Goal: Task Accomplishment & Management: Manage account settings

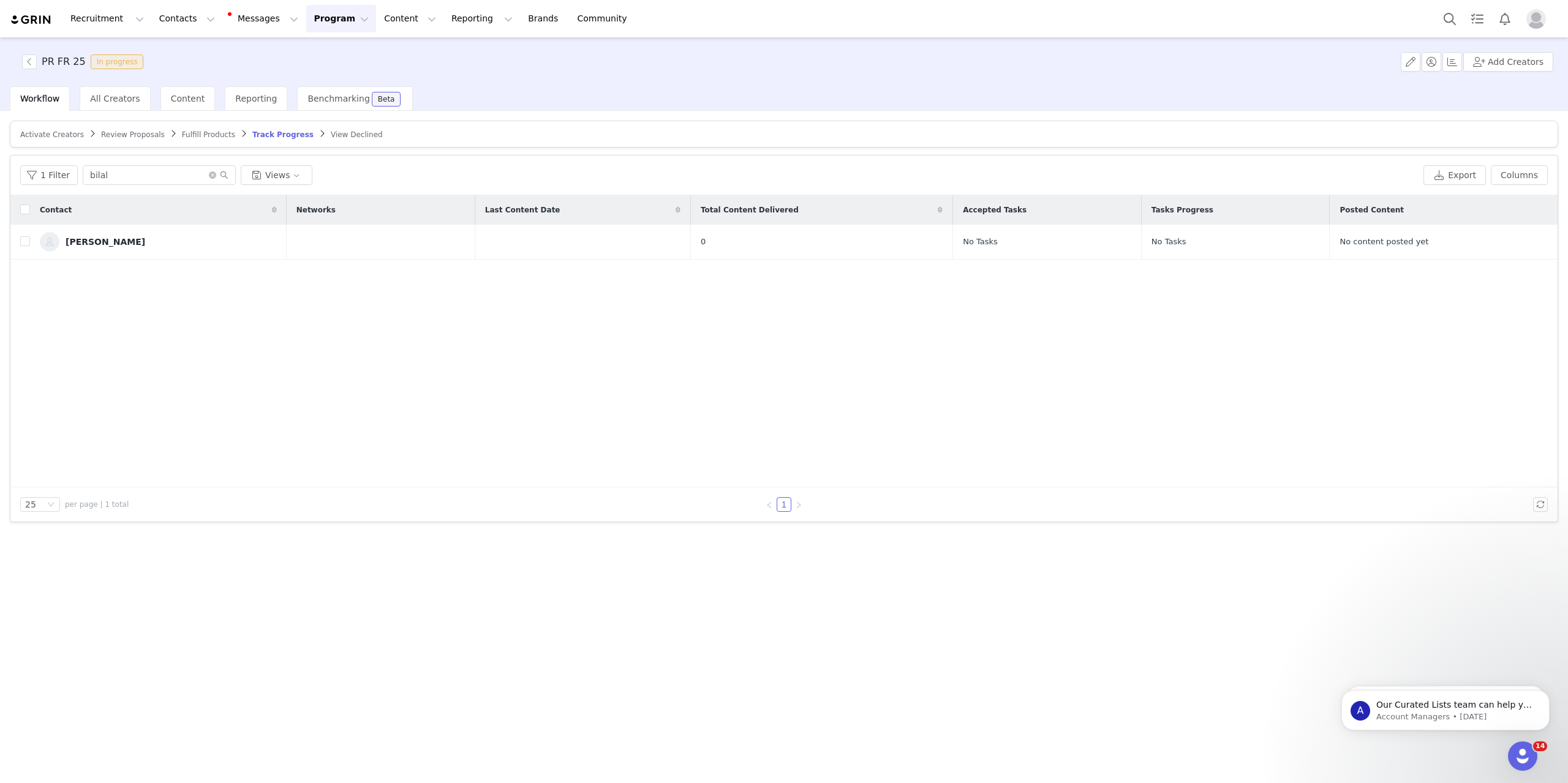
click at [568, 82] on div "PR FR 25 In progress Add Creators" at bounding box center [784, 62] width 1568 height 49
click at [127, 174] on input "bilal" at bounding box center [159, 175] width 153 height 19
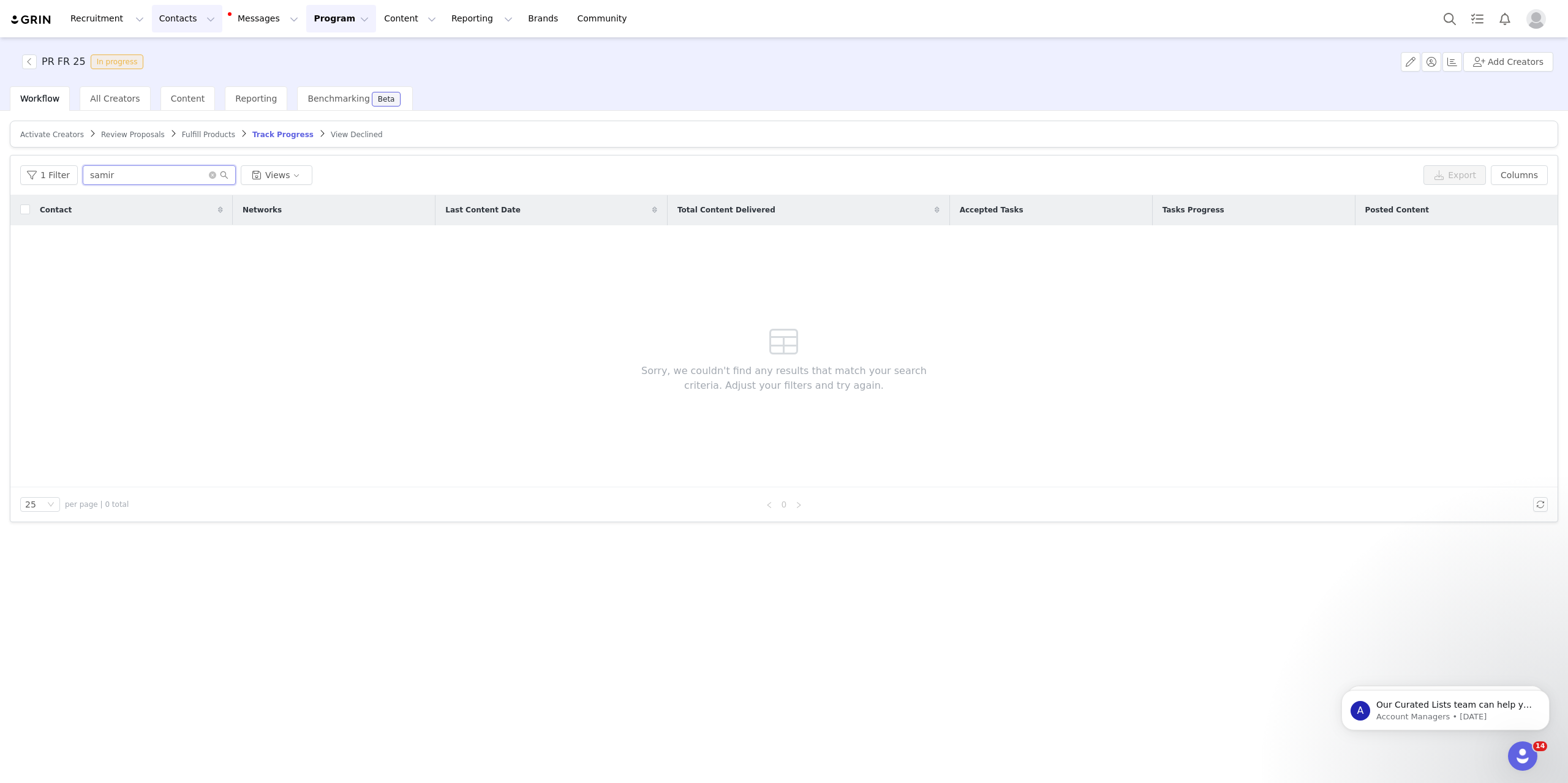
type input "samir"
click at [188, 21] on button "Contacts Contacts" at bounding box center [187, 19] width 70 height 28
click at [184, 46] on link "Creators" at bounding box center [189, 54] width 97 height 22
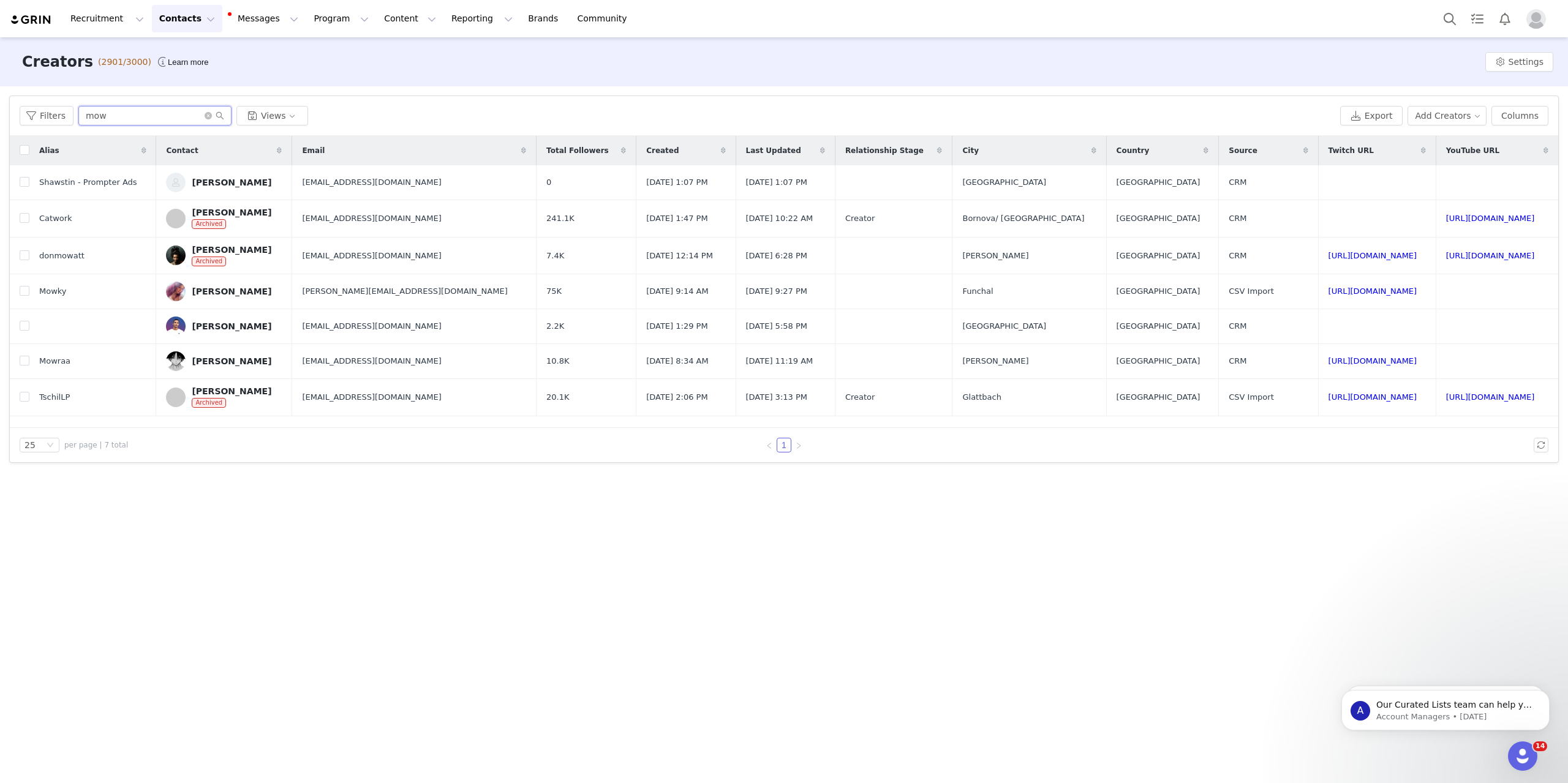
click at [121, 110] on input "mow" at bounding box center [155, 116] width 153 height 19
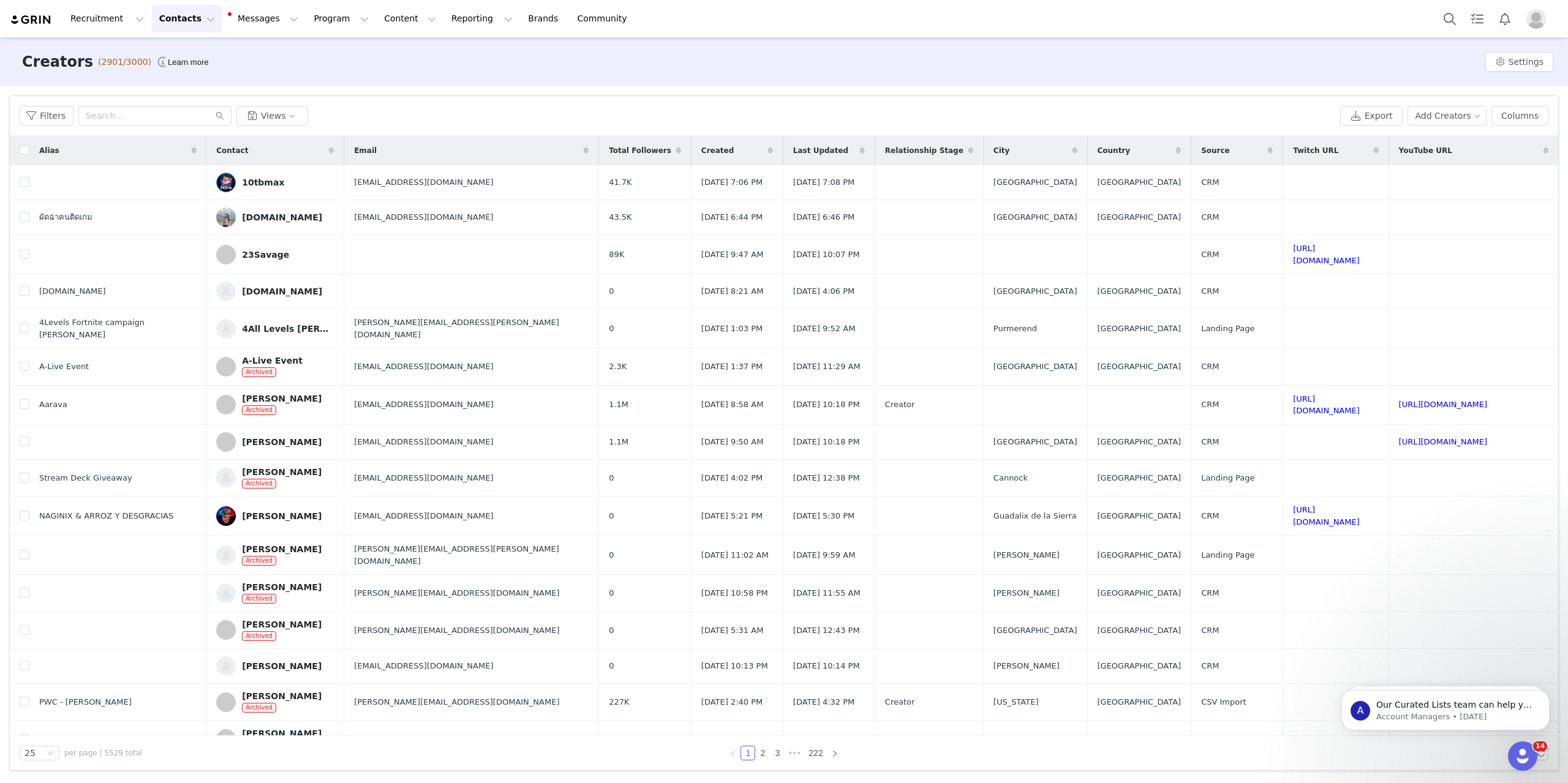
click at [466, 106] on div "Filters Views" at bounding box center [677, 116] width 1316 height 19
click at [127, 114] on input "text" at bounding box center [155, 116] width 153 height 19
click at [1175, 120] on button "Add Creators" at bounding box center [1448, 116] width 79 height 19
click at [1175, 141] on span "Add a Creator" at bounding box center [1453, 141] width 59 height 13
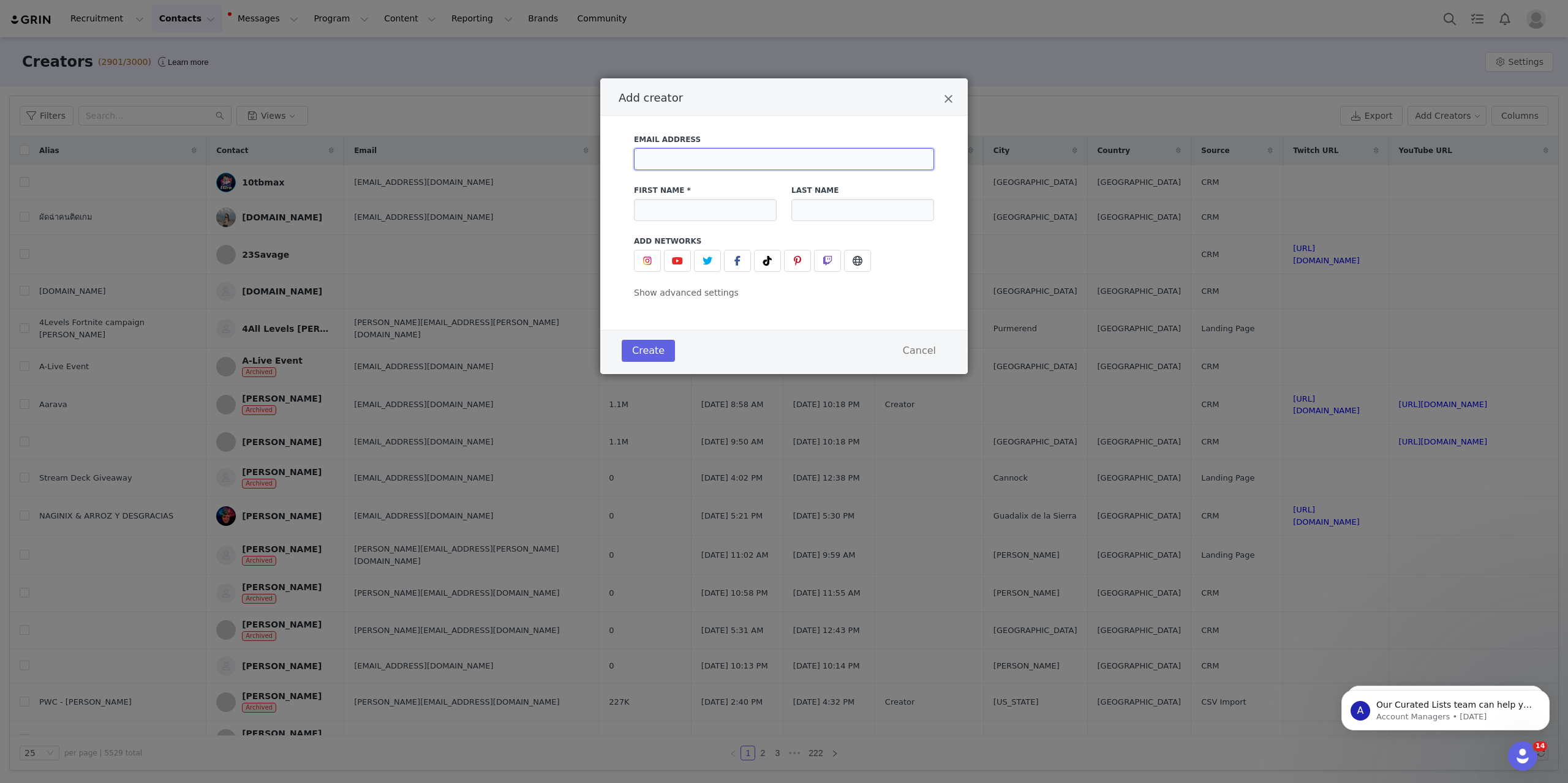
click at [785, 151] on input "Add creator" at bounding box center [784, 159] width 300 height 22
click at [750, 159] on input "Add creator" at bounding box center [784, 159] width 300 height 22
click at [754, 159] on input "Add creator" at bounding box center [784, 159] width 300 height 22
click at [780, 157] on input "Add creator" at bounding box center [784, 159] width 300 height 22
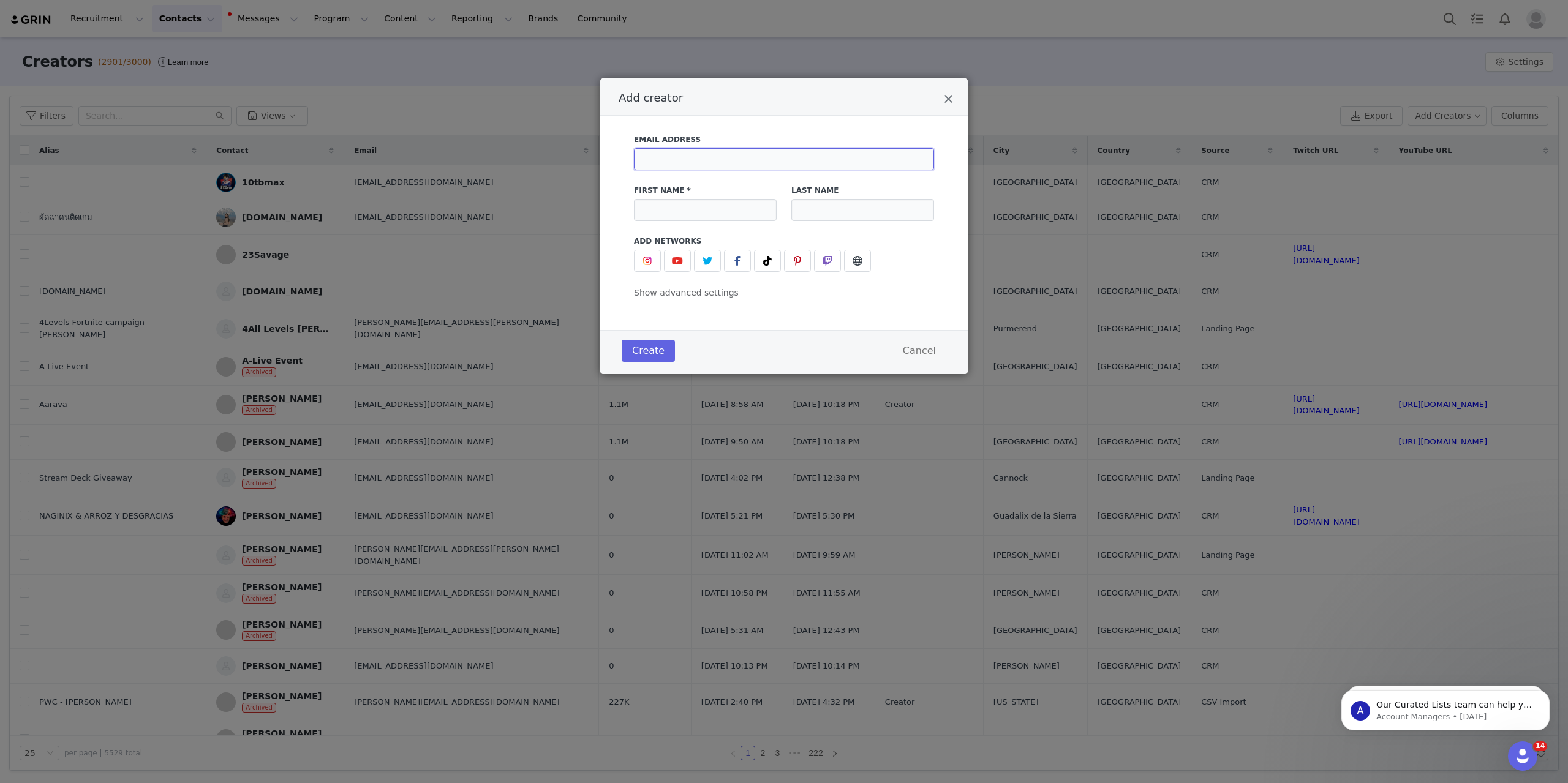
click at [773, 159] on input "Add creator" at bounding box center [784, 159] width 300 height 22
click at [788, 157] on input "Add creator" at bounding box center [784, 159] width 300 height 22
click at [839, 161] on input "Add creator" at bounding box center [784, 159] width 300 height 22
click at [838, 161] on input "Add creator" at bounding box center [784, 159] width 300 height 22
drag, startPoint x: 719, startPoint y: 168, endPoint x: 726, endPoint y: 160, distance: 10.6
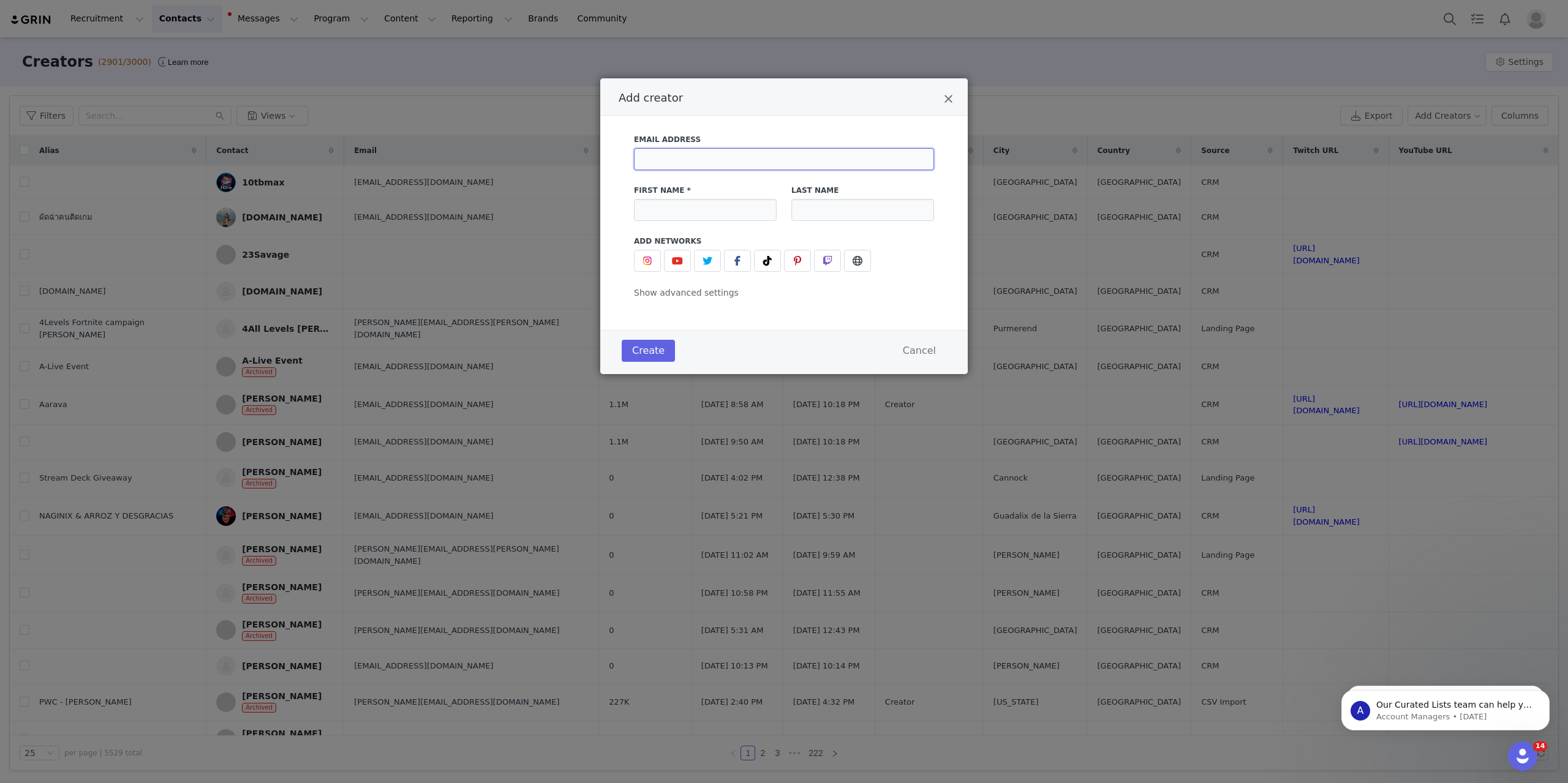
click at [725, 161] on input "Add creator" at bounding box center [784, 159] width 300 height 22
click at [670, 150] on input "Add creator" at bounding box center [784, 159] width 300 height 22
paste input "[EMAIL_ADDRESS][DOMAIN_NAME]"
type input "[EMAIL_ADDRESS][DOMAIN_NAME]"
click at [698, 213] on input "Add creator" at bounding box center [705, 209] width 143 height 22
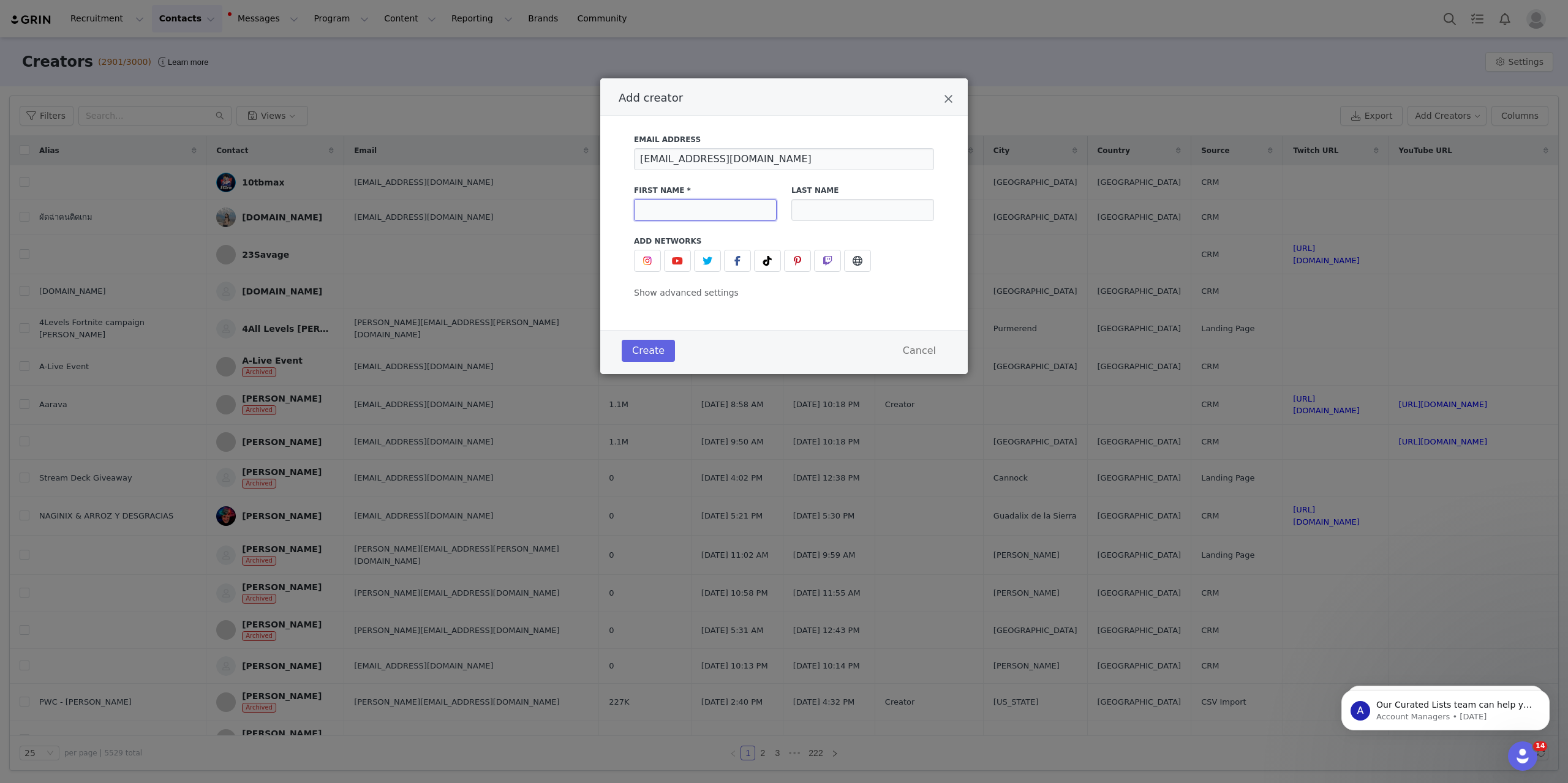
click at [693, 206] on input "Add creator" at bounding box center [705, 209] width 143 height 22
paste input "Samir"
type input "Samir"
click at [876, 212] on input "Add creator" at bounding box center [863, 209] width 143 height 22
paste input "Cherraben"
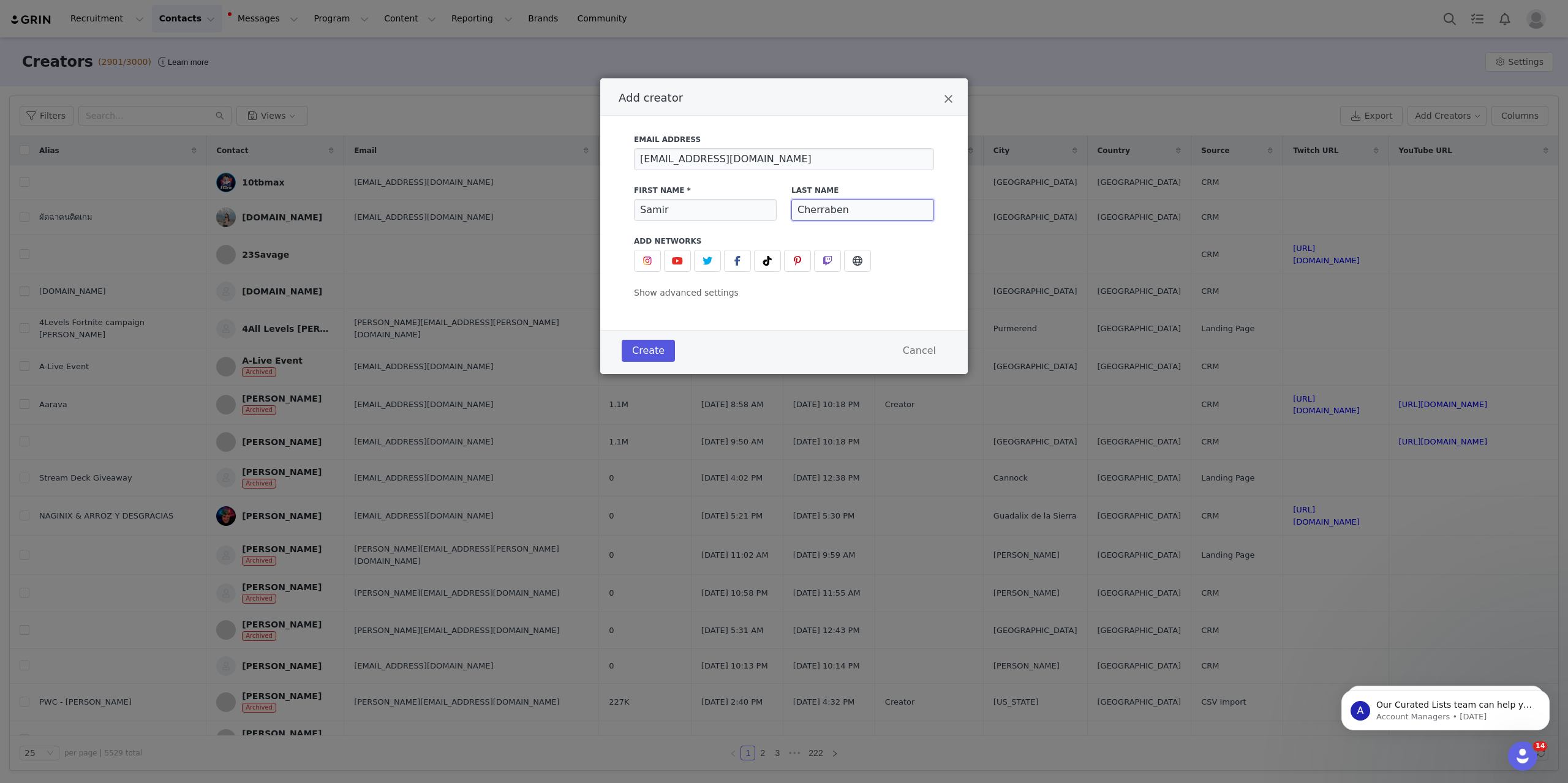
type input "Cherraben"
click at [655, 349] on button "Create" at bounding box center [648, 350] width 53 height 22
click at [655, 349] on button "Create" at bounding box center [648, 350] width 53 height 22
drag, startPoint x: 814, startPoint y: 162, endPoint x: 545, endPoint y: 154, distance: 269.1
click at [519, 157] on div "Add creator Email Address [EMAIL_ADDRESS][DOMAIN_NAME] First Name * [PERSON_NAM…" at bounding box center [784, 391] width 1568 height 783
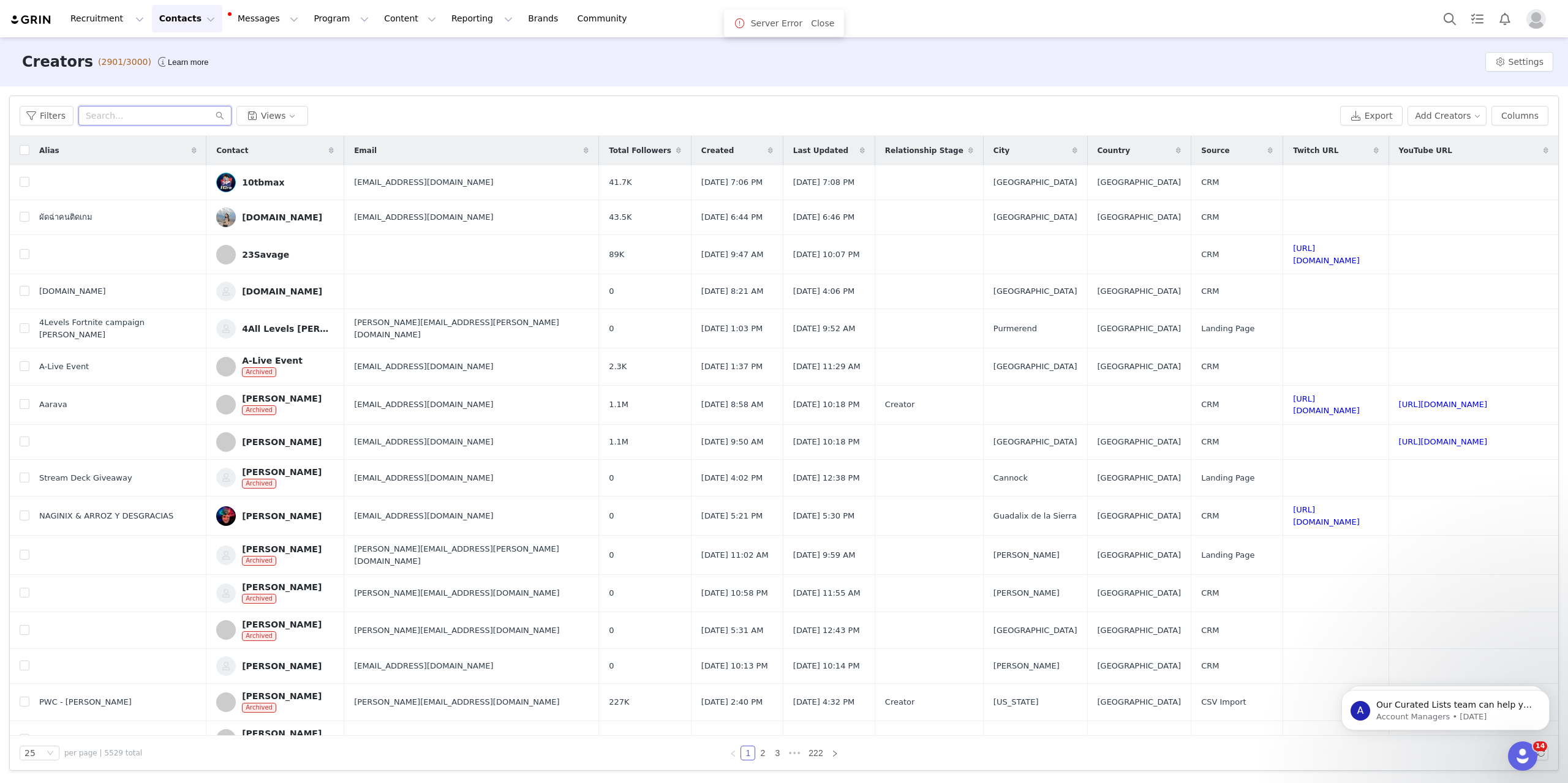
click at [144, 120] on input "text" at bounding box center [155, 116] width 153 height 19
paste input "Cherraben"
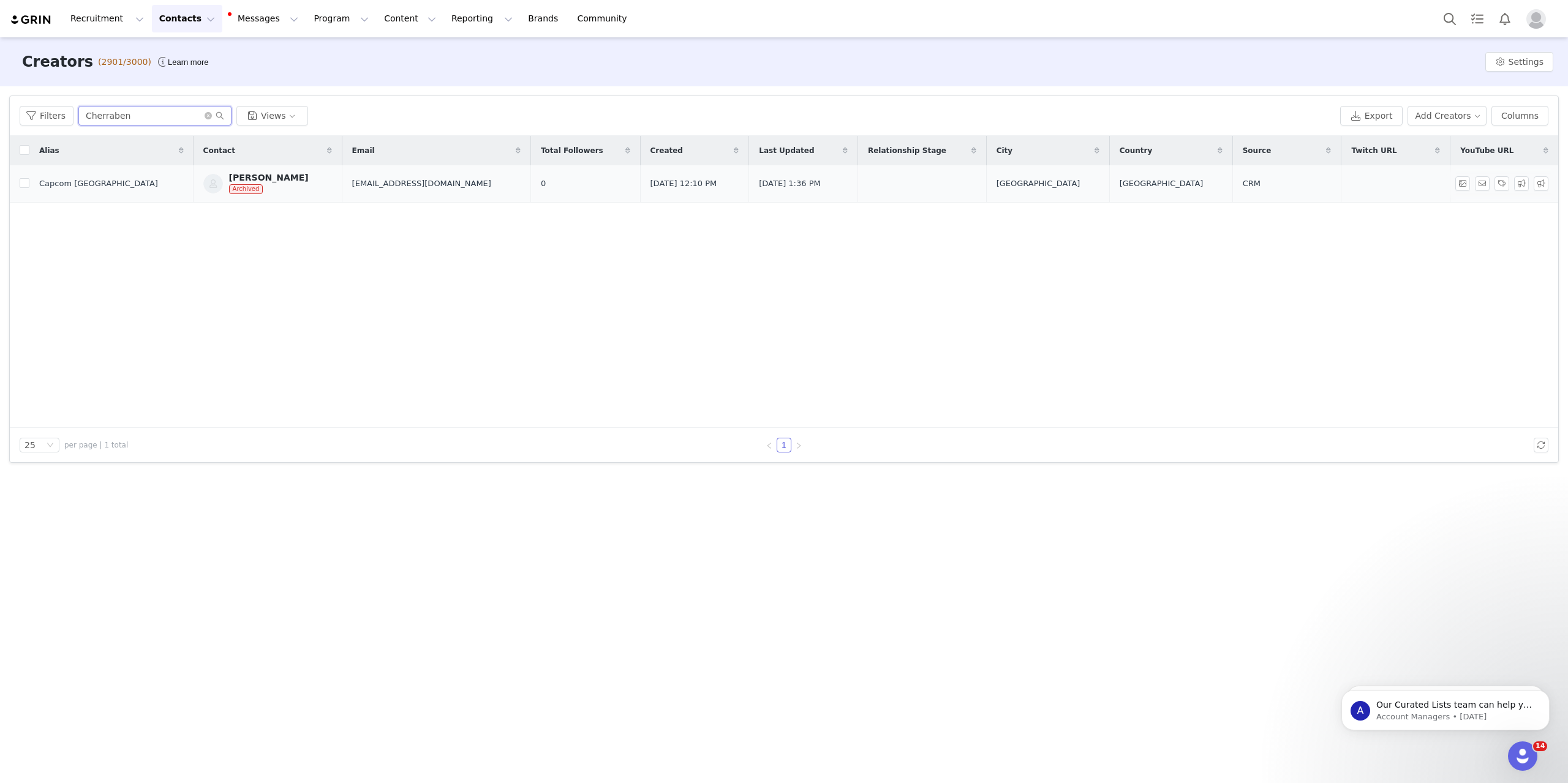
type input "Cherraben"
click at [229, 177] on div "[PERSON_NAME]" at bounding box center [269, 177] width 79 height 10
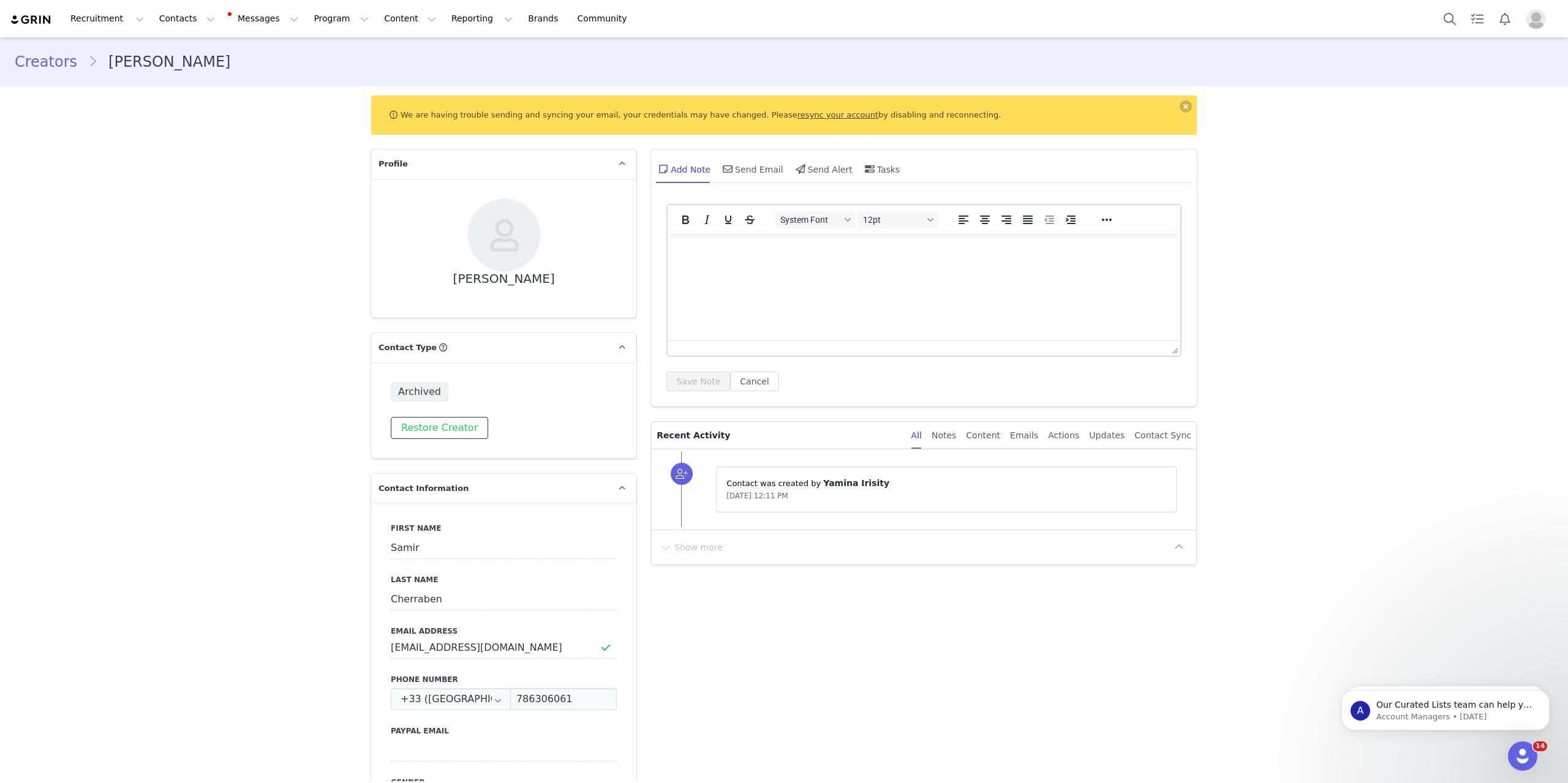
click at [408, 428] on button "Restore Creator" at bounding box center [439, 428] width 97 height 22
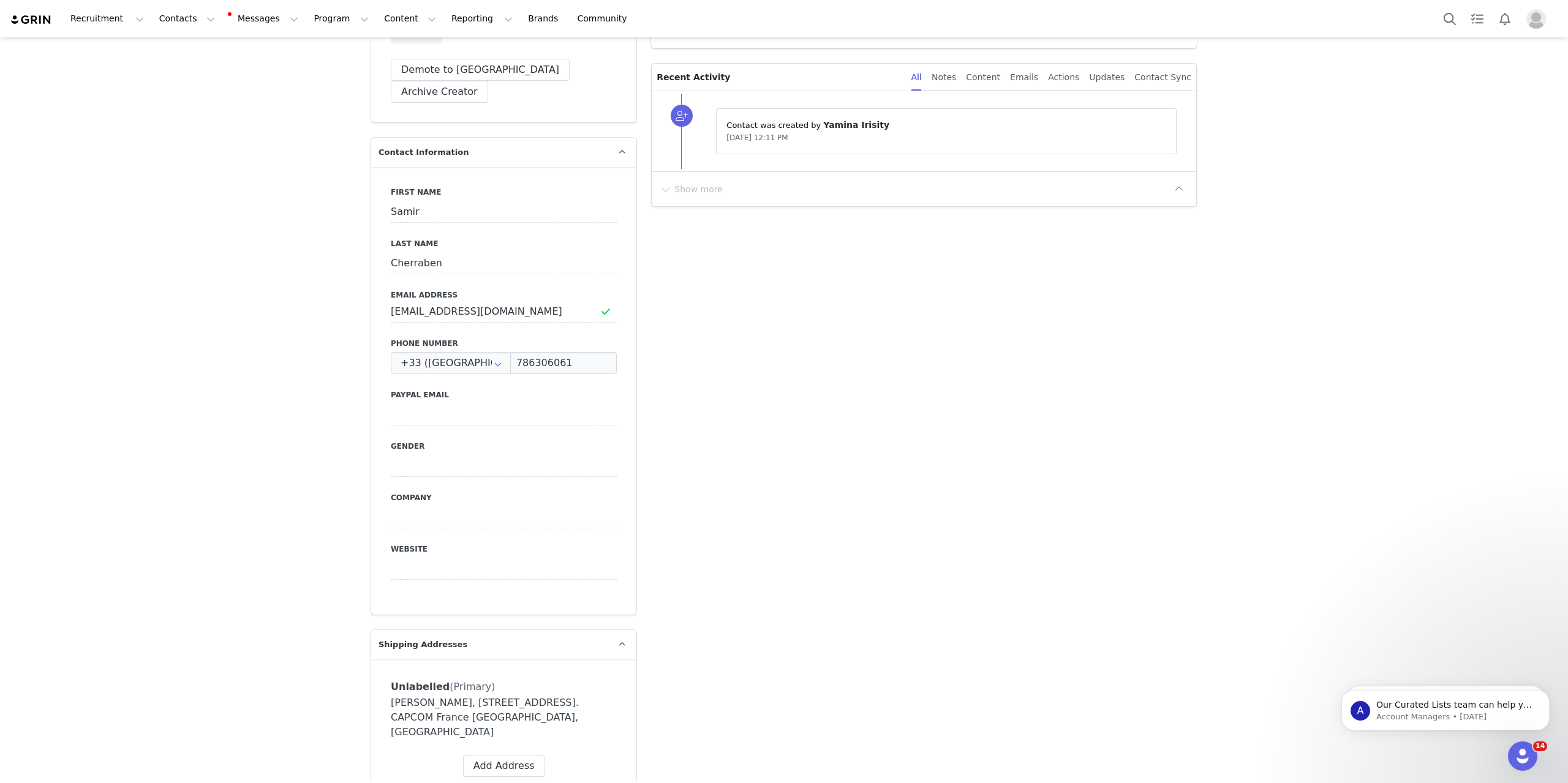
scroll to position [367, 0]
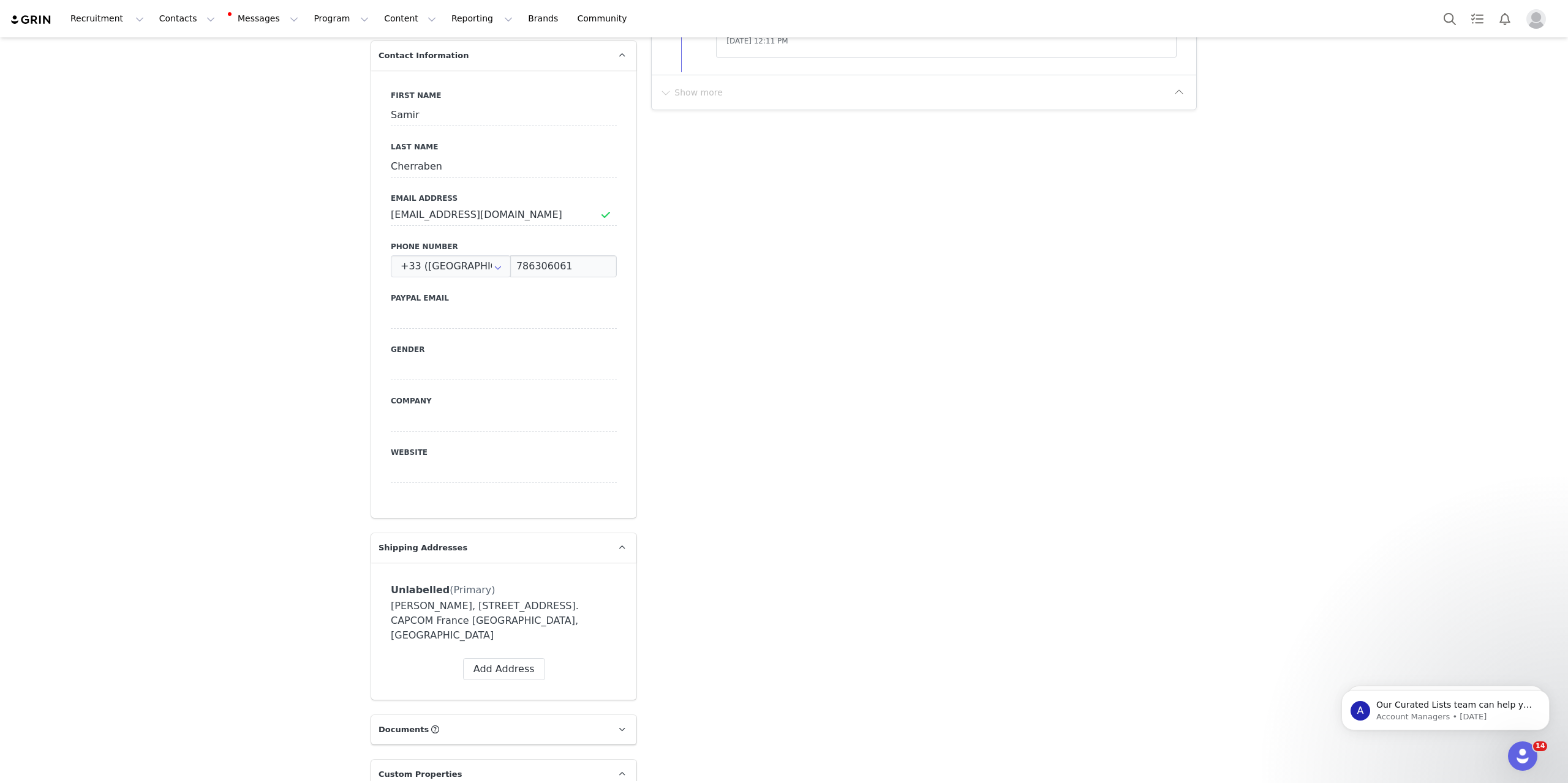
scroll to position [612, 0]
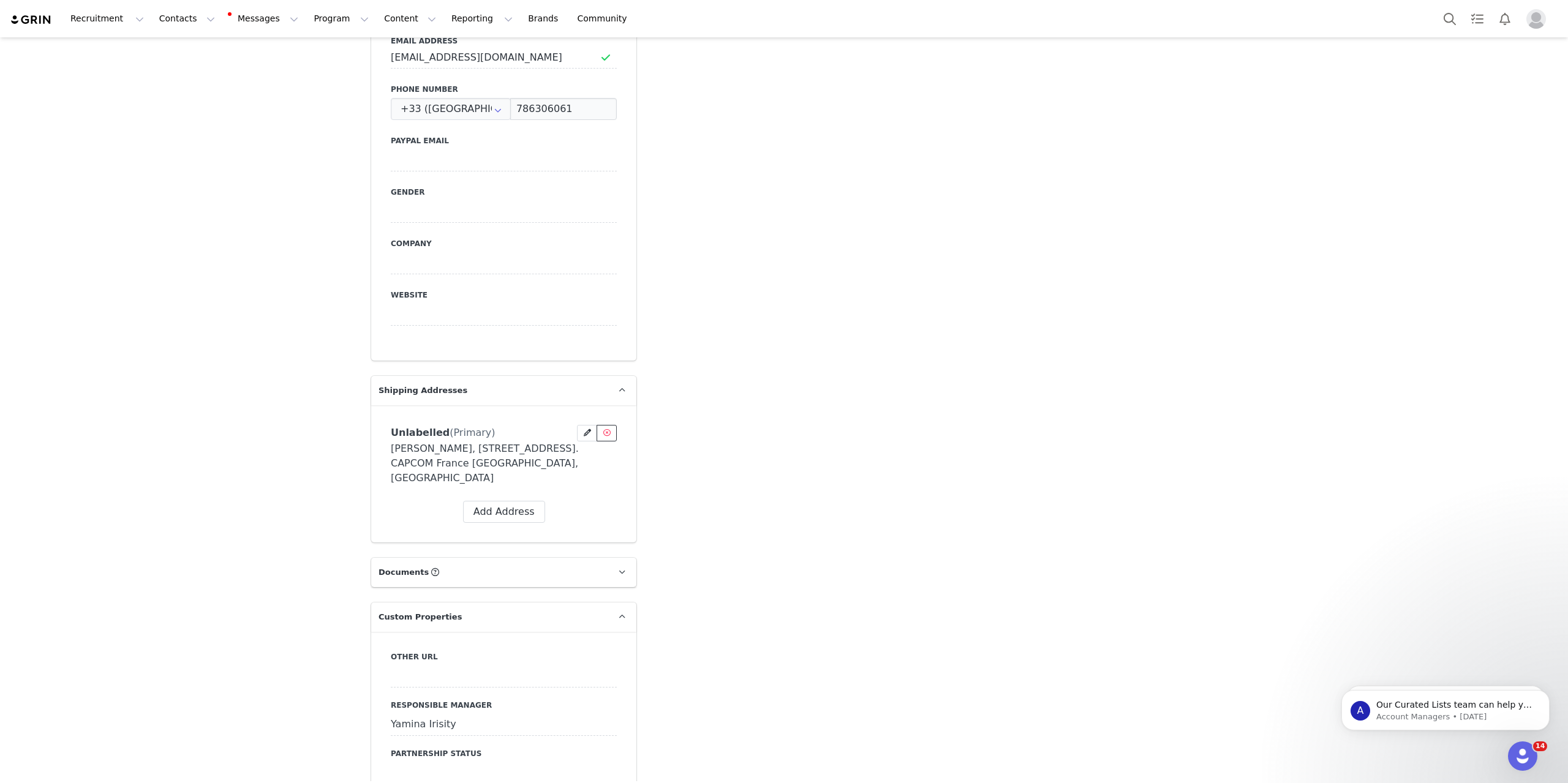
click at [604, 429] on icon at bounding box center [607, 433] width 7 height 7
click at [607, 478] on button "Yes, delete Address" at bounding box center [593, 477] width 116 height 22
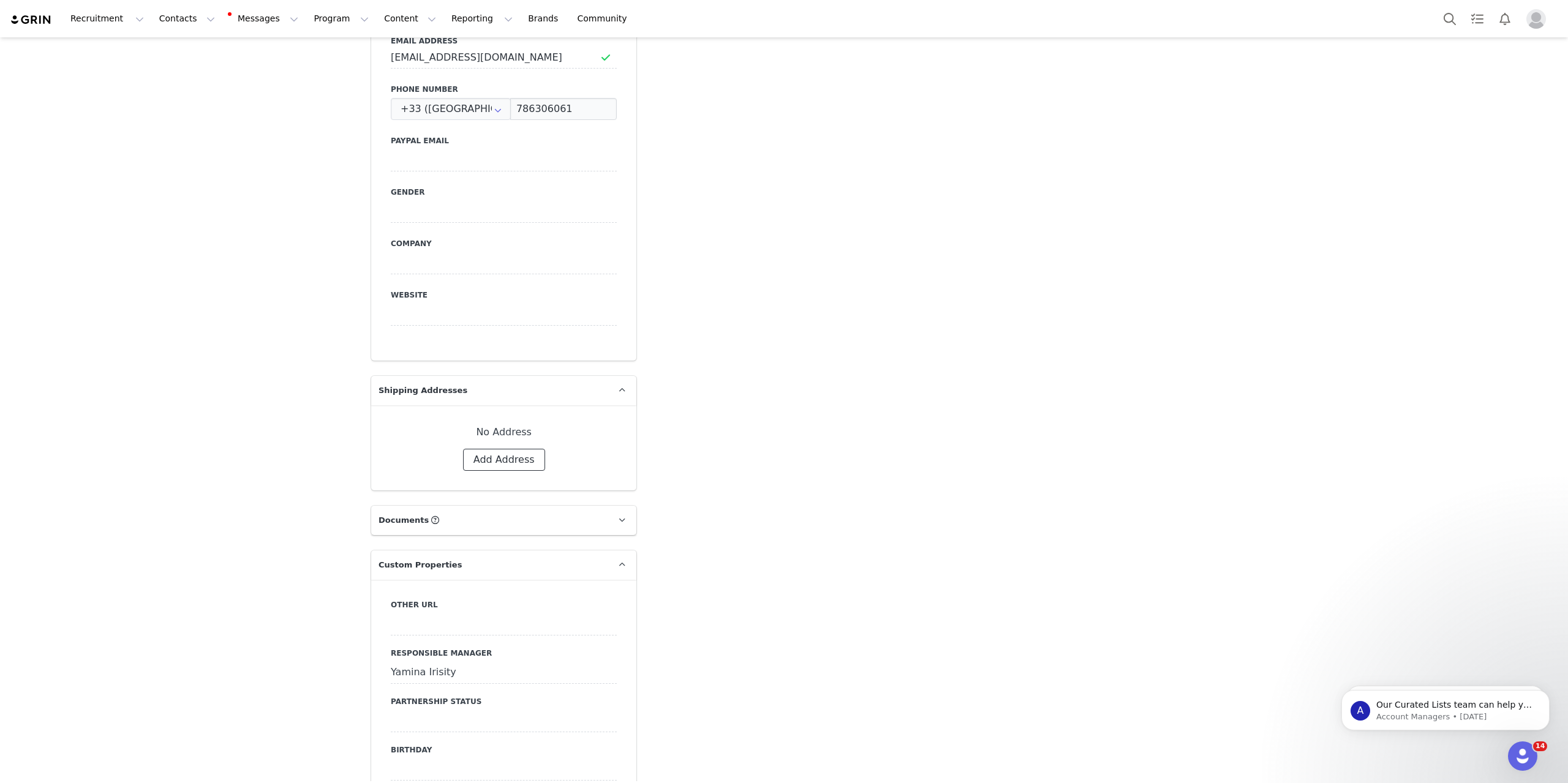
click at [505, 449] on button "Add Address" at bounding box center [504, 459] width 82 height 22
select select
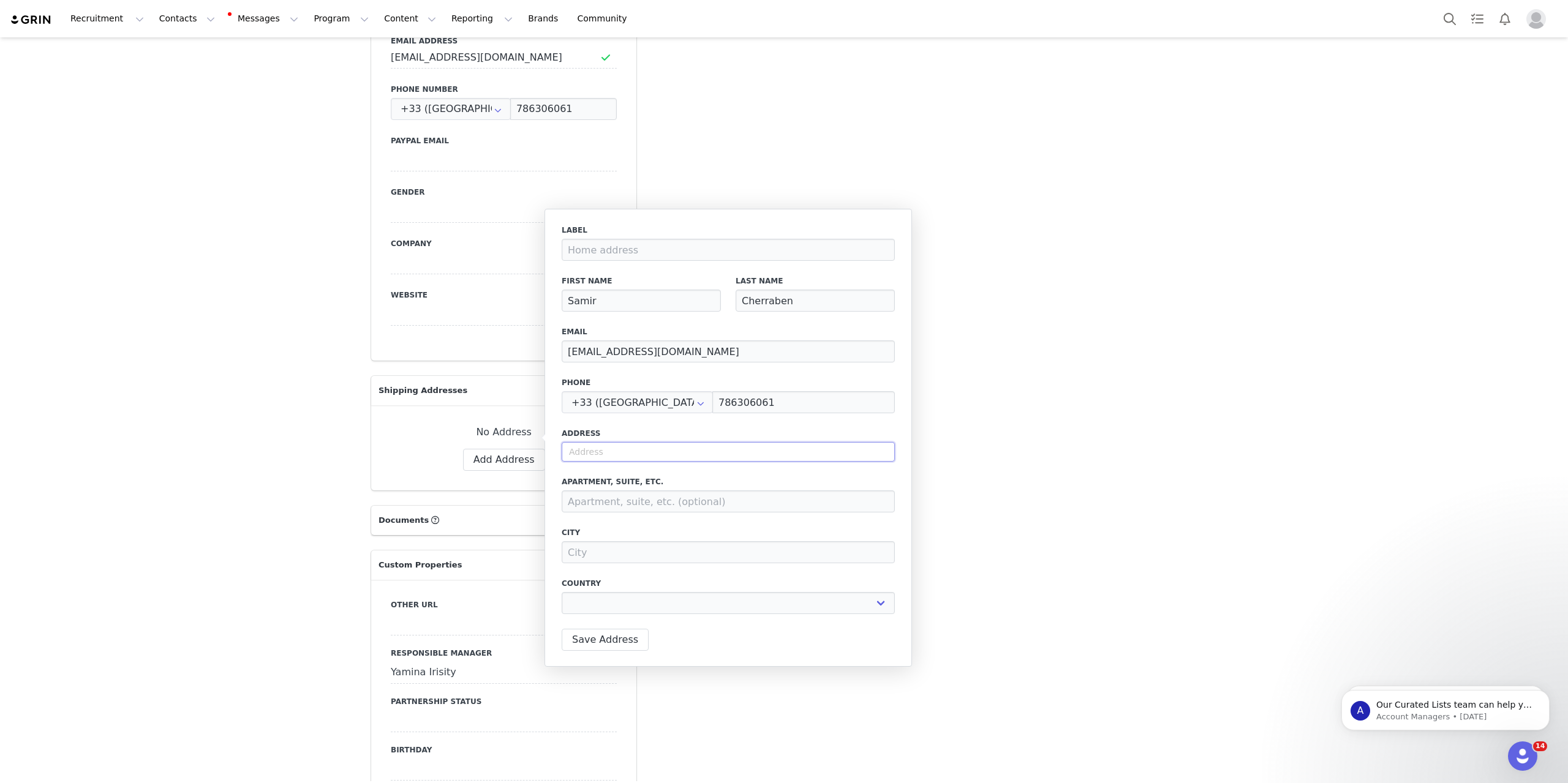
click at [655, 460] on input "text" at bounding box center [728, 452] width 333 height 19
paste input "[STREET_ADDRESS]"
type input "[STREET_ADDRESS]"
select select
type input "[STREET_ADDRESS]"
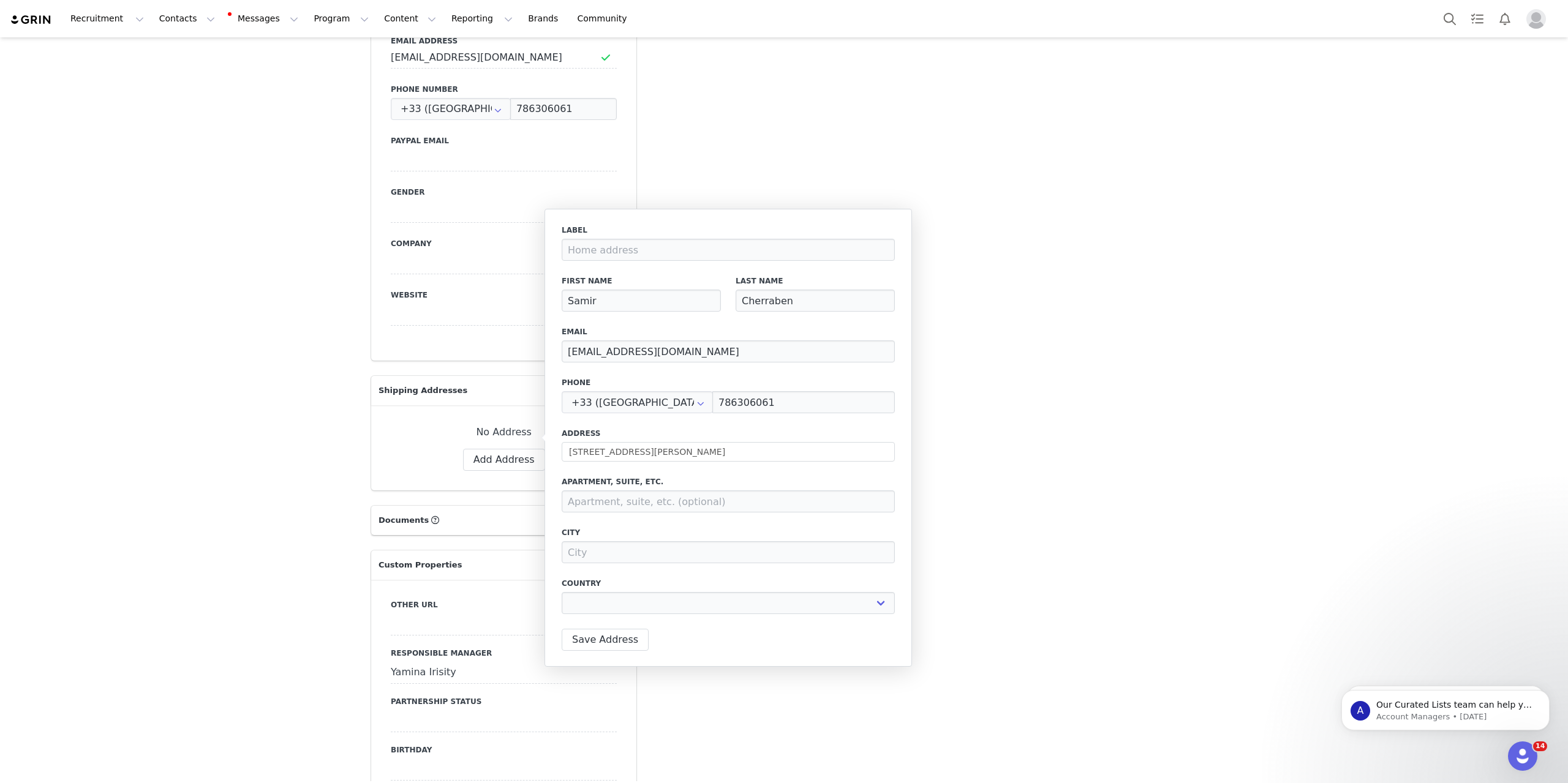
type input "[GEOGRAPHIC_DATA]"
select select "[object Object]"
click at [658, 506] on input at bounding box center [728, 501] width 333 height 22
paste input "CAPCOM ENTERTAINMENT FRANCE"
type input "CAPCOM ENTERTAINMENT FRANCE"
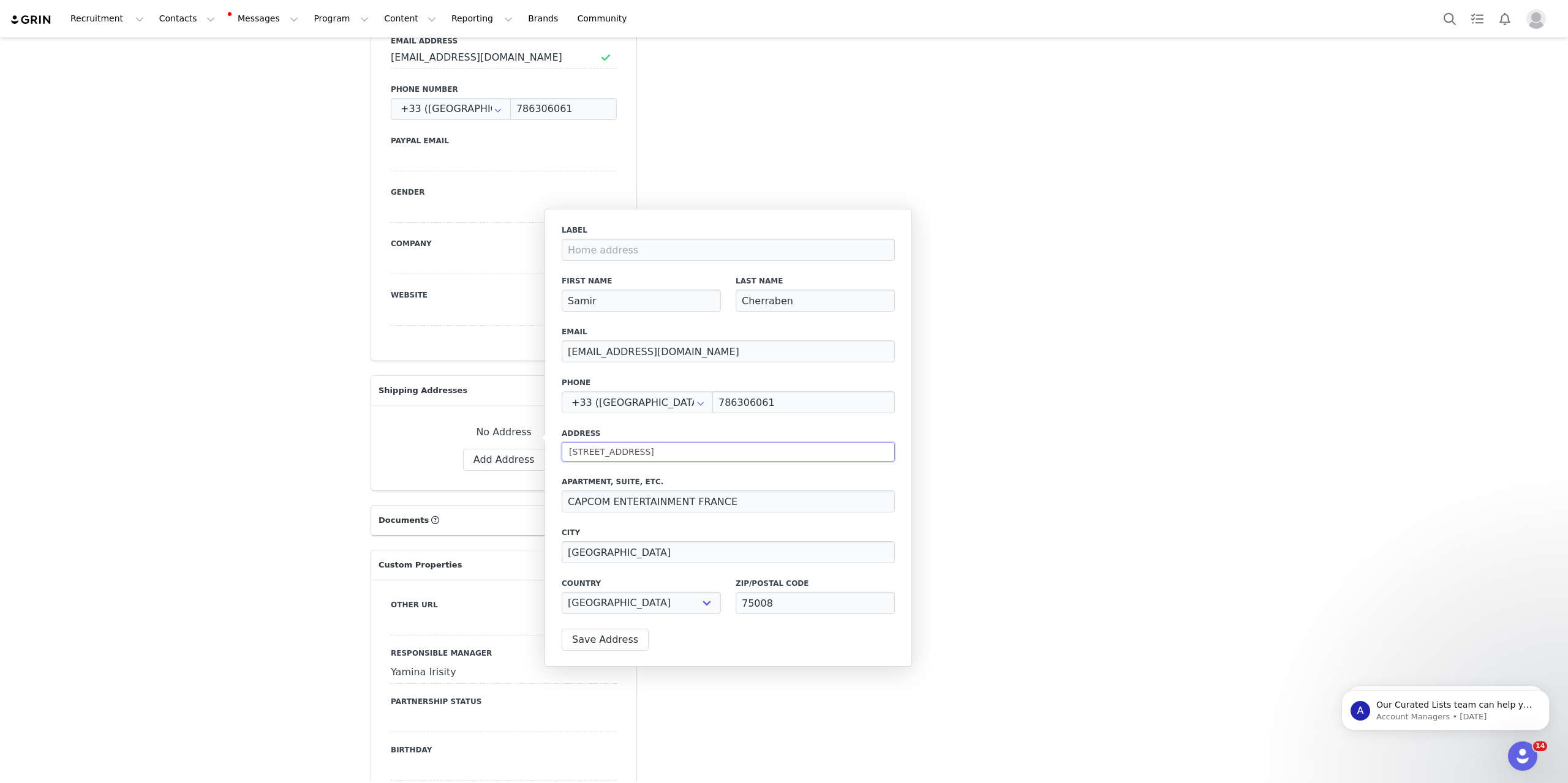
click at [758, 458] on input "[STREET_ADDRESS]" at bounding box center [728, 452] width 333 height 19
click at [794, 413] on input "786306061" at bounding box center [803, 402] width 183 height 22
click at [613, 562] on button "Save Address" at bounding box center [605, 639] width 87 height 22
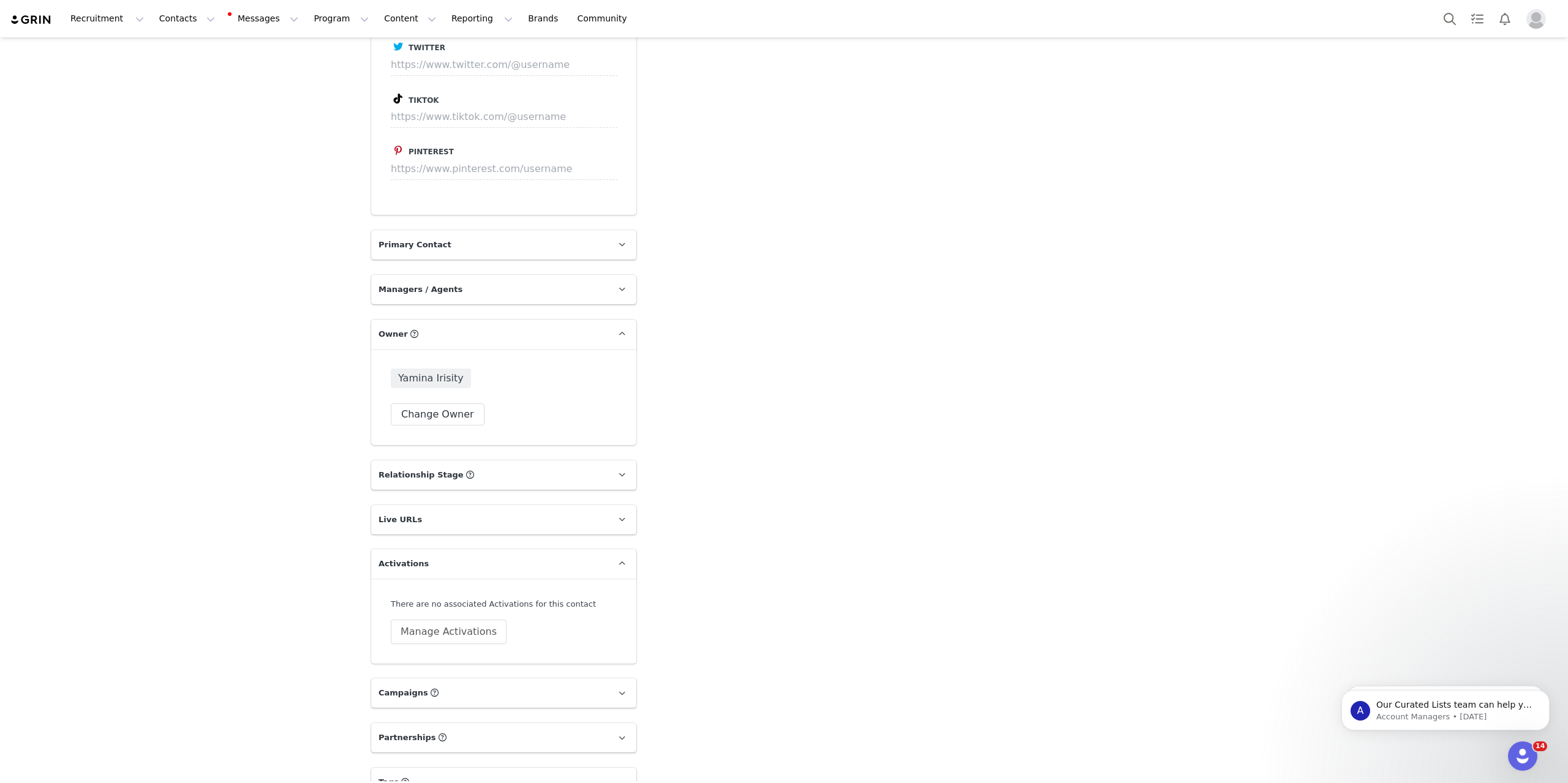
scroll to position [2143, 0]
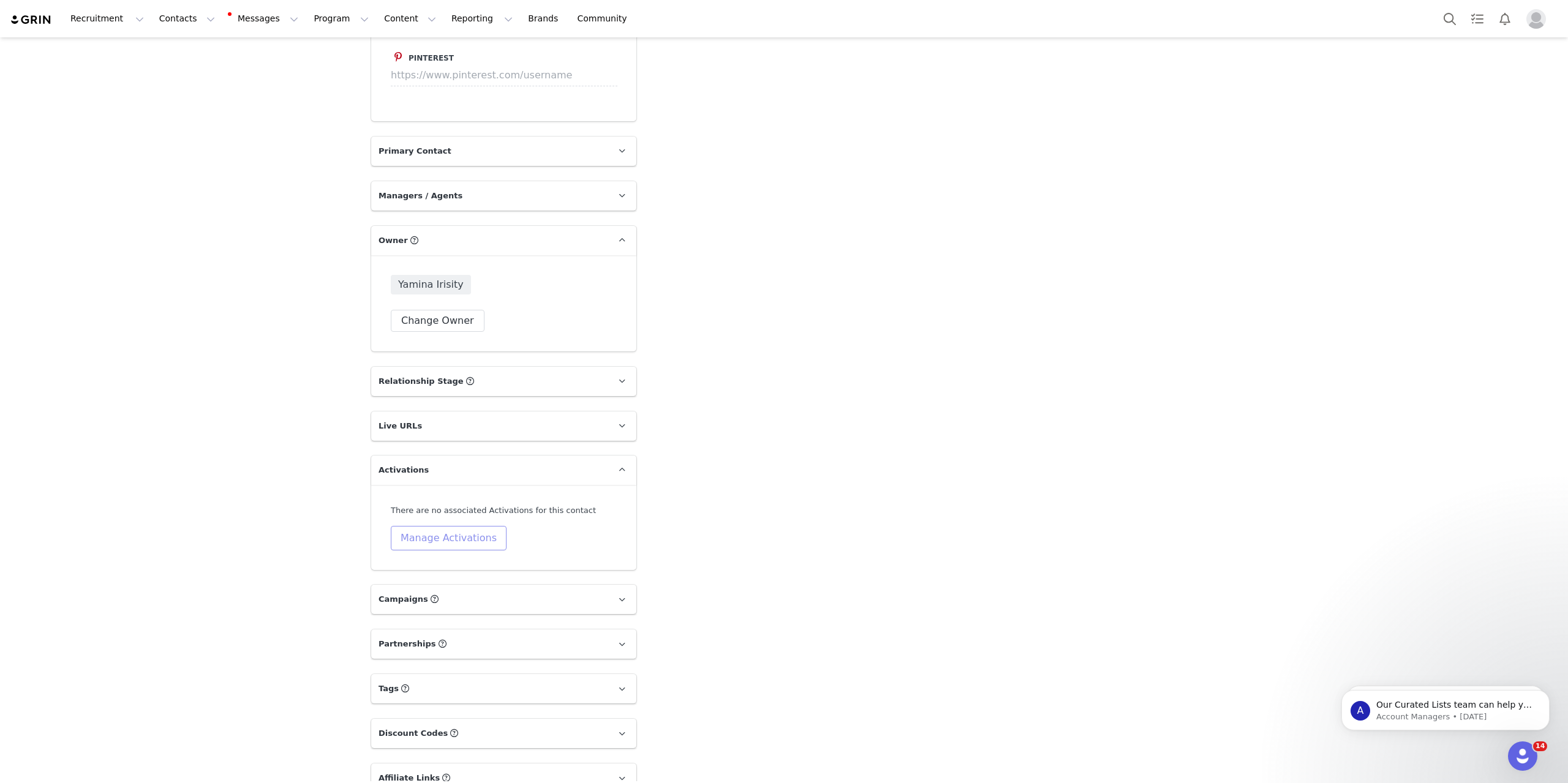
click at [438, 526] on button "Manage Activations" at bounding box center [448, 538] width 116 height 25
click at [423, 551] on div "Select Activation" at bounding box center [411, 548] width 120 height 19
click at [376, 562] on li "PR FR 25" at bounding box center [414, 701] width 142 height 19
click at [364, 562] on button "Apply" at bounding box center [365, 579] width 44 height 19
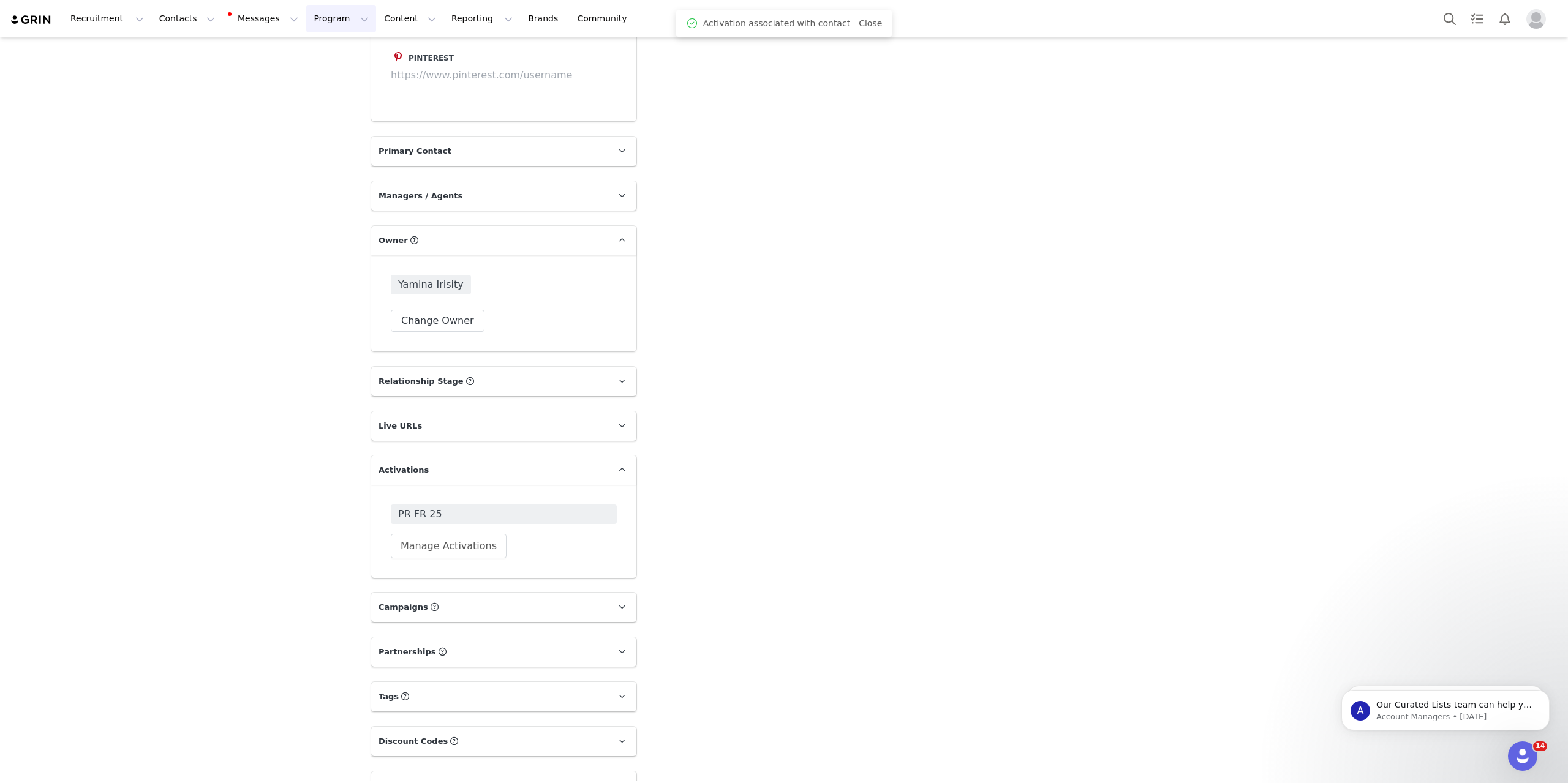
click at [322, 24] on button "Program Program" at bounding box center [340, 19] width 70 height 28
click at [310, 56] on p "Activations" at bounding box center [309, 54] width 47 height 13
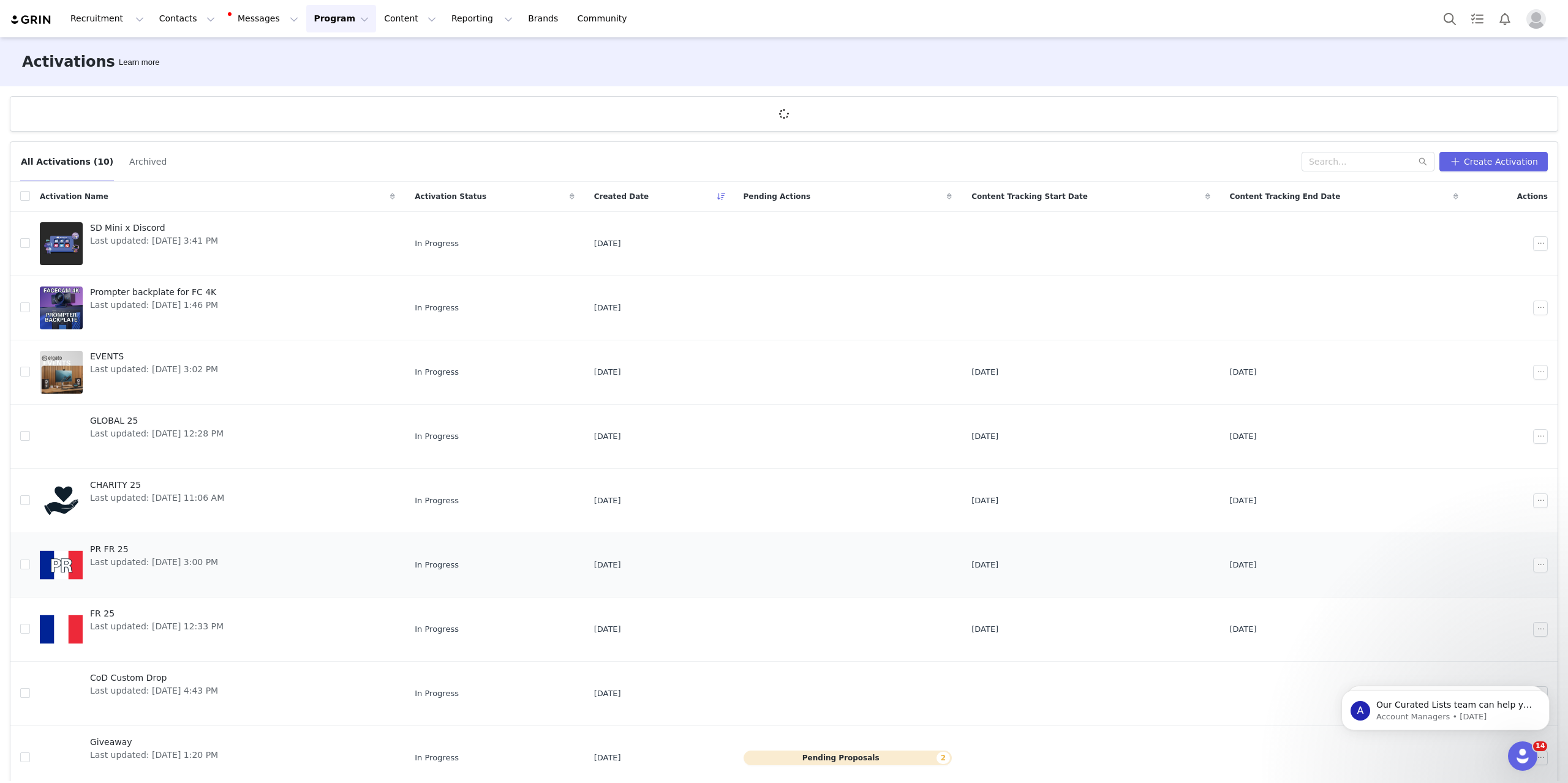
scroll to position [61, 0]
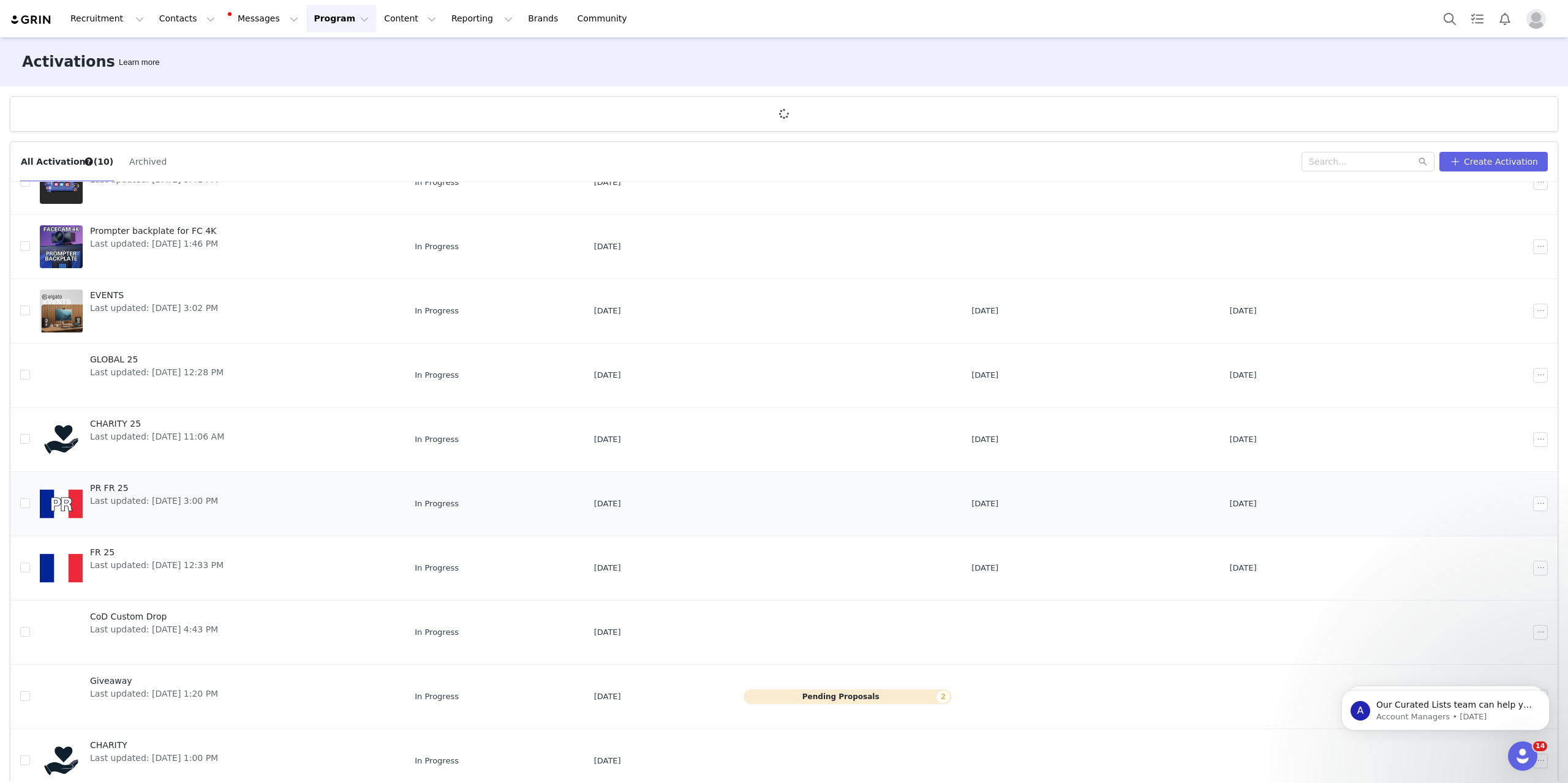
click at [205, 503] on span "Last updated: [DATE] 3:00 PM" at bounding box center [153, 501] width 128 height 13
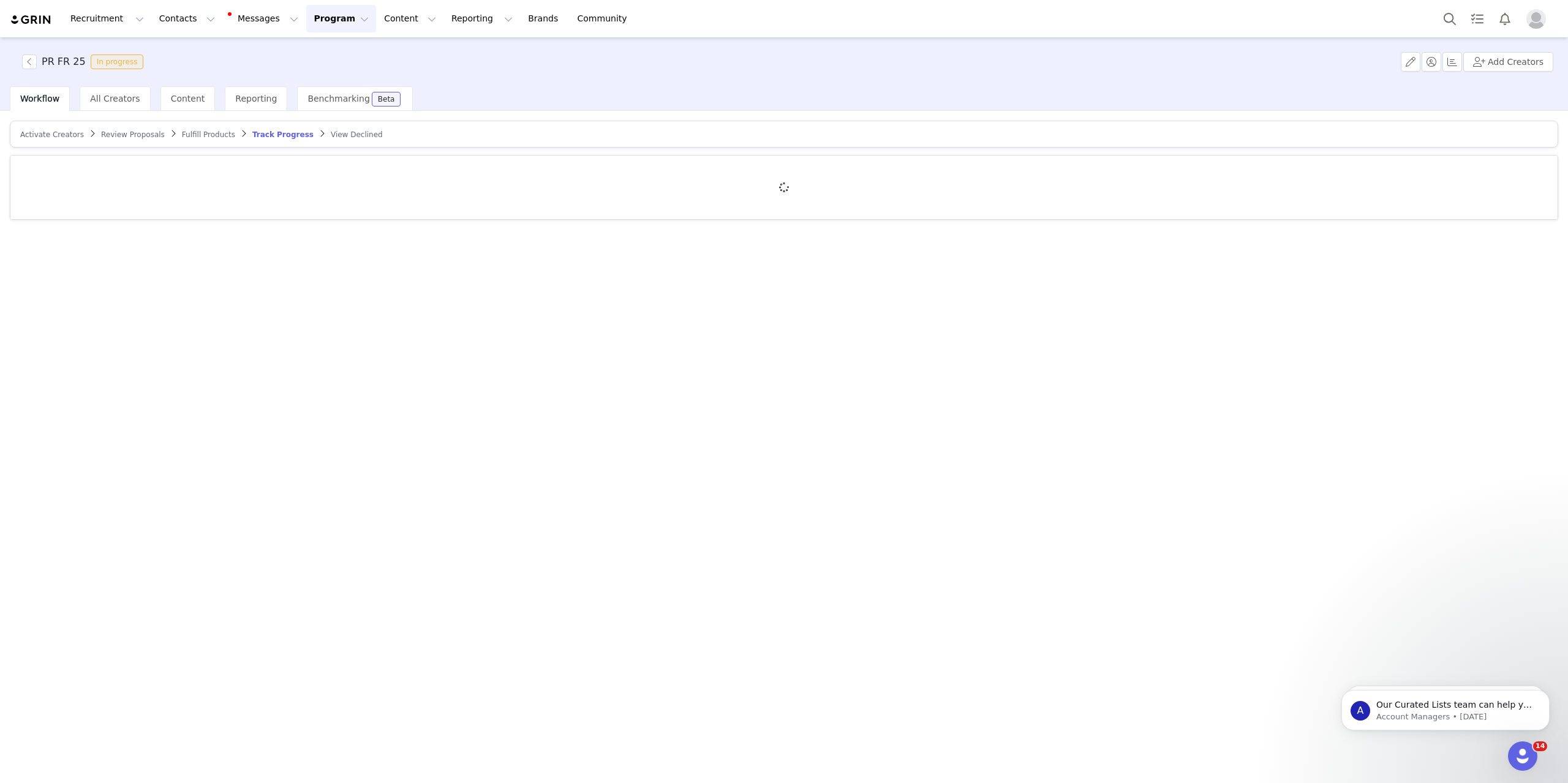
click at [50, 132] on span "Activate Creators" at bounding box center [52, 134] width 64 height 8
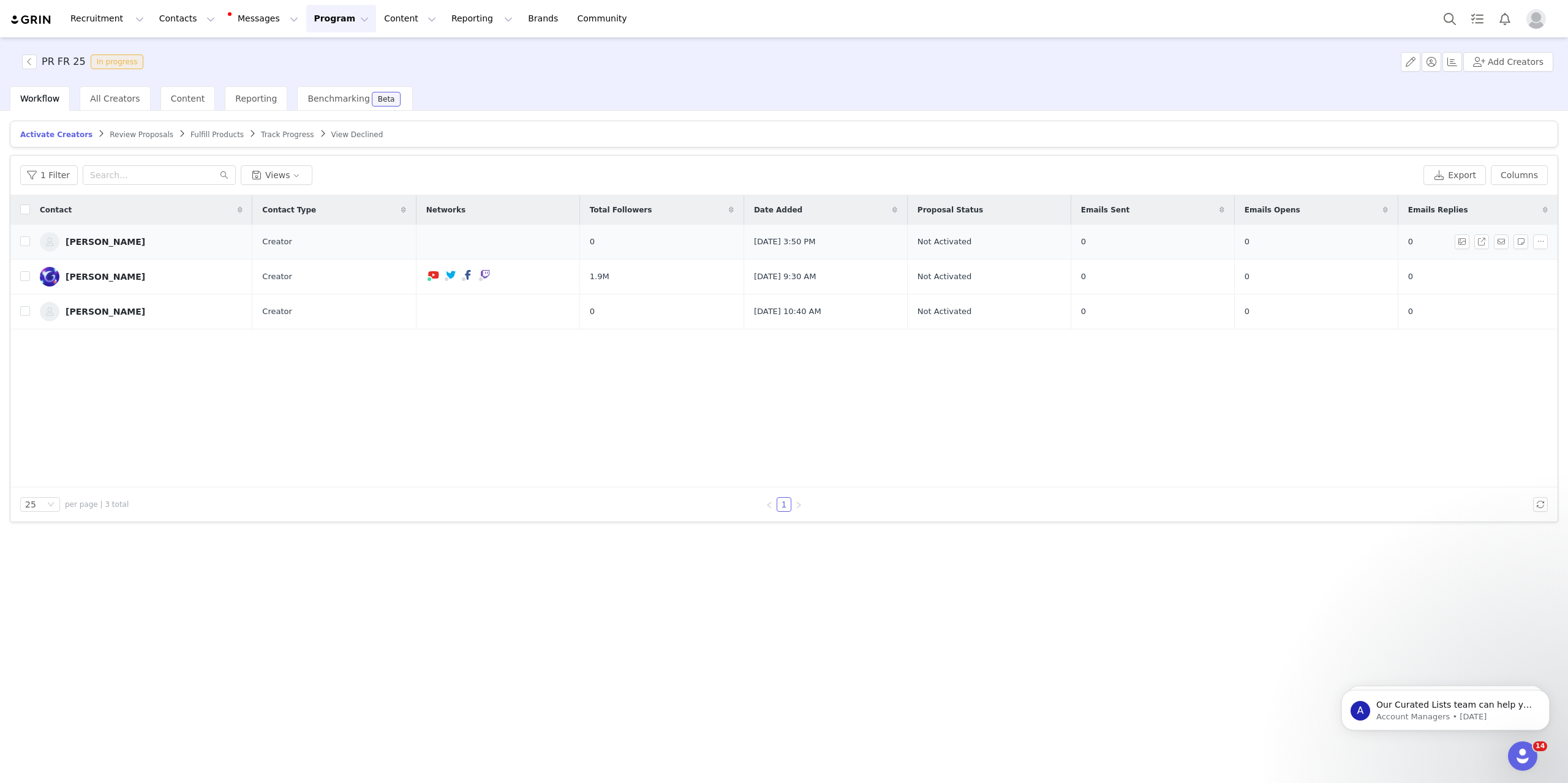
click at [120, 240] on div "[PERSON_NAME]" at bounding box center [105, 242] width 79 height 10
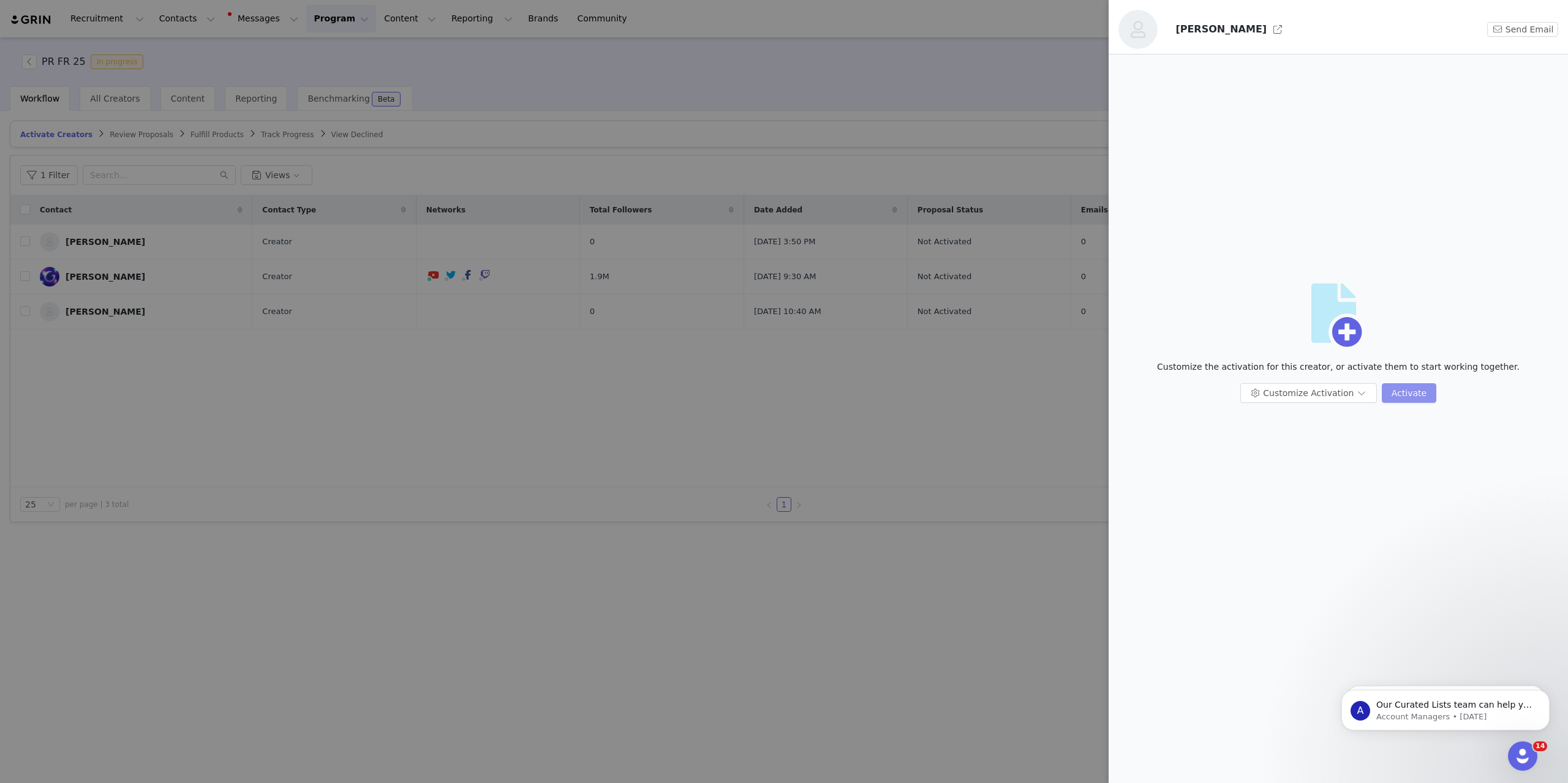
click at [1175, 390] on button "Activate" at bounding box center [1409, 393] width 55 height 19
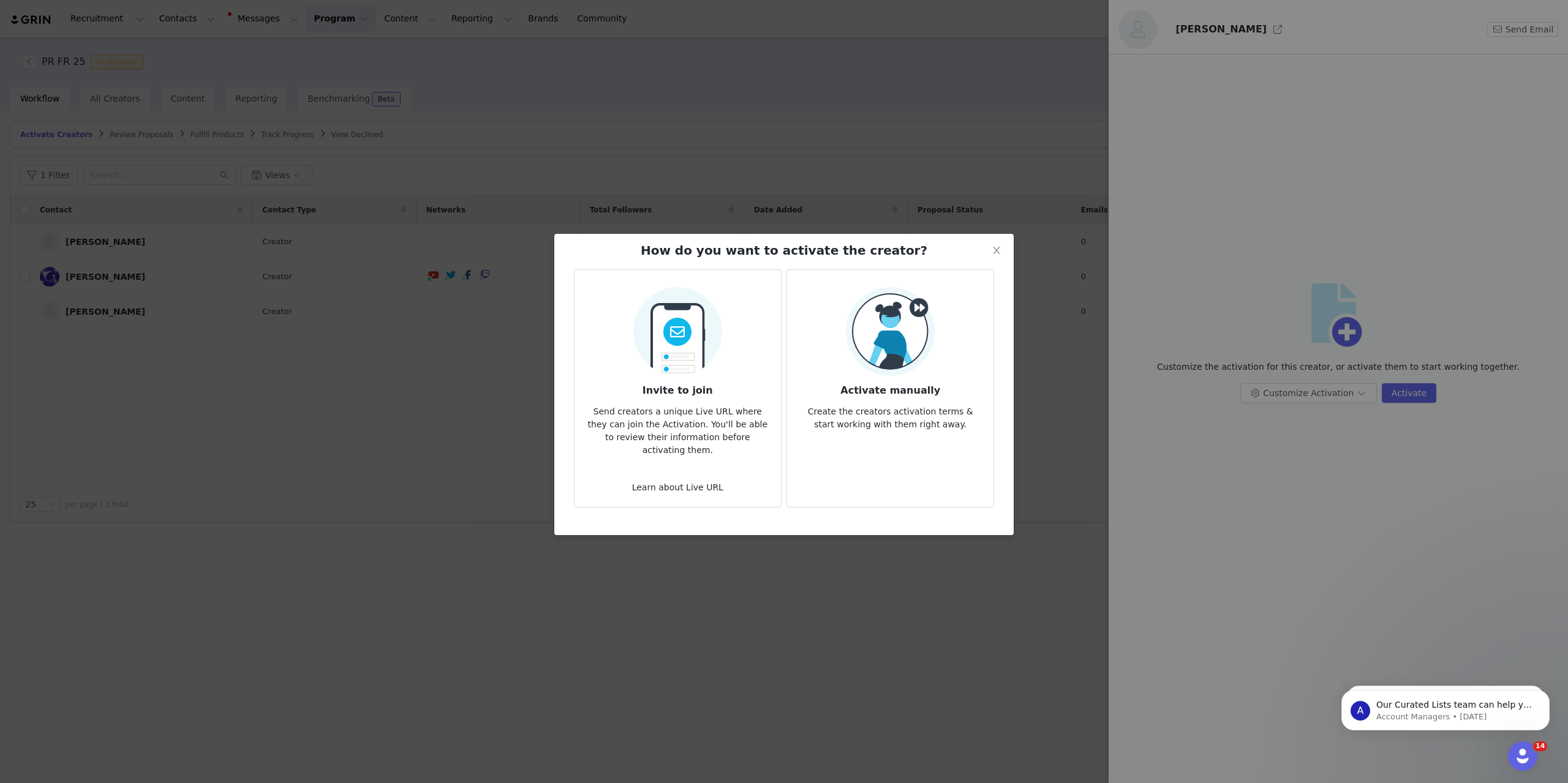
click at [873, 343] on img at bounding box center [890, 331] width 89 height 89
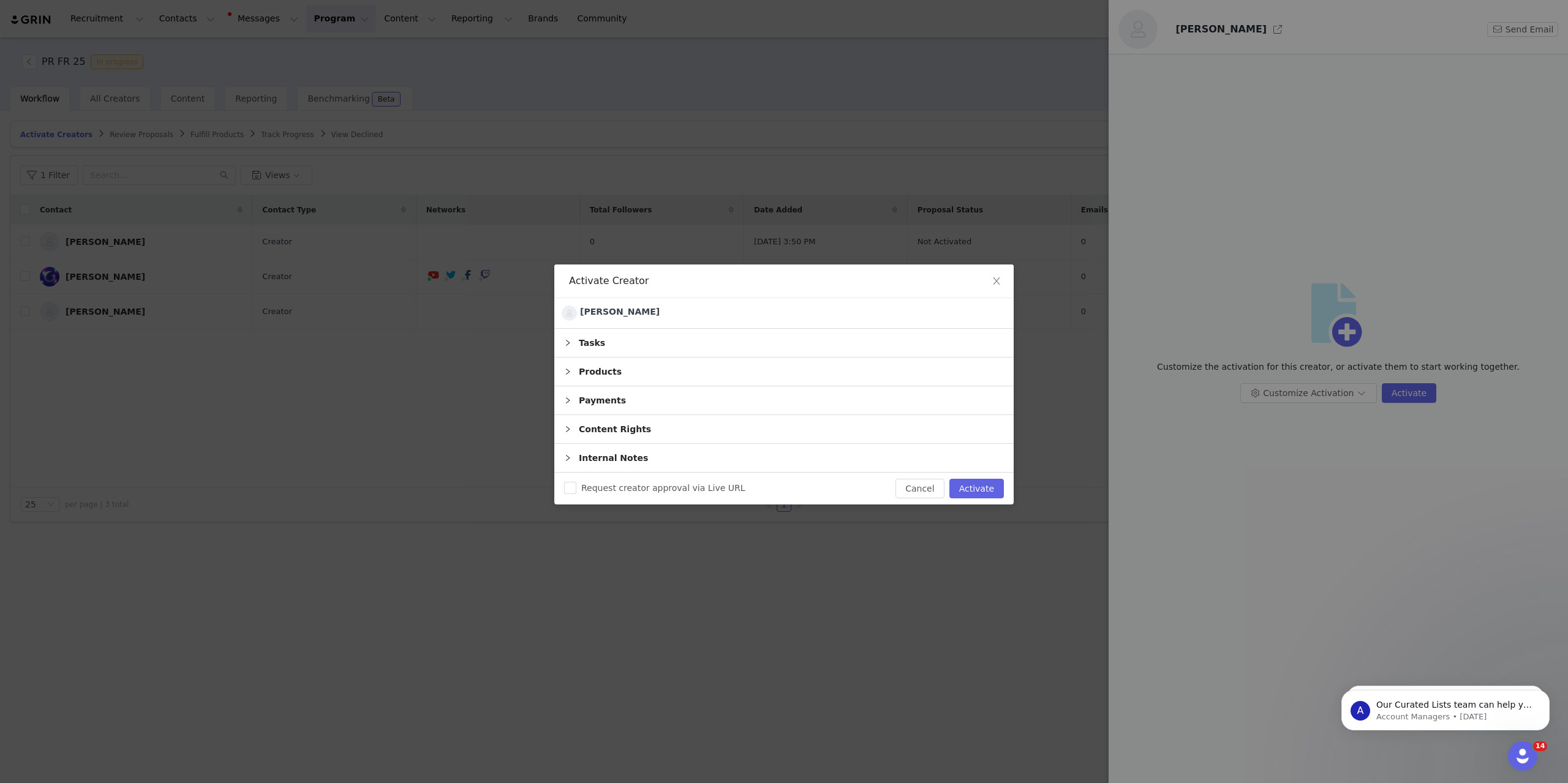
click at [790, 378] on div "Products" at bounding box center [784, 372] width 459 height 28
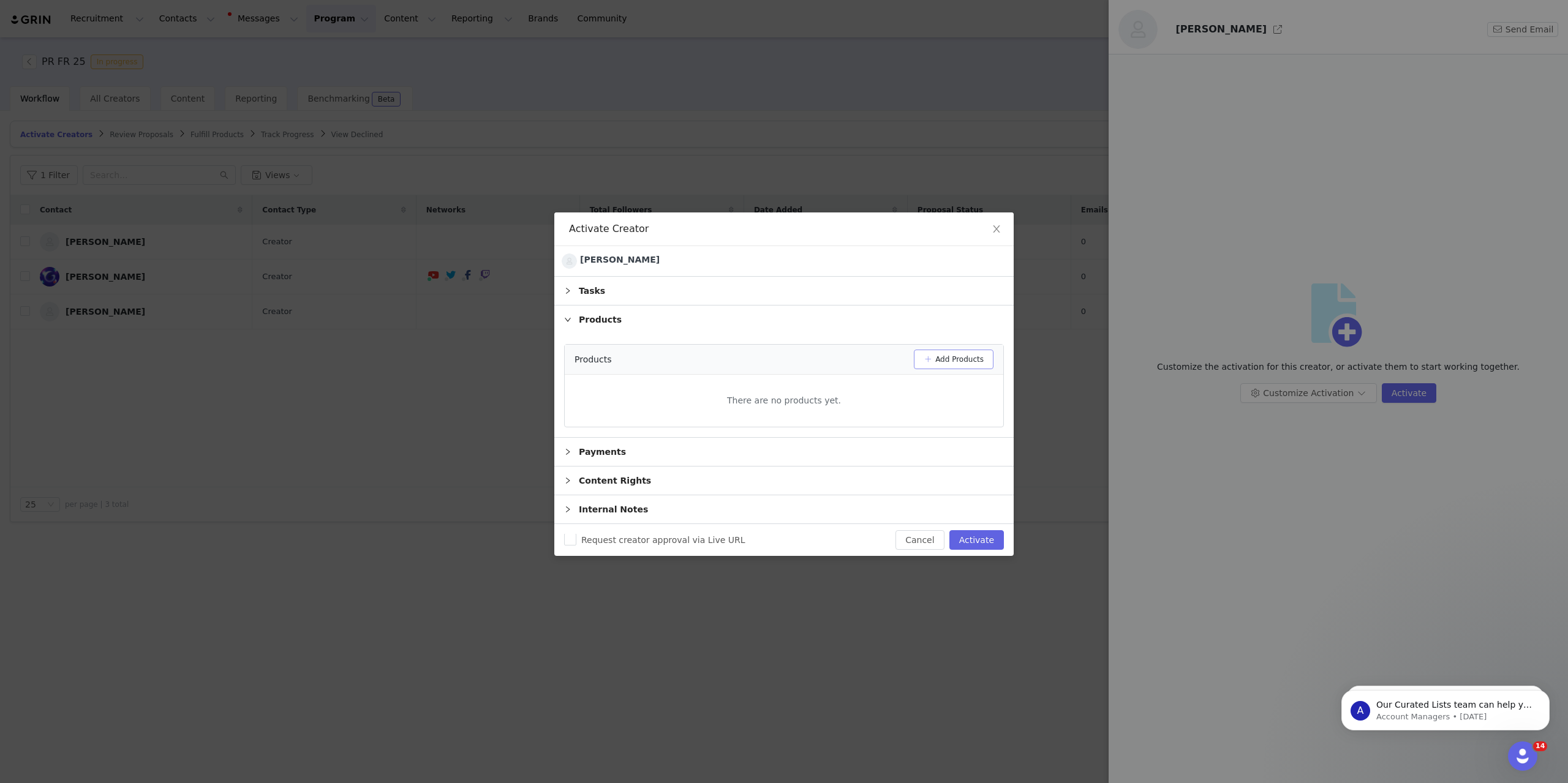
click at [943, 358] on button "Add Products" at bounding box center [954, 360] width 79 height 19
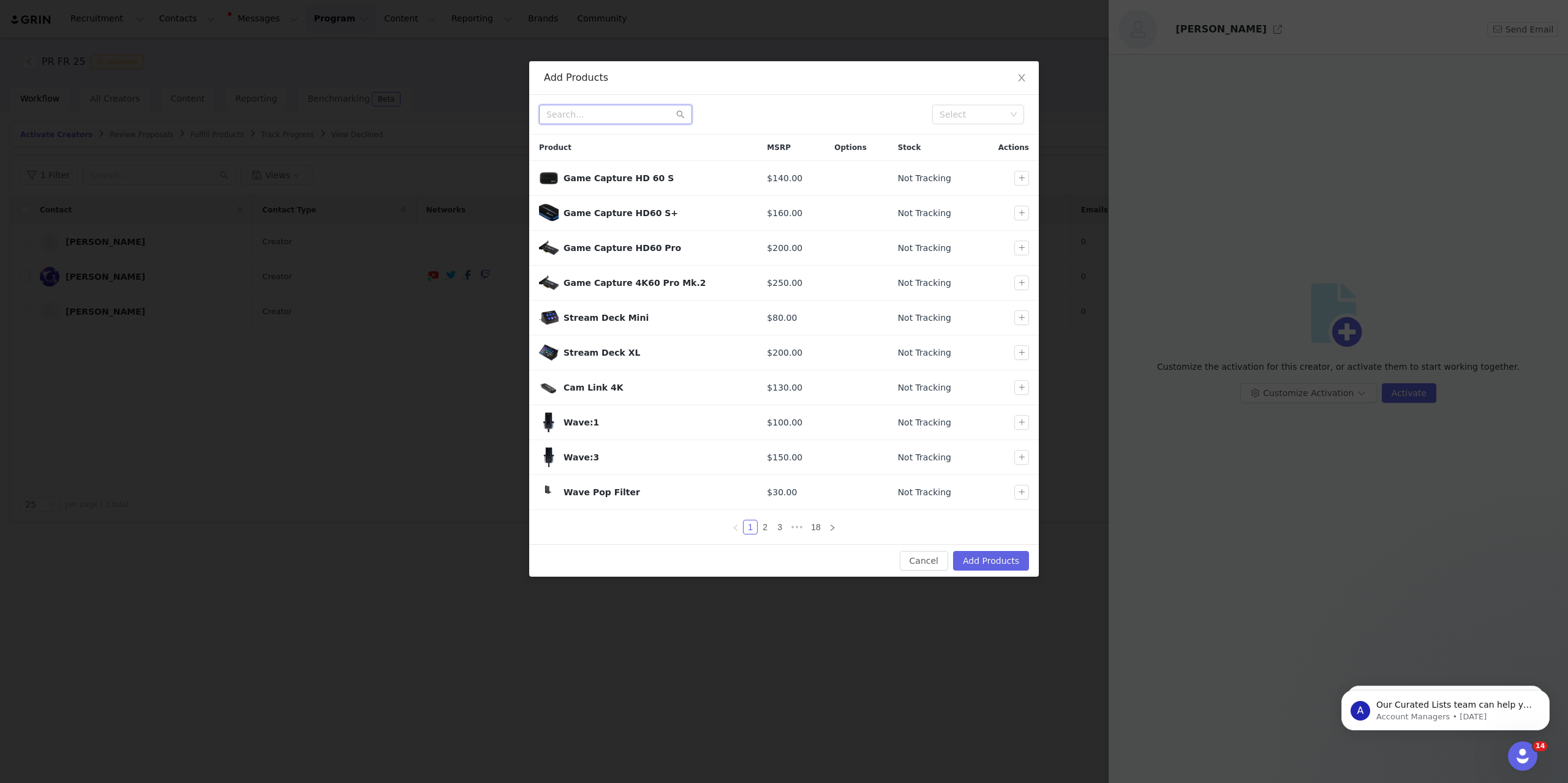
click at [621, 111] on input "text" at bounding box center [616, 114] width 153 height 19
click at [644, 118] on input "text" at bounding box center [616, 114] width 153 height 19
click at [763, 105] on div at bounding box center [731, 114] width 384 height 19
drag, startPoint x: 647, startPoint y: 116, endPoint x: 695, endPoint y: 118, distance: 48.0
click at [649, 116] on input "text" at bounding box center [616, 114] width 153 height 19
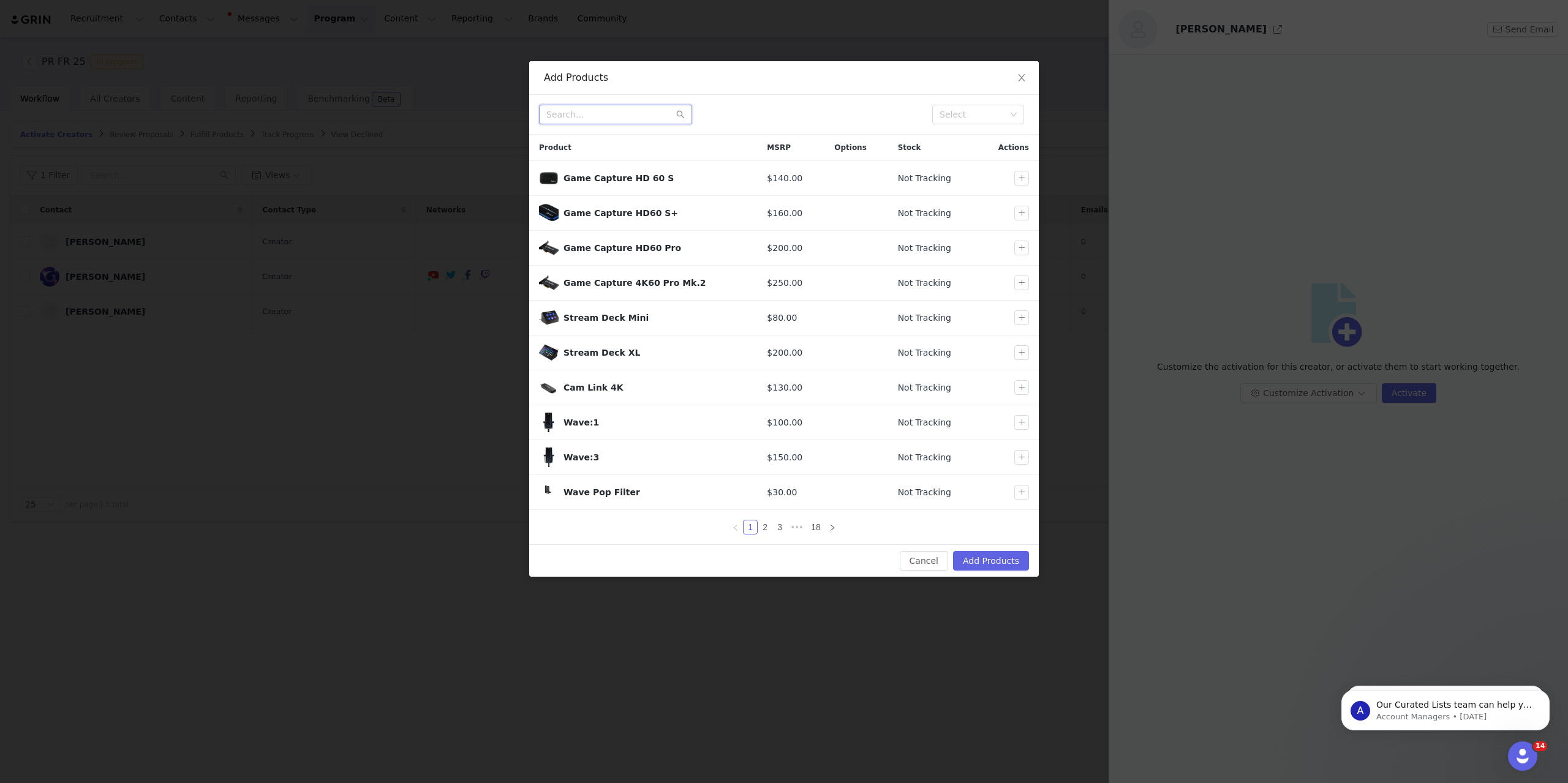
click at [624, 110] on input "text" at bounding box center [616, 114] width 153 height 19
click at [634, 118] on input "text" at bounding box center [616, 114] width 153 height 19
click at [605, 109] on input "text" at bounding box center [616, 114] width 153 height 19
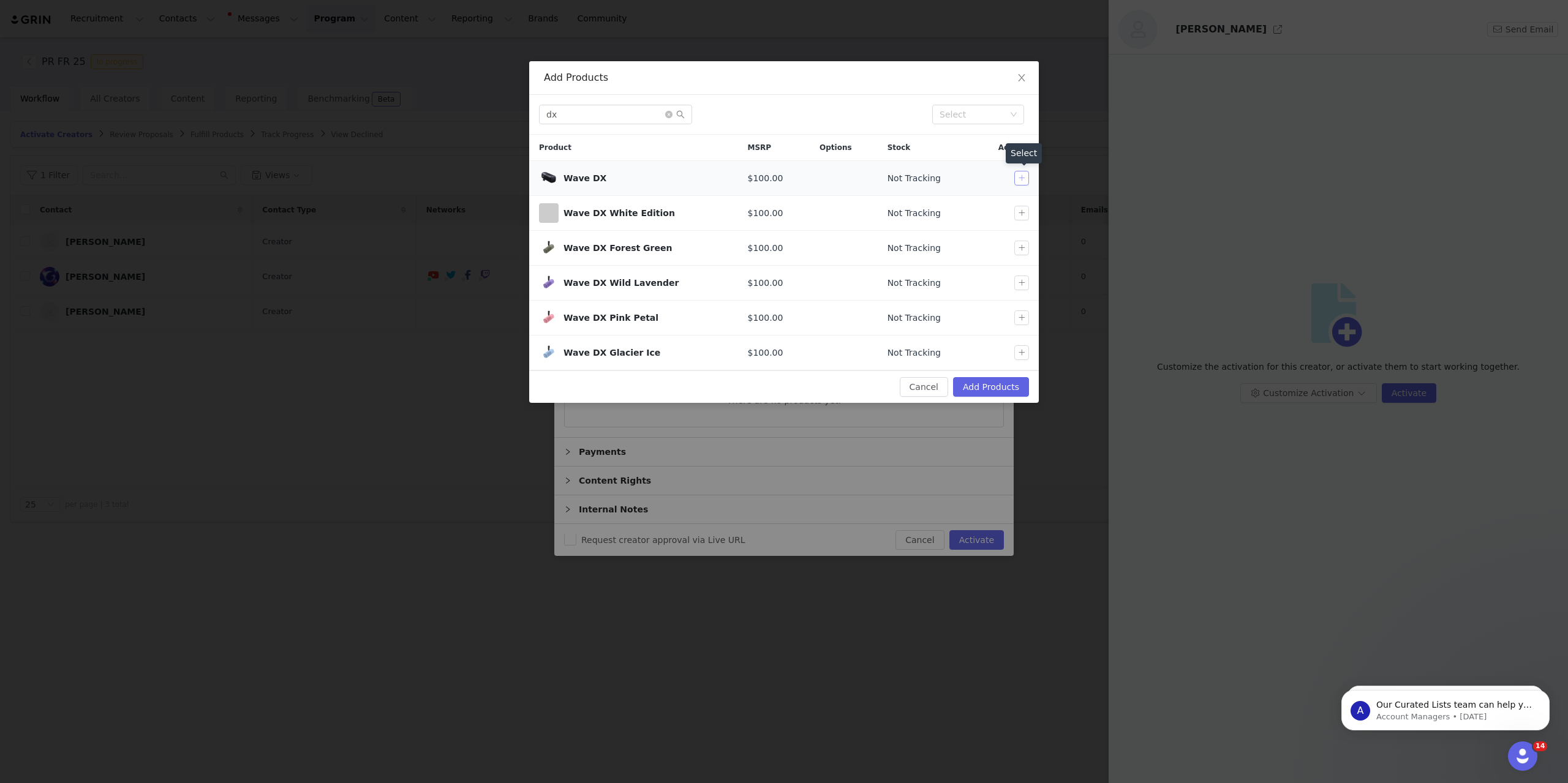
click at [1020, 179] on button "button" at bounding box center [1022, 178] width 15 height 15
click at [1021, 176] on button "button" at bounding box center [1022, 178] width 15 height 15
click at [602, 179] on div "Wave DX" at bounding box center [646, 178] width 165 height 13
click at [1022, 180] on button "button" at bounding box center [1022, 178] width 15 height 15
click at [591, 110] on input "dx" at bounding box center [616, 114] width 153 height 19
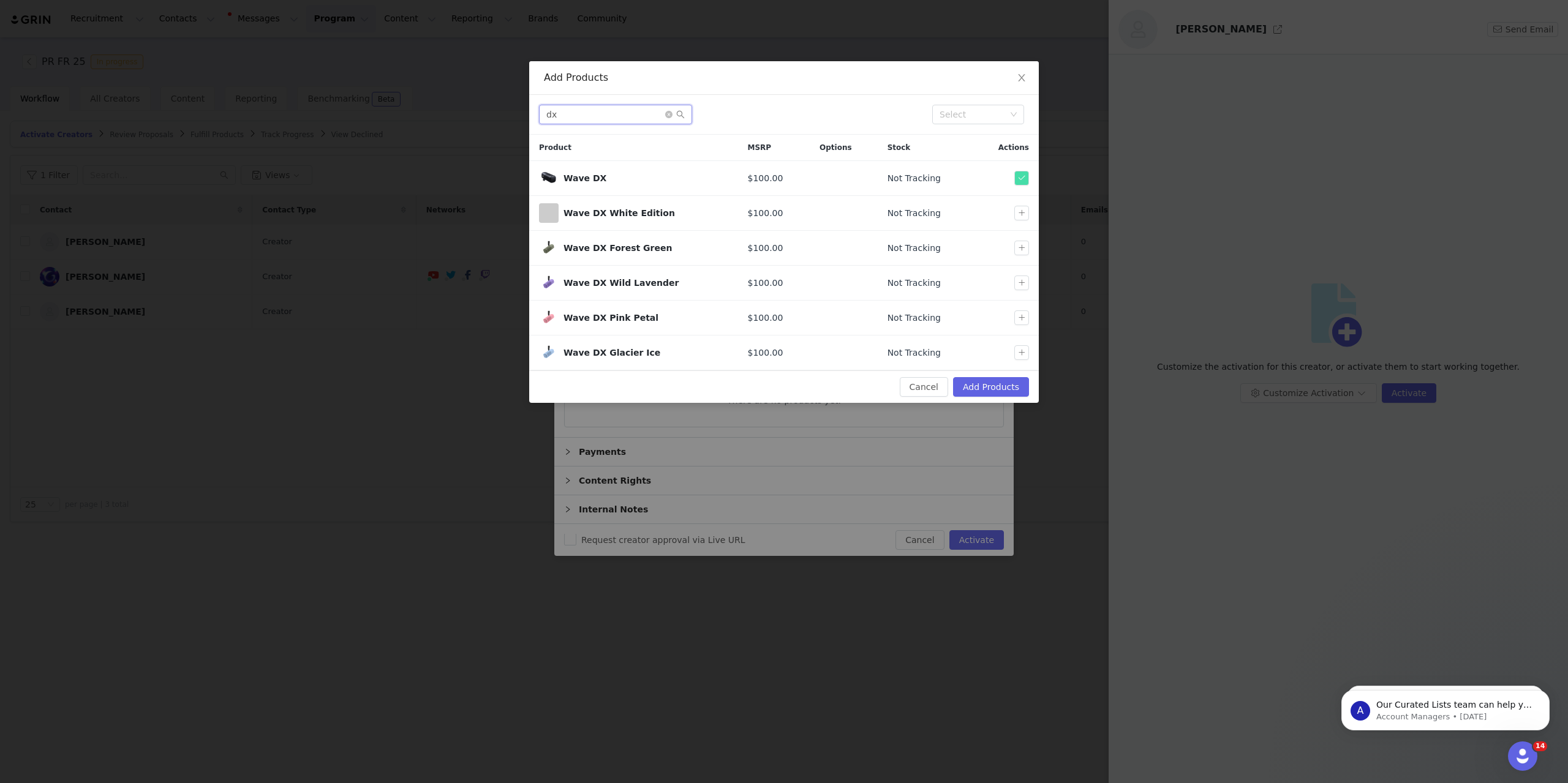
click at [591, 110] on input "dx" at bounding box center [616, 114] width 153 height 19
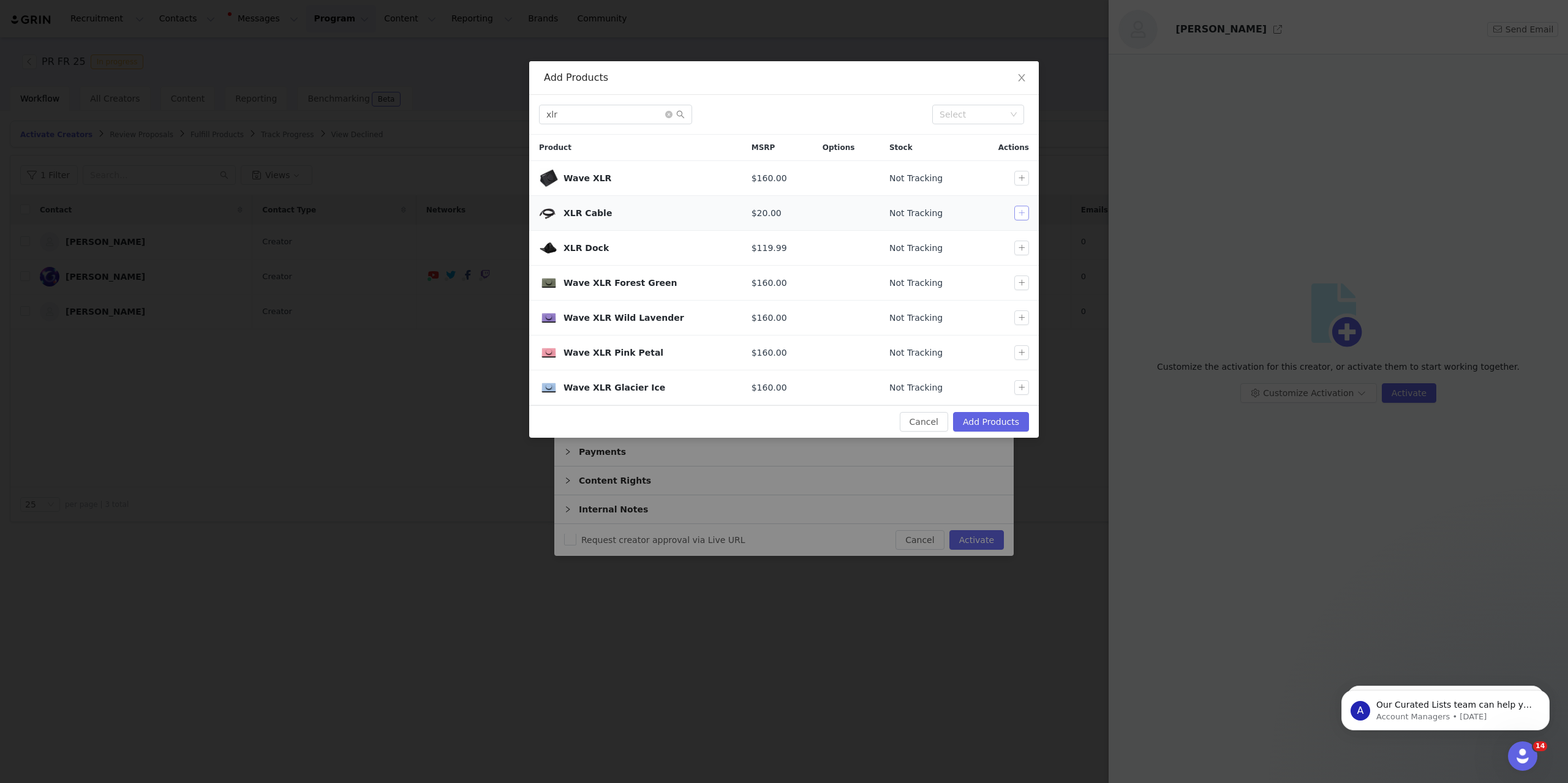
click at [1021, 212] on button "button" at bounding box center [1022, 213] width 15 height 15
click at [1019, 247] on button "button" at bounding box center [1022, 248] width 15 height 15
click at [631, 117] on input "xlr" at bounding box center [616, 114] width 153 height 19
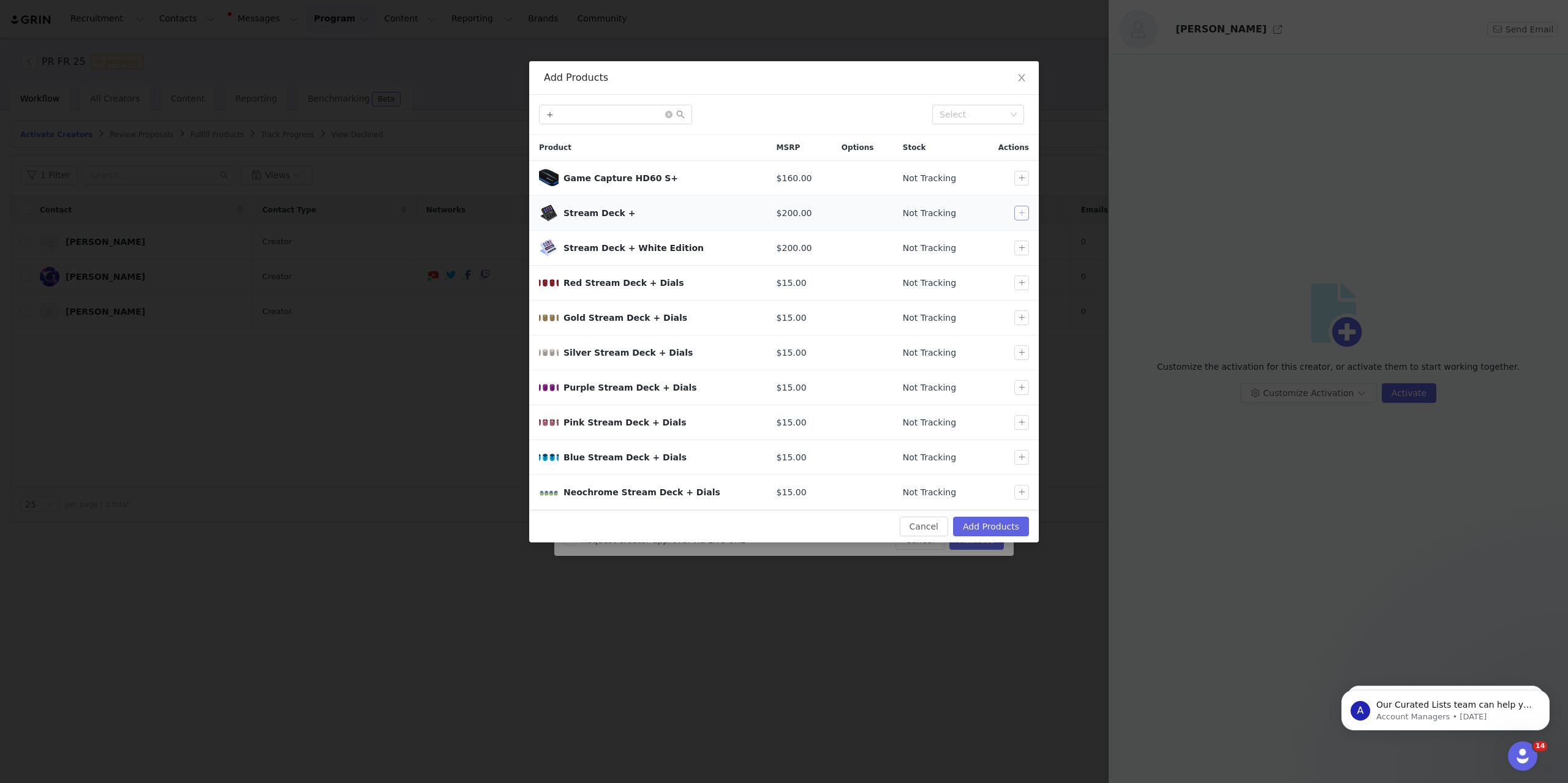
click at [1023, 212] on button "button" at bounding box center [1022, 213] width 15 height 15
click at [610, 114] on input "+" at bounding box center [616, 114] width 153 height 19
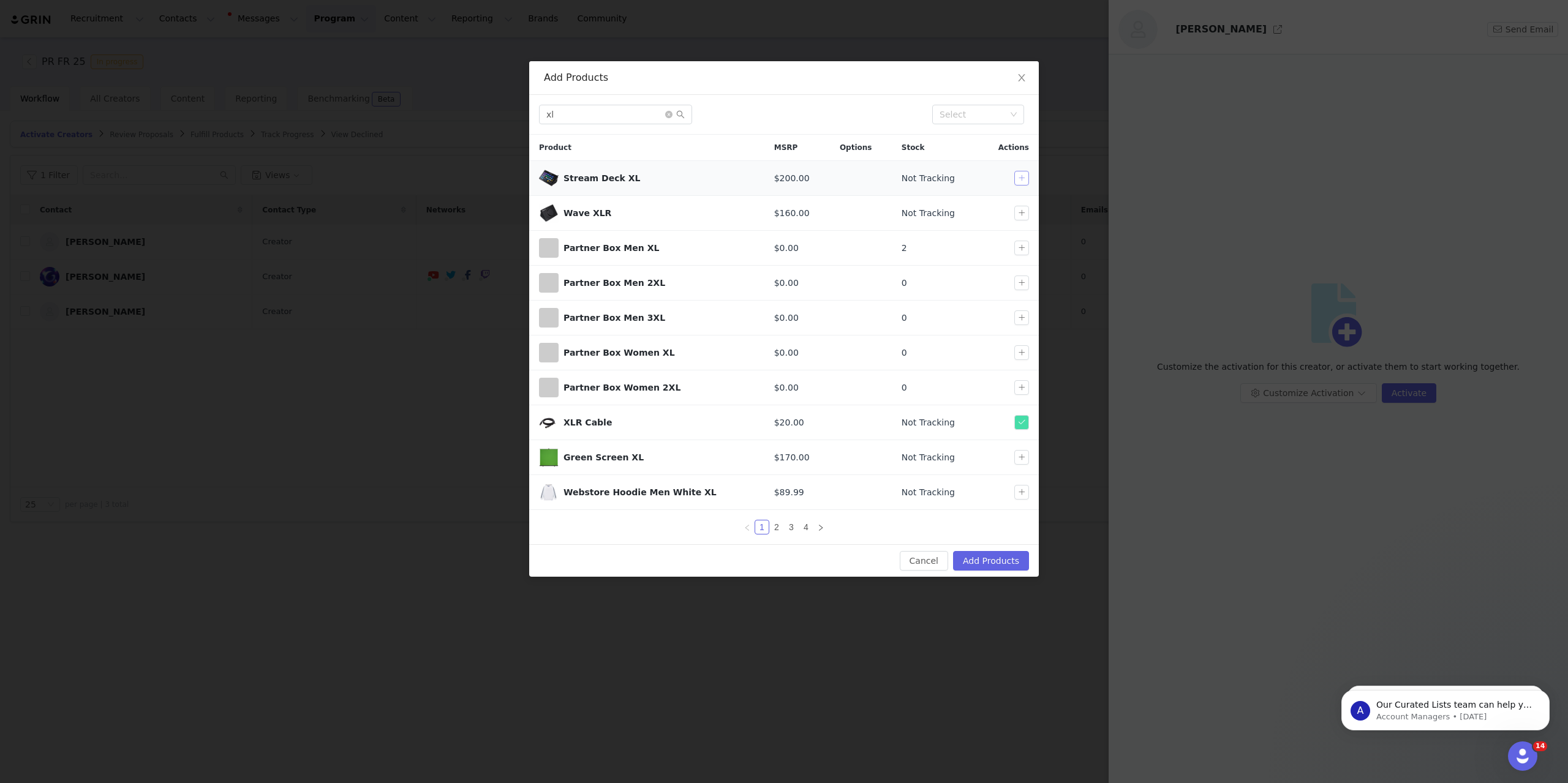
click at [1026, 177] on button "button" at bounding box center [1022, 178] width 15 height 15
click at [605, 118] on input "xl" at bounding box center [616, 114] width 153 height 19
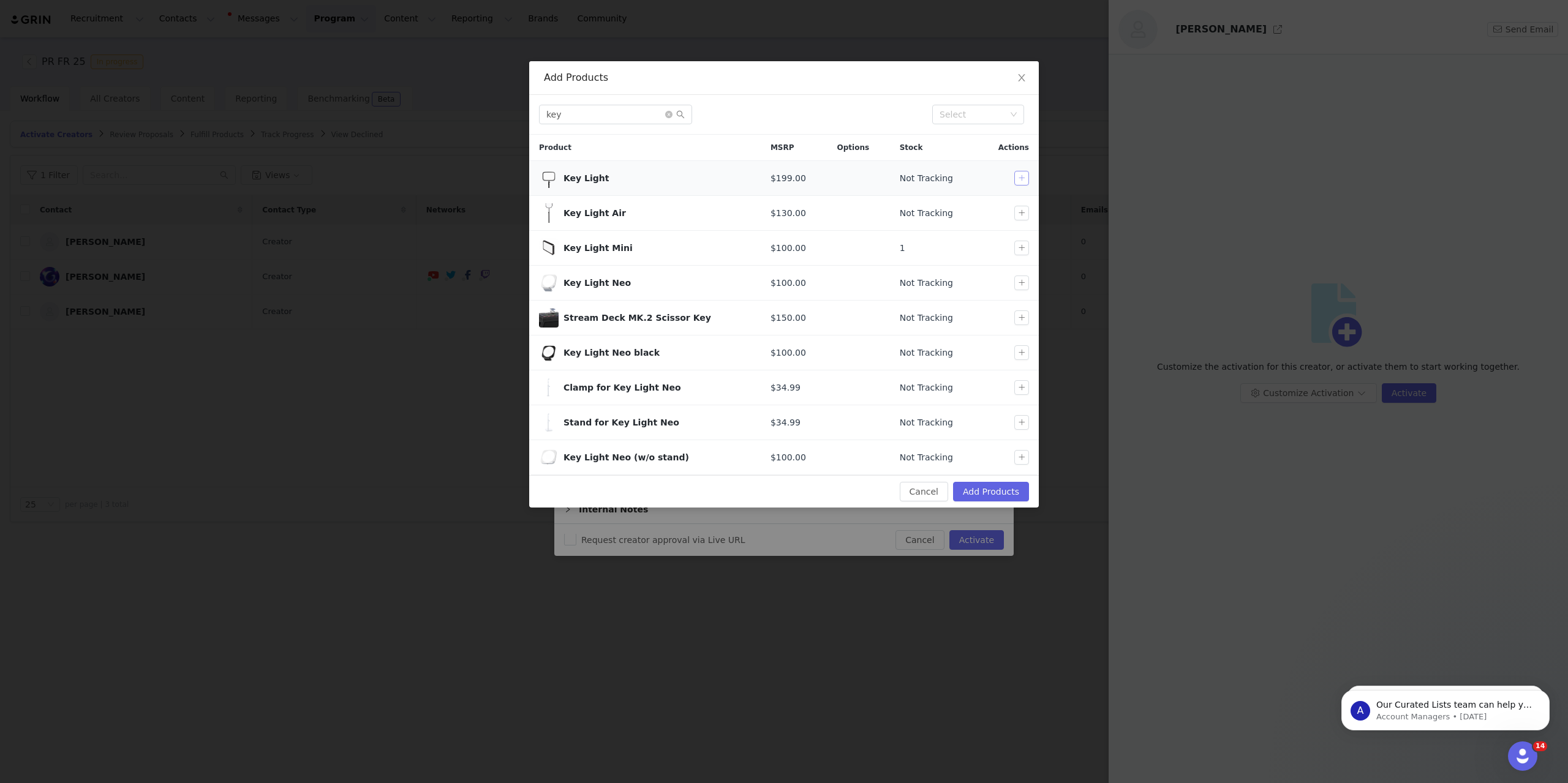
click at [1024, 179] on button "button" at bounding box center [1022, 178] width 15 height 15
click at [1026, 455] on button "button" at bounding box center [1022, 458] width 15 height 15
click at [604, 115] on input "key" at bounding box center [616, 114] width 153 height 19
type input "led"
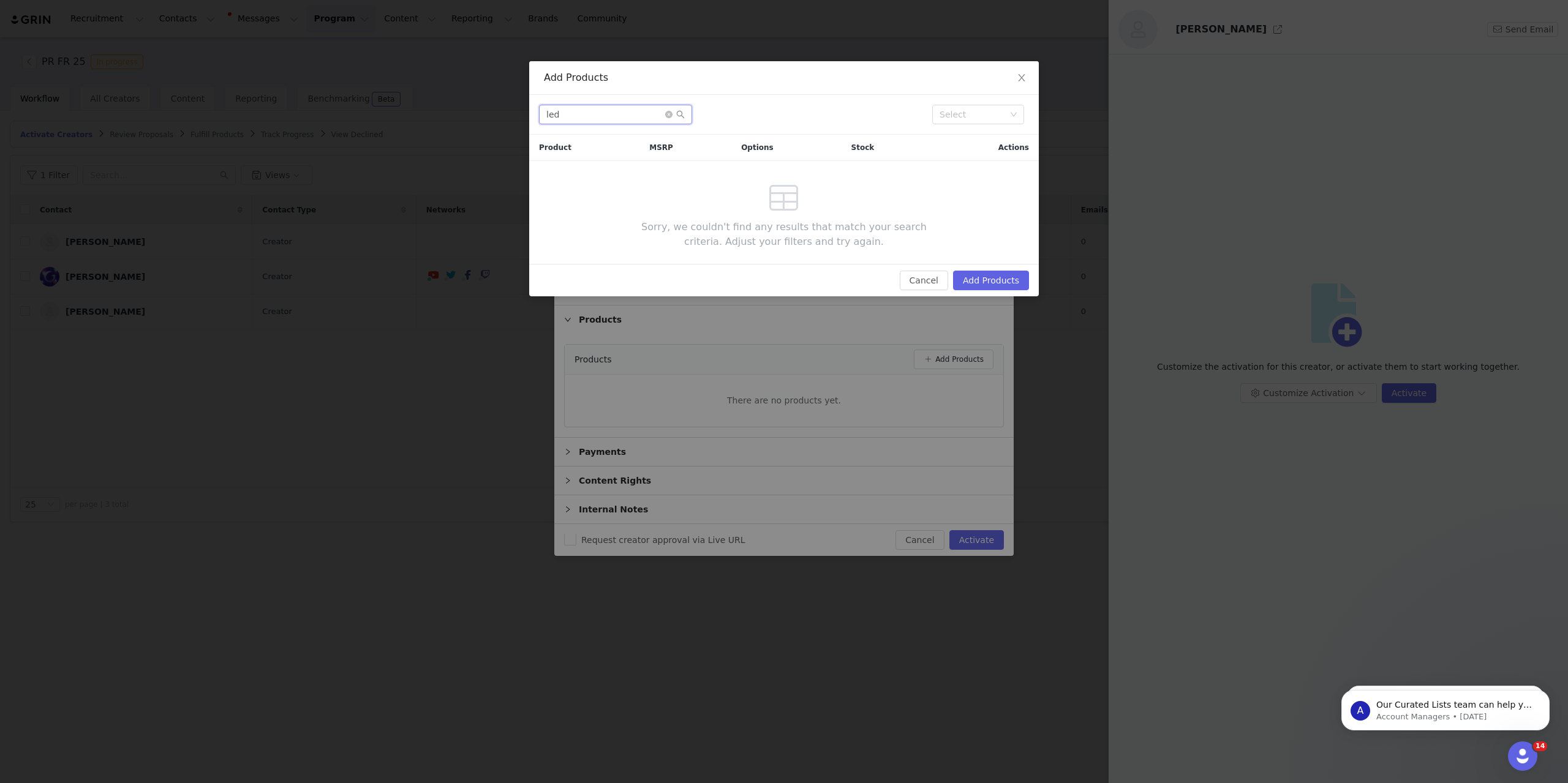
click at [623, 119] on input "led" at bounding box center [616, 114] width 153 height 19
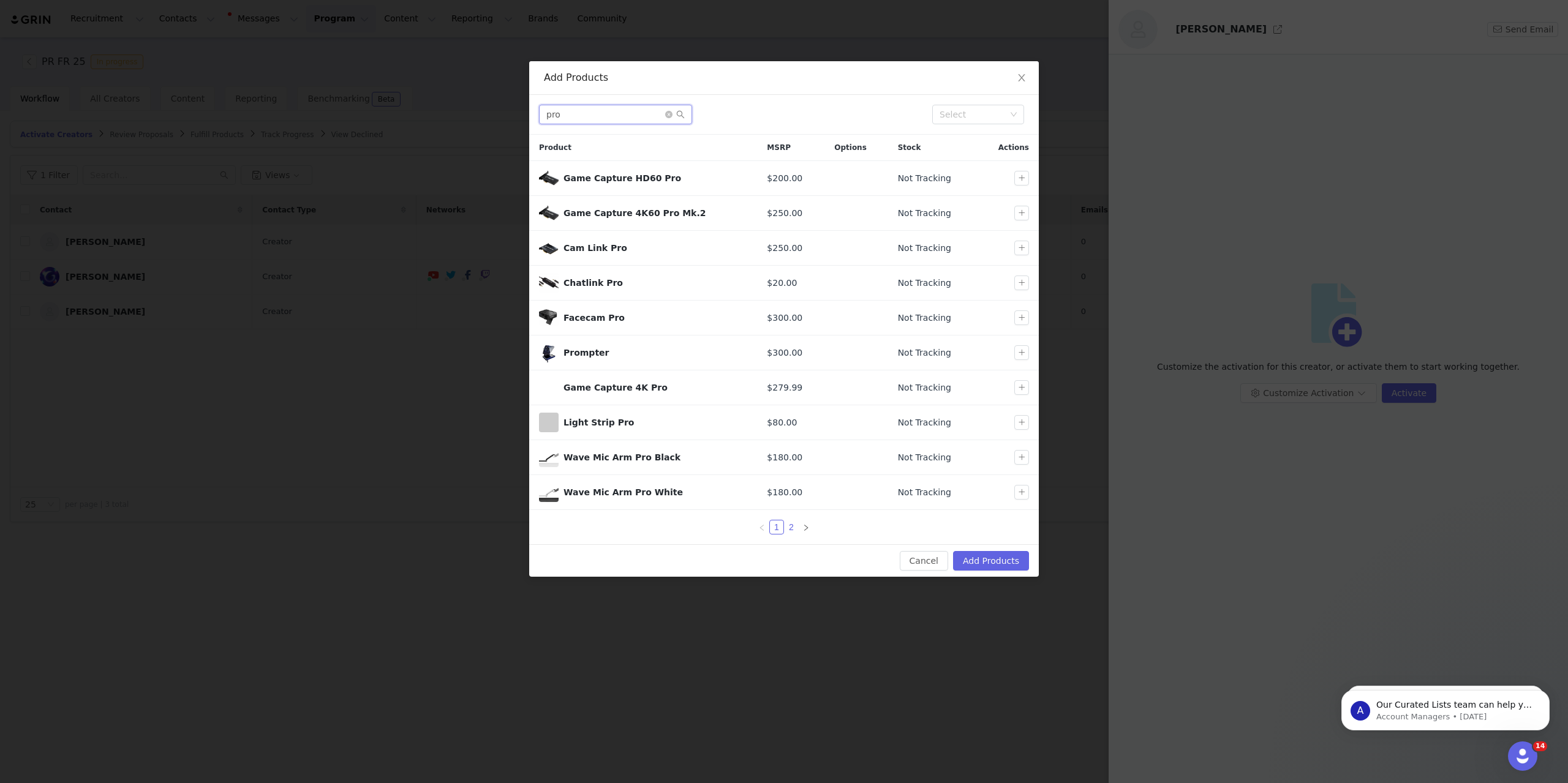
type input "pro"
click at [797, 527] on link "2" at bounding box center [791, 527] width 13 height 13
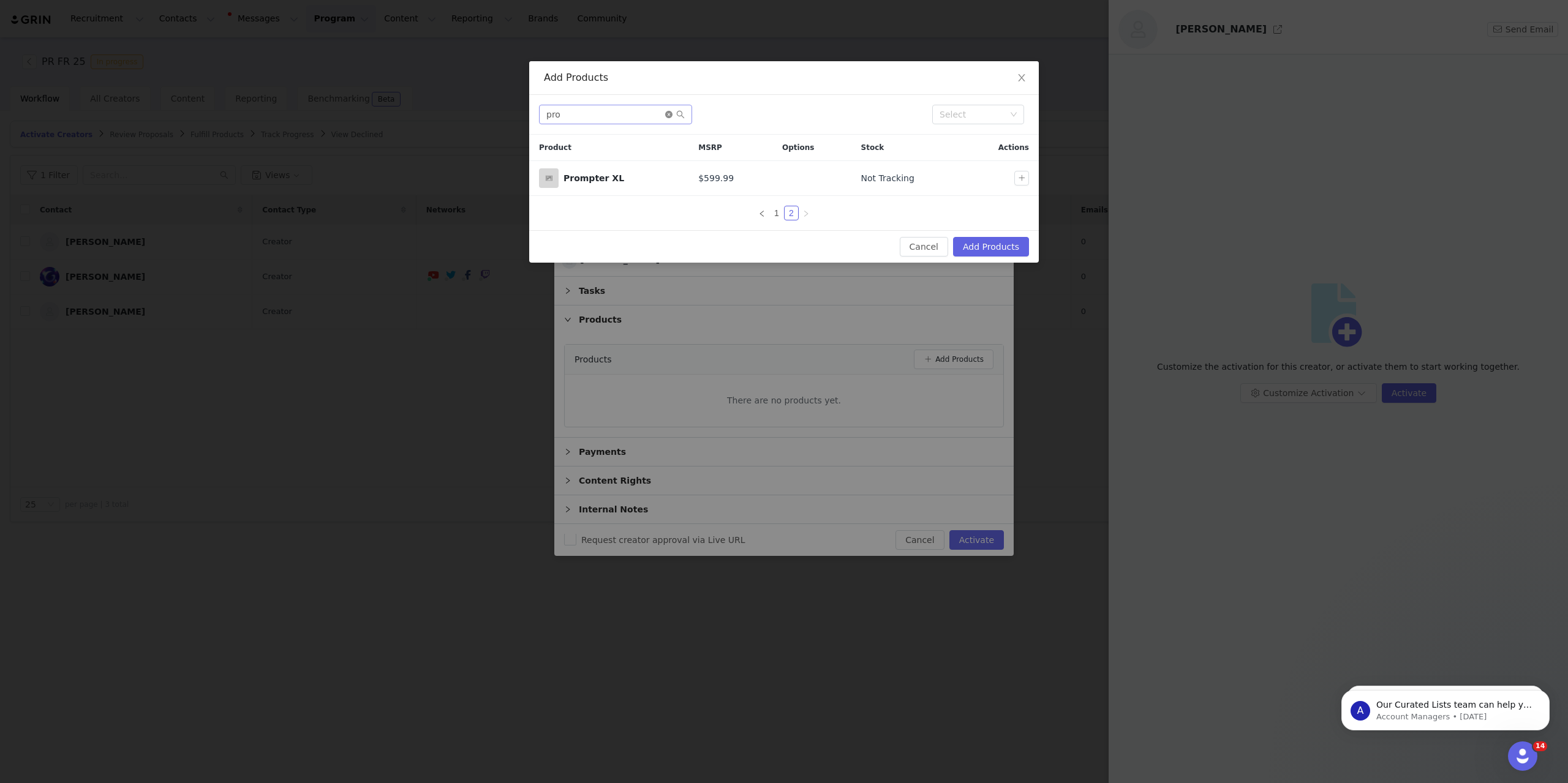
click at [668, 114] on icon "icon: close-circle" at bounding box center [669, 114] width 7 height 7
click at [608, 111] on input "text" at bounding box center [616, 114] width 153 height 19
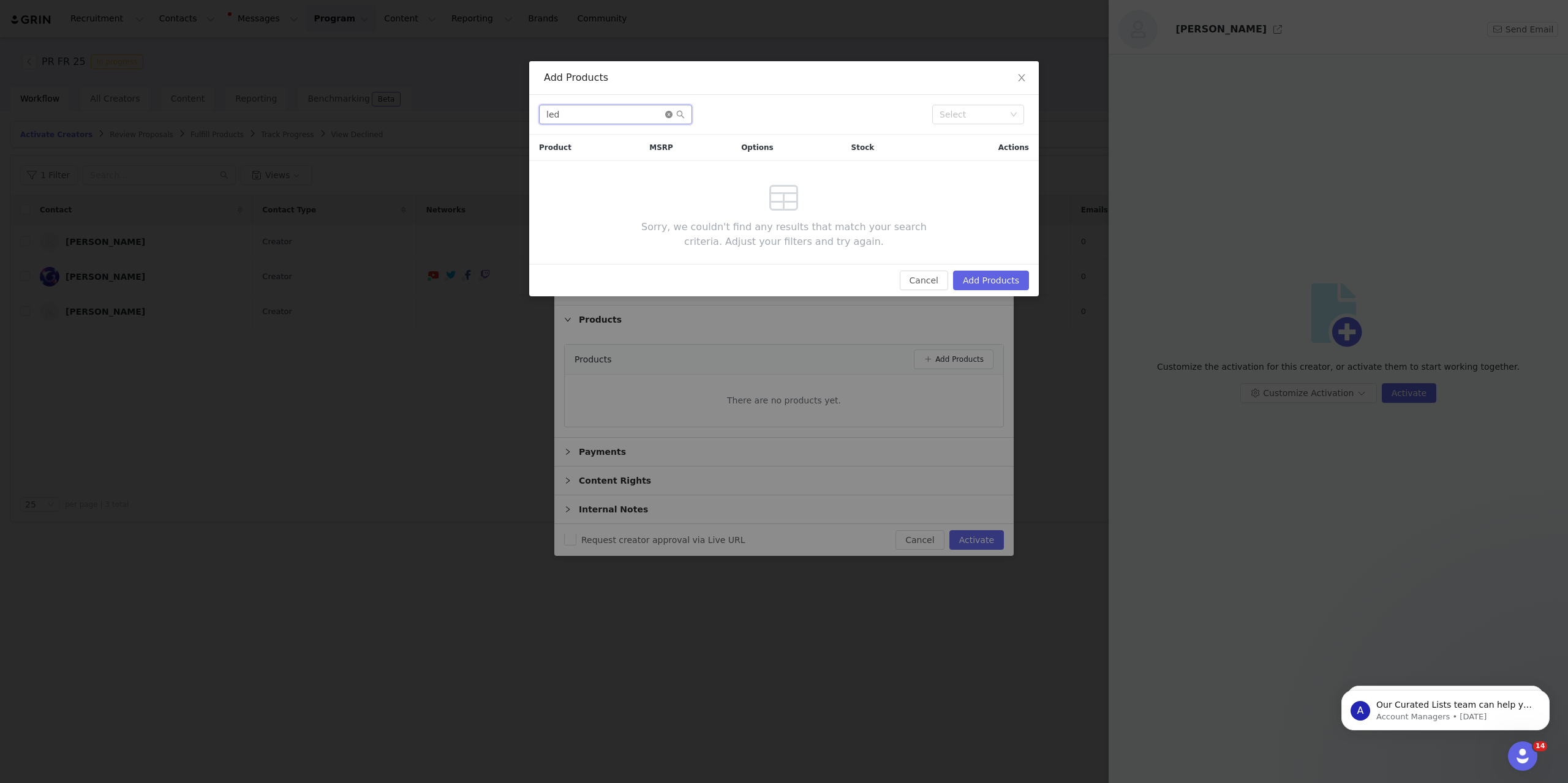
type input "led"
click at [668, 117] on icon "icon: close-circle" at bounding box center [669, 114] width 7 height 7
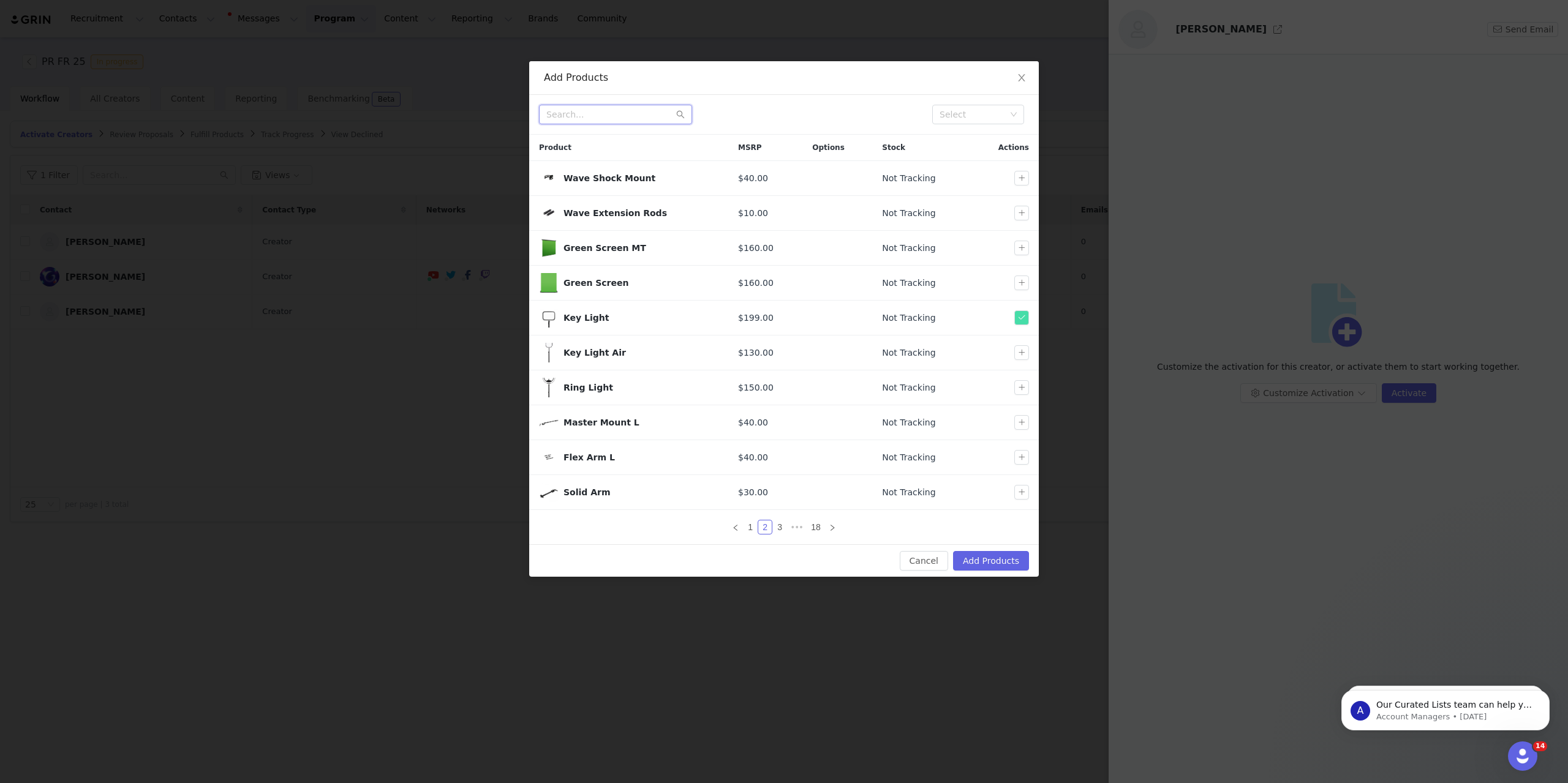
click at [617, 114] on input "text" at bounding box center [616, 114] width 153 height 19
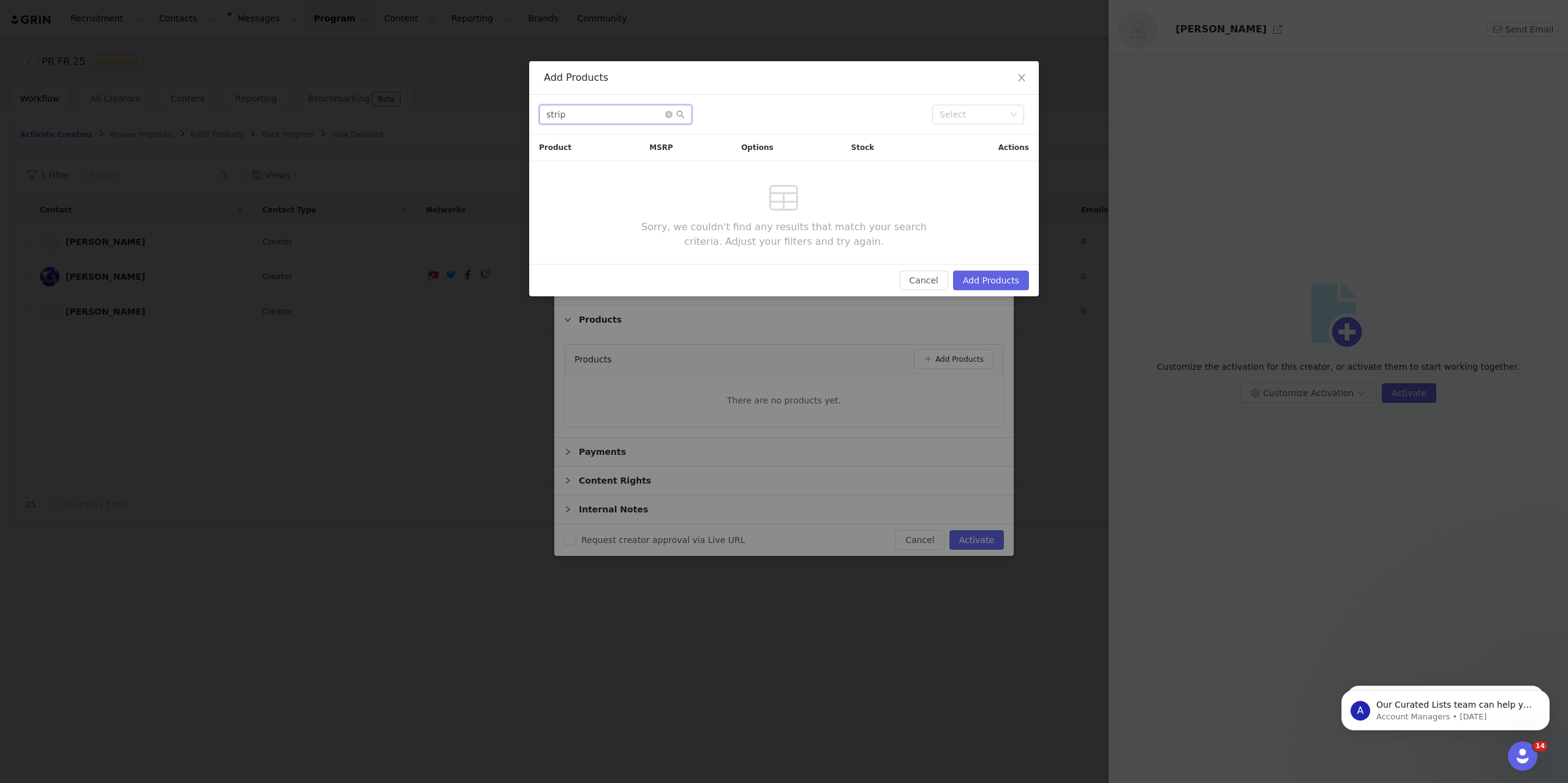
click at [604, 120] on input "strip" at bounding box center [616, 114] width 153 height 19
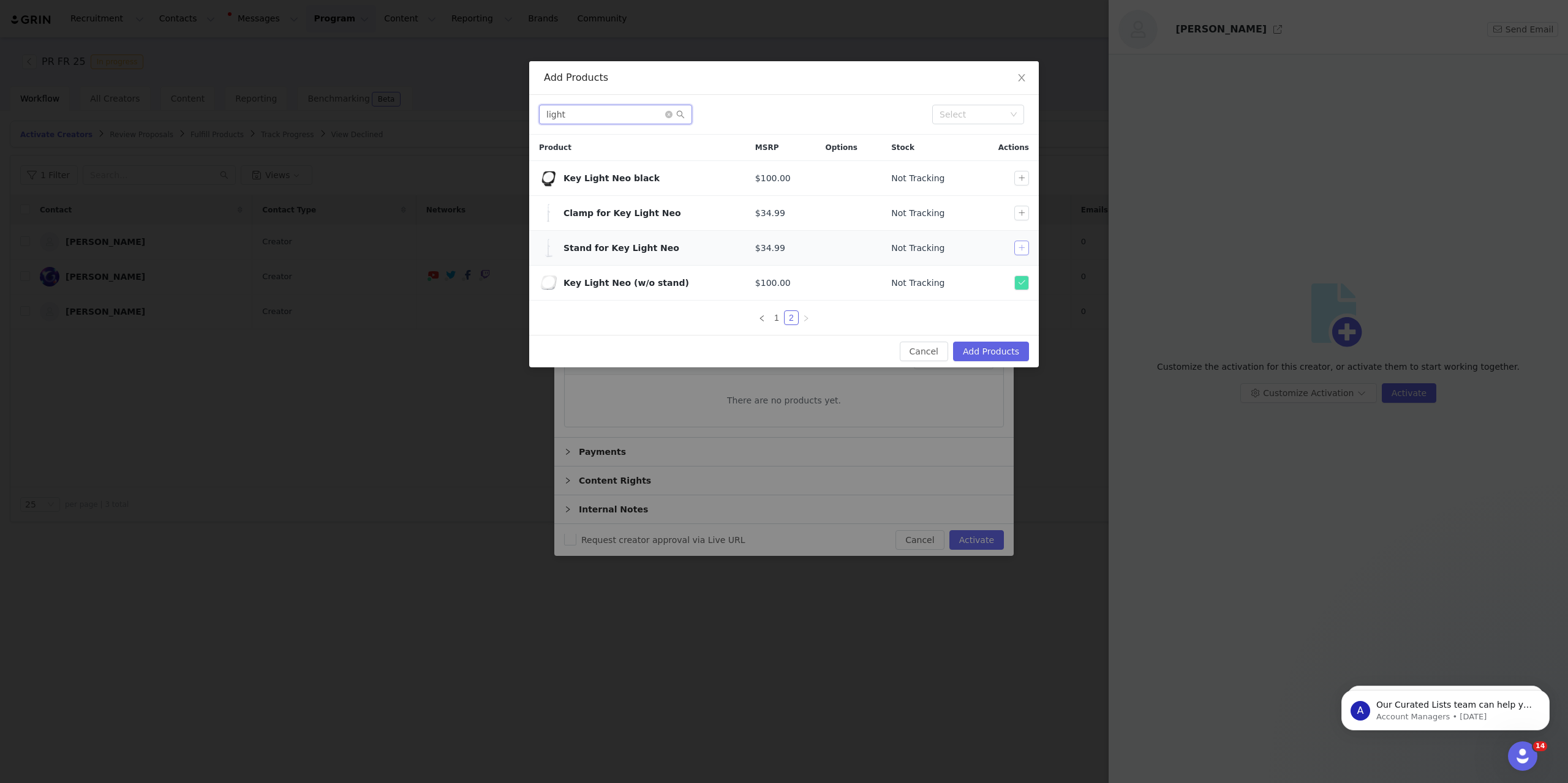
type input "light"
click at [1023, 251] on button "button" at bounding box center [1022, 248] width 15 height 15
click at [671, 117] on icon "icon: close-circle" at bounding box center [669, 114] width 7 height 7
click at [640, 114] on input "text" at bounding box center [616, 114] width 153 height 19
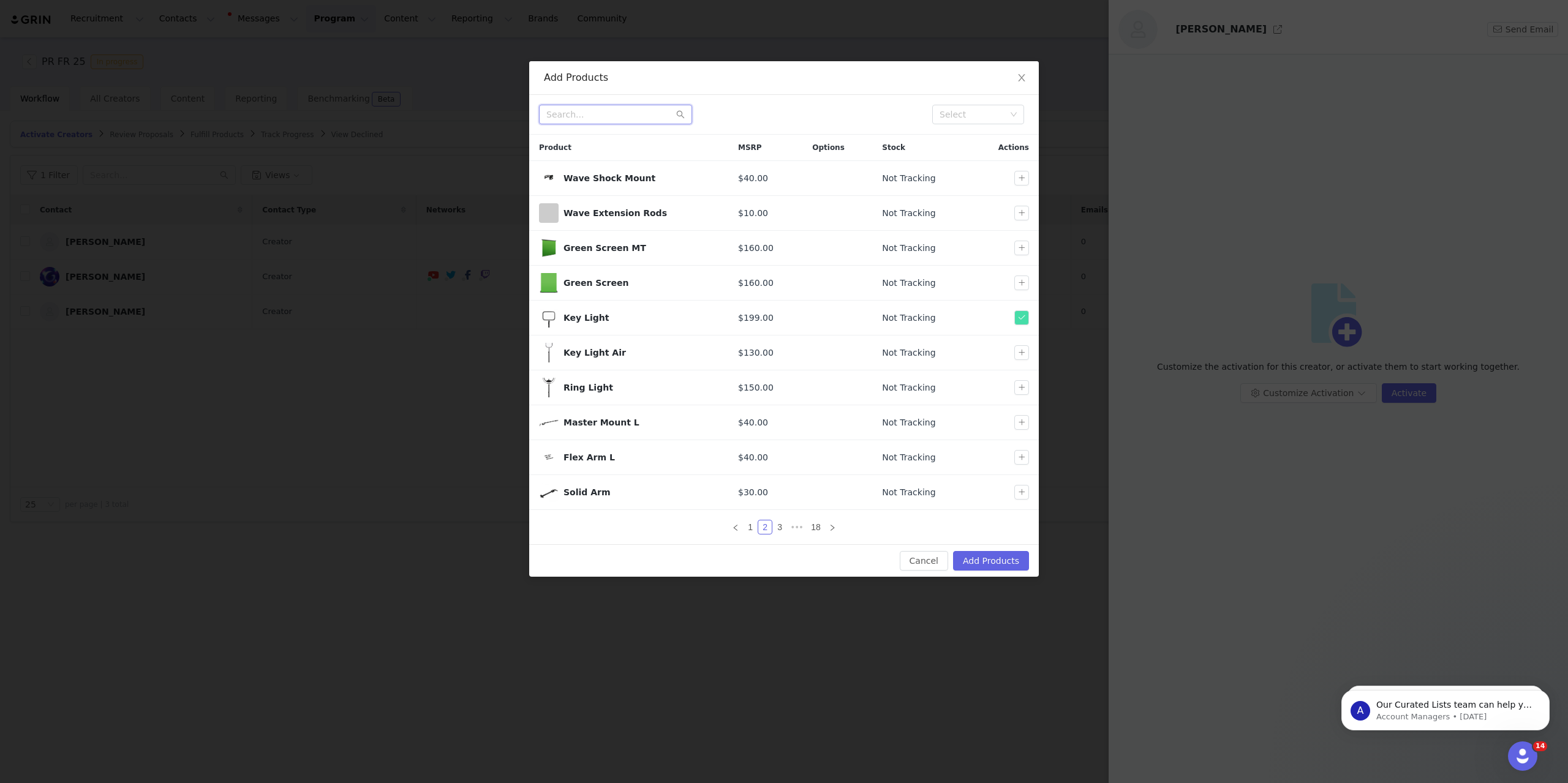
click at [610, 111] on input "text" at bounding box center [616, 114] width 153 height 19
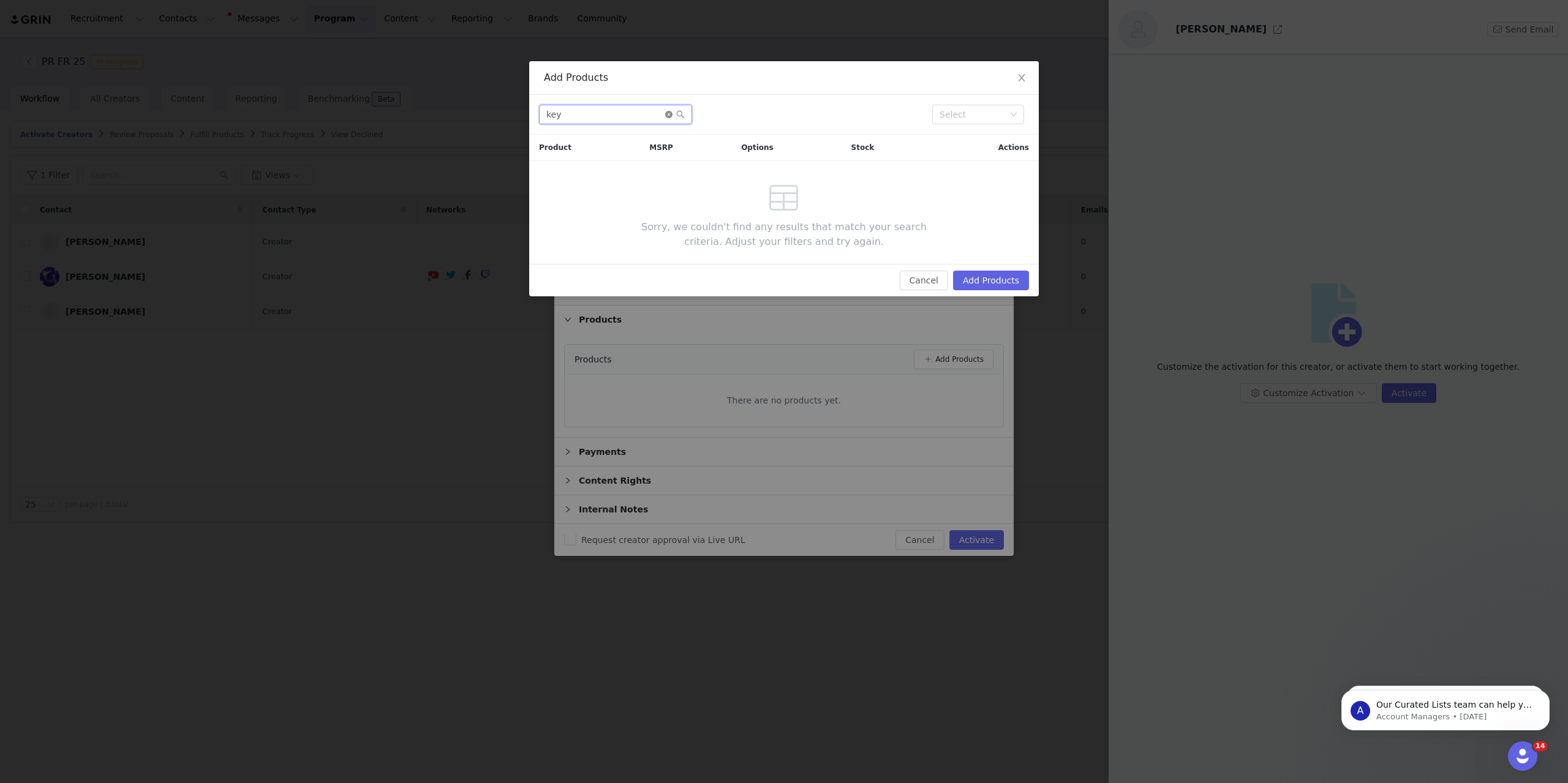
type input "key"
click at [672, 114] on icon "icon: close-circle" at bounding box center [669, 114] width 7 height 7
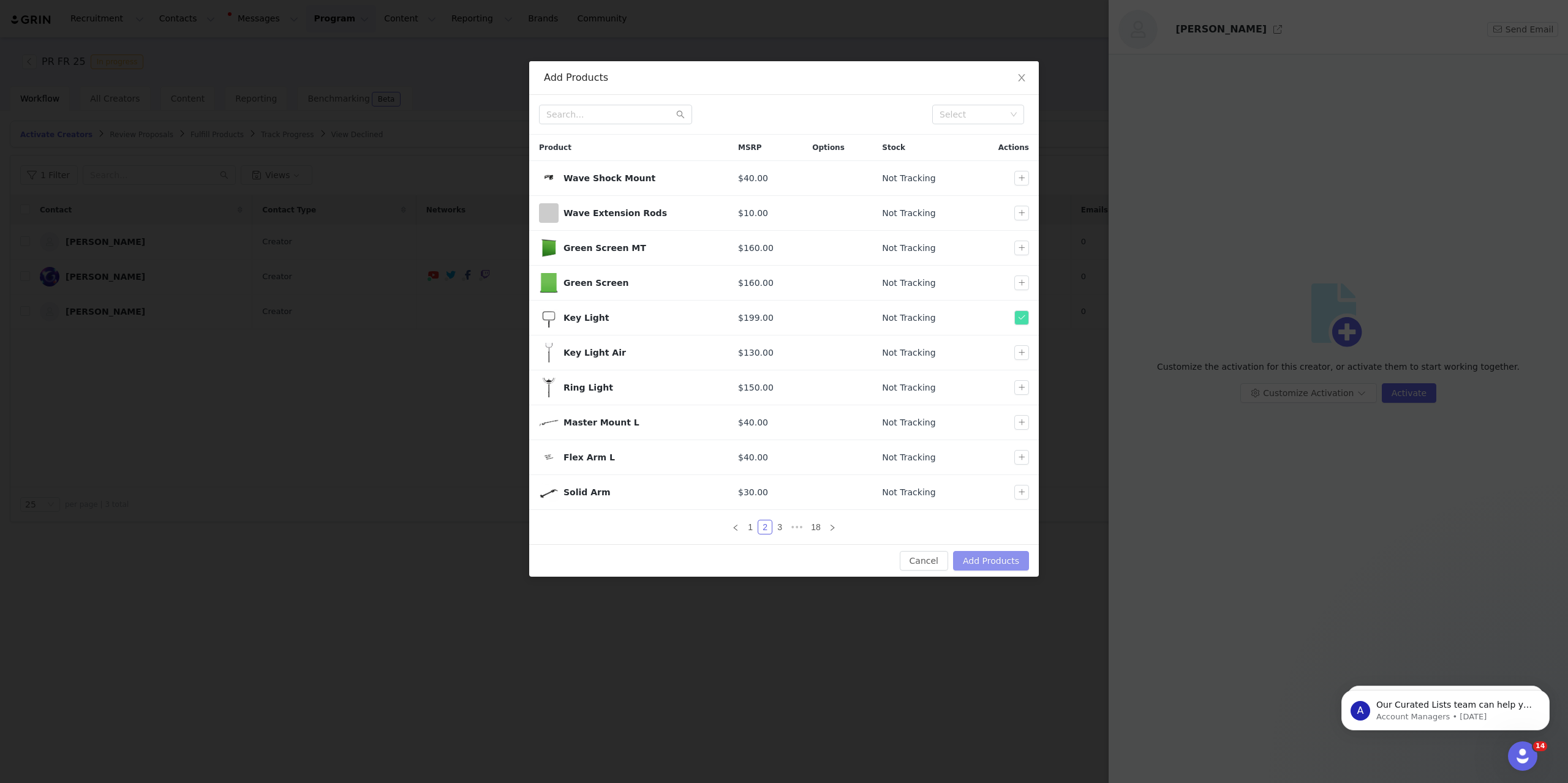
click at [993, 562] on button "Add Products" at bounding box center [991, 561] width 76 height 19
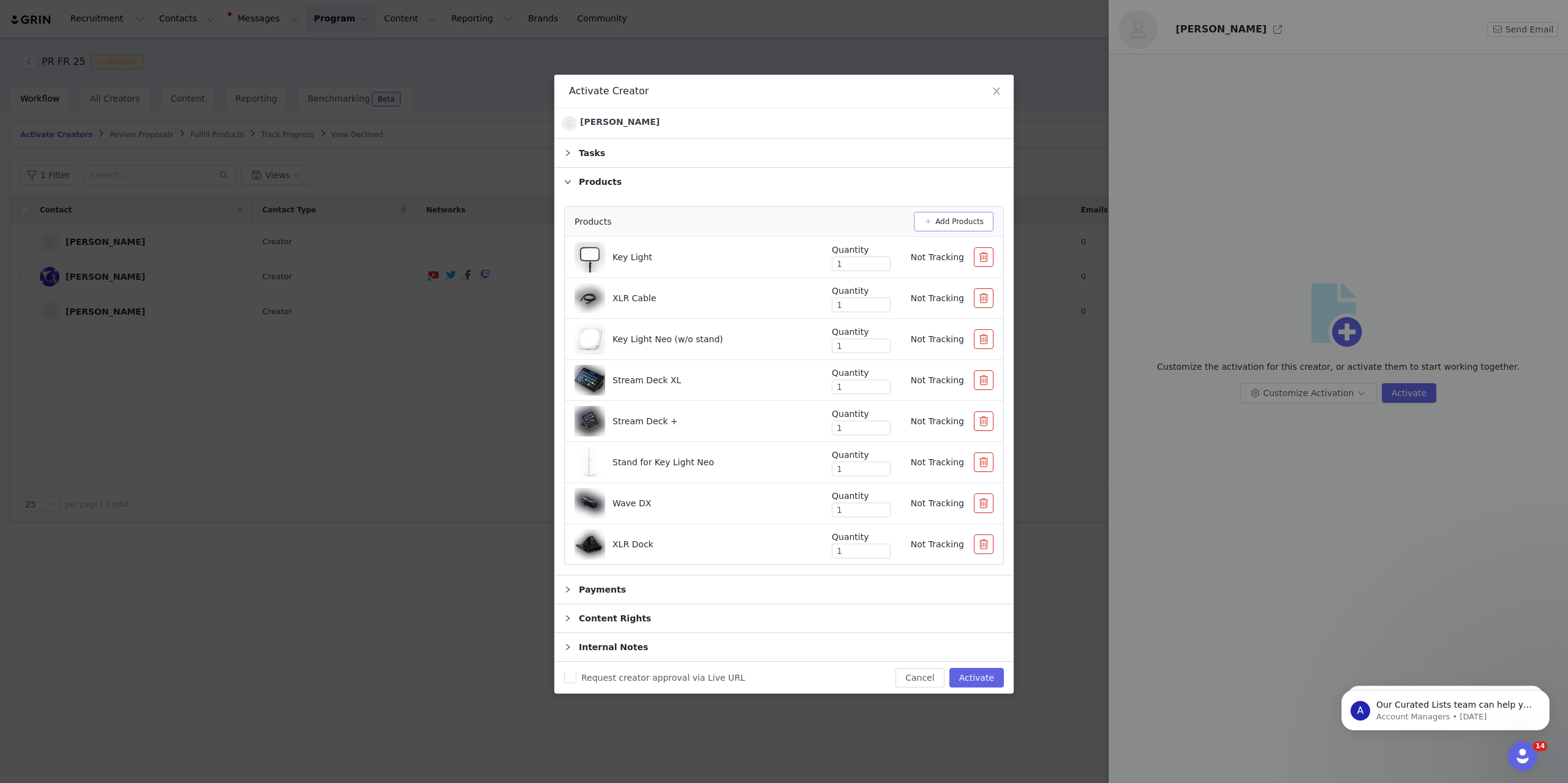
click at [943, 218] on button "Add Products" at bounding box center [954, 221] width 79 height 19
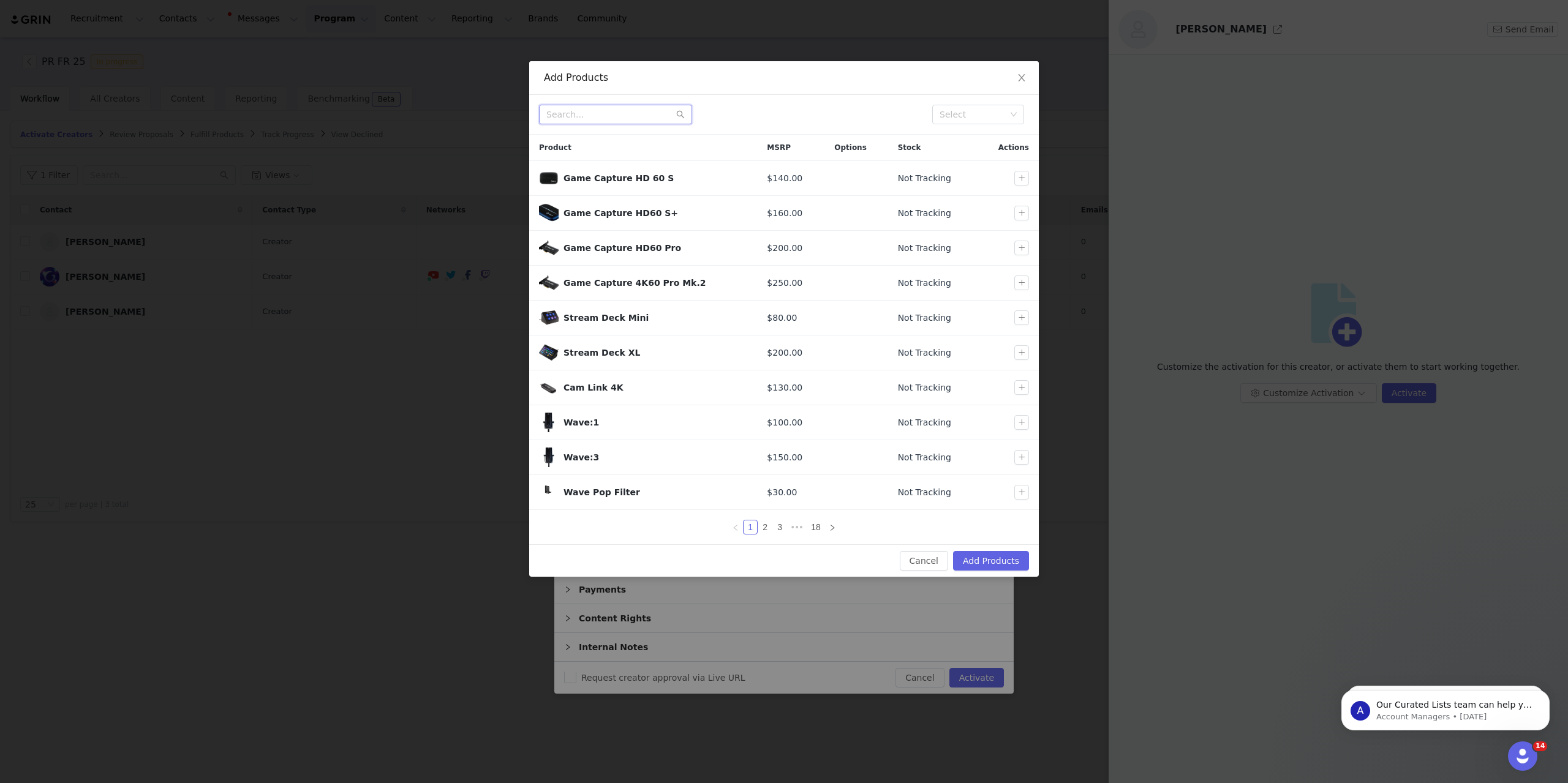
click at [625, 113] on input "text" at bounding box center [616, 114] width 153 height 19
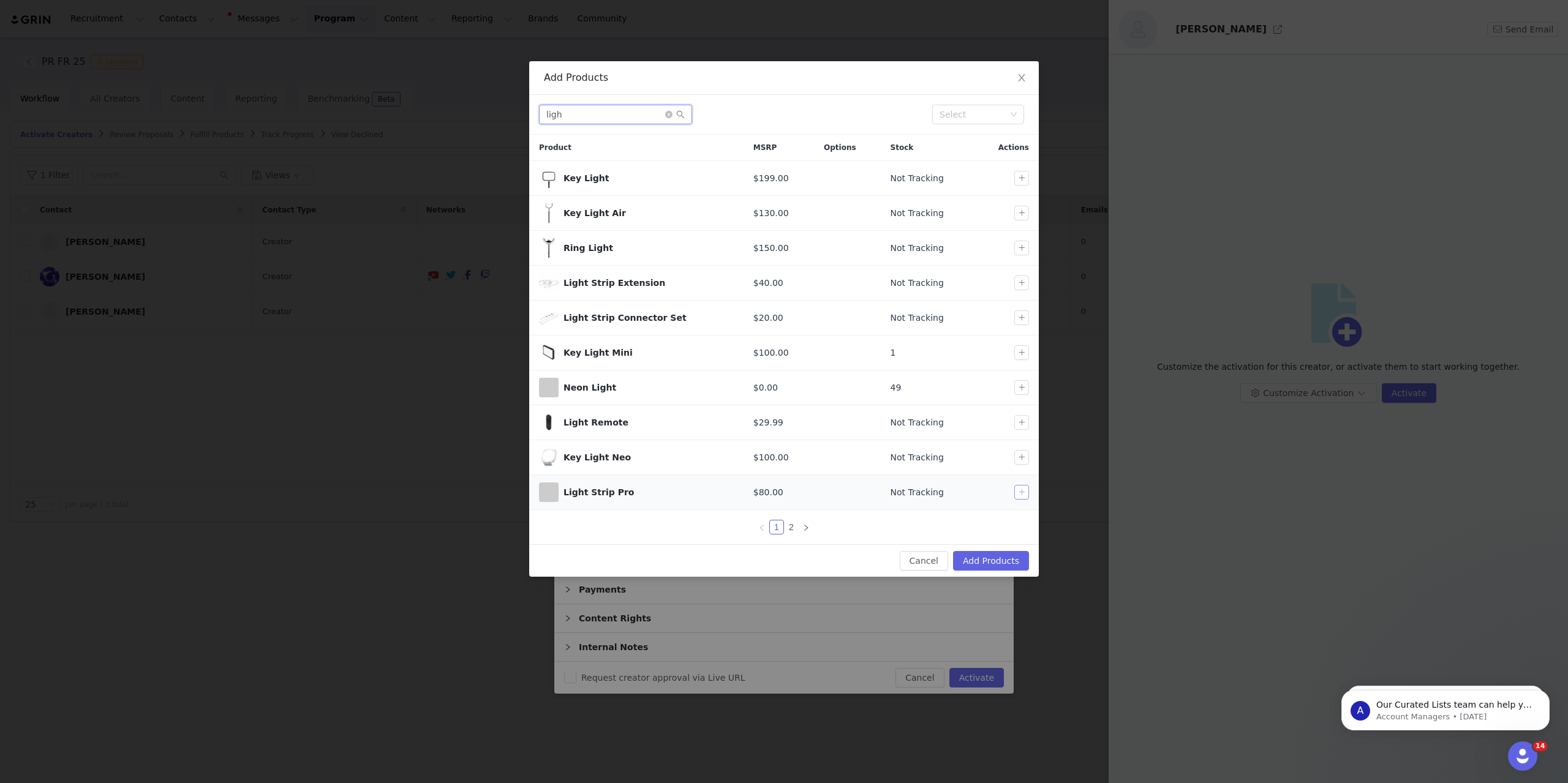
type input "ligh"
click at [1022, 494] on button "button" at bounding box center [1022, 493] width 15 height 15
click at [788, 529] on link "2" at bounding box center [791, 527] width 13 height 13
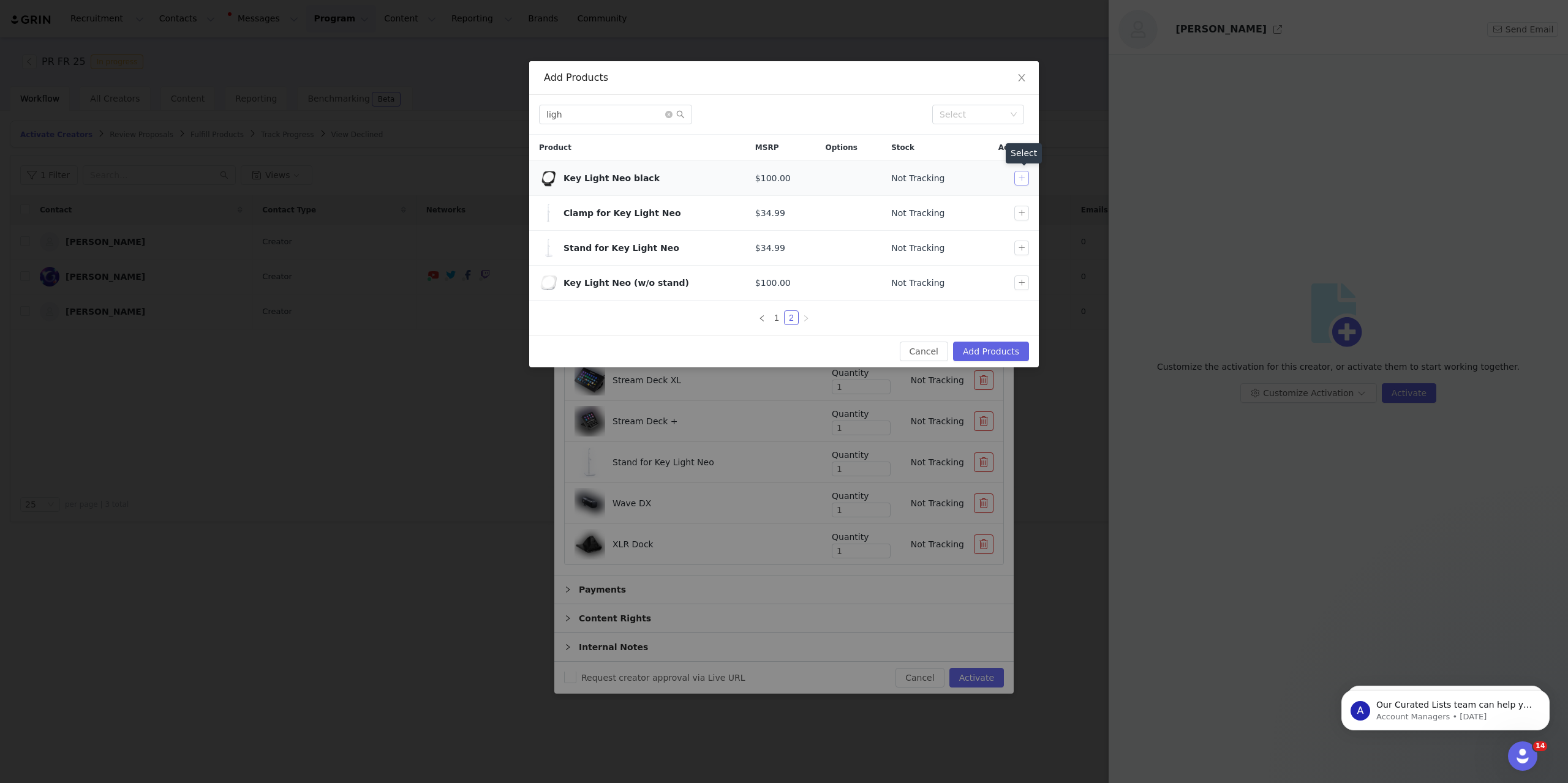
click at [1022, 176] on button "button" at bounding box center [1022, 178] width 15 height 15
click at [667, 113] on icon "icon: close-circle" at bounding box center [669, 114] width 7 height 7
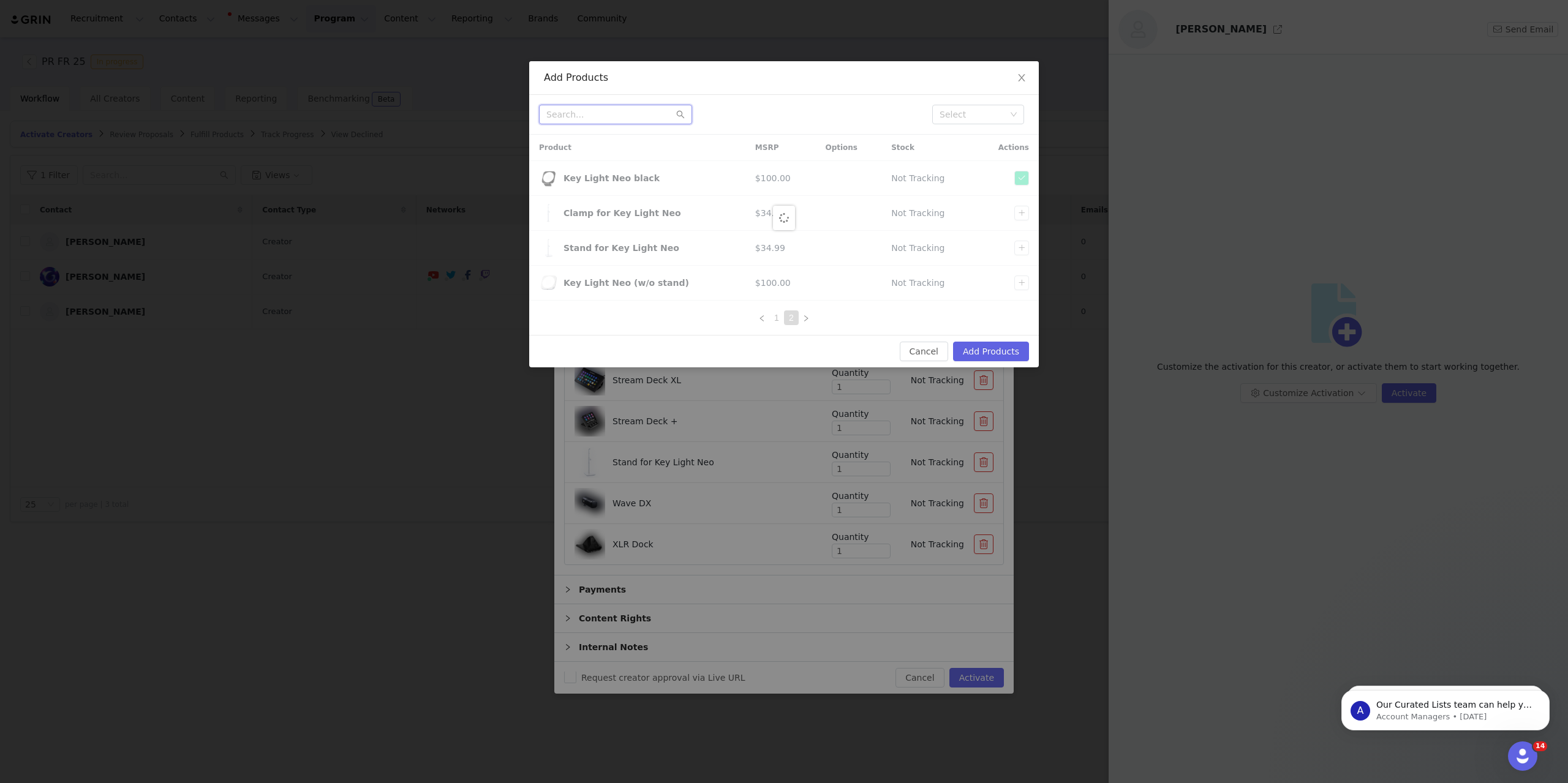
click at [634, 116] on input "text" at bounding box center [616, 114] width 153 height 19
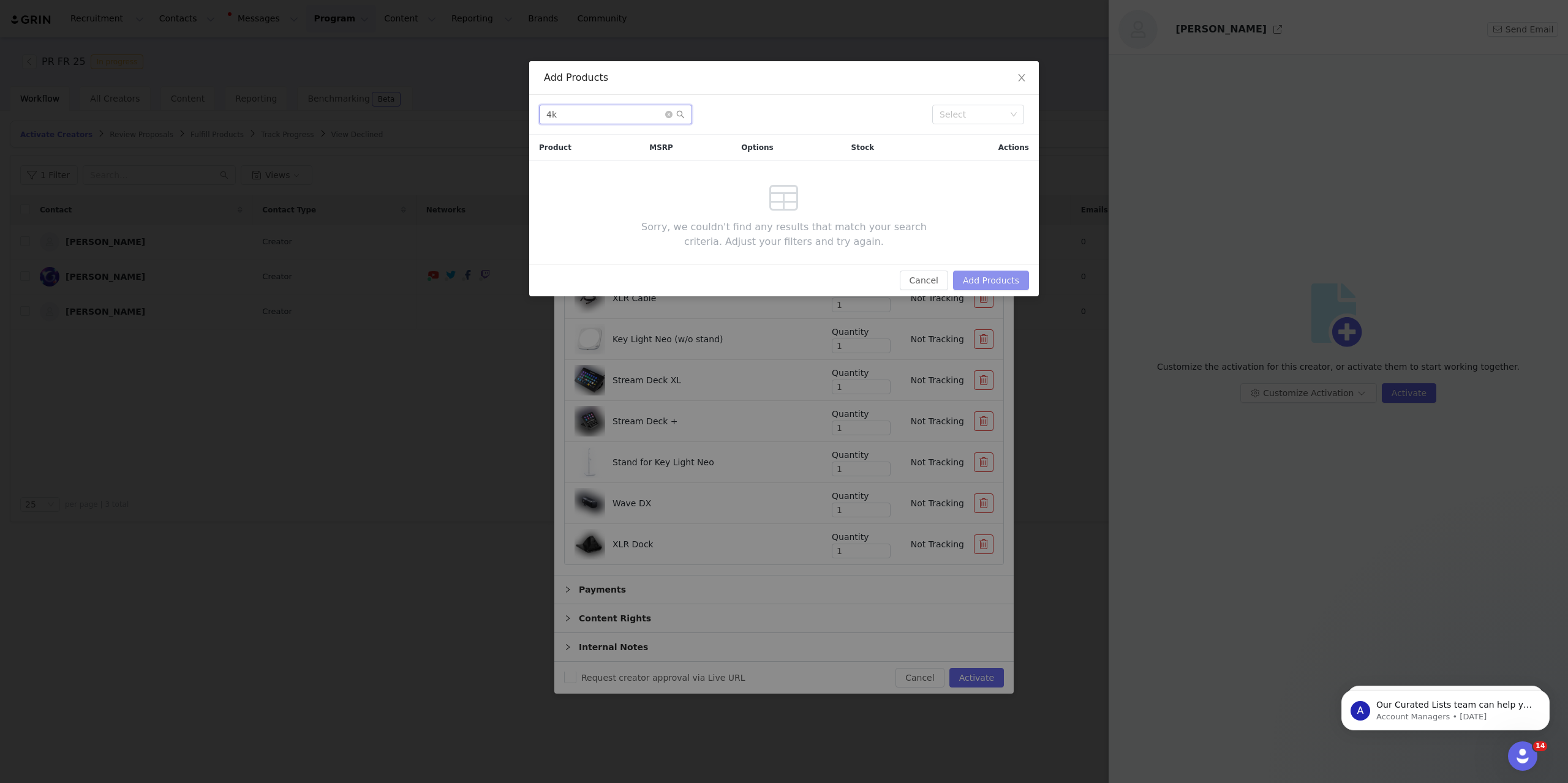
type input "4k"
click at [1001, 274] on button "Add Products" at bounding box center [991, 280] width 76 height 19
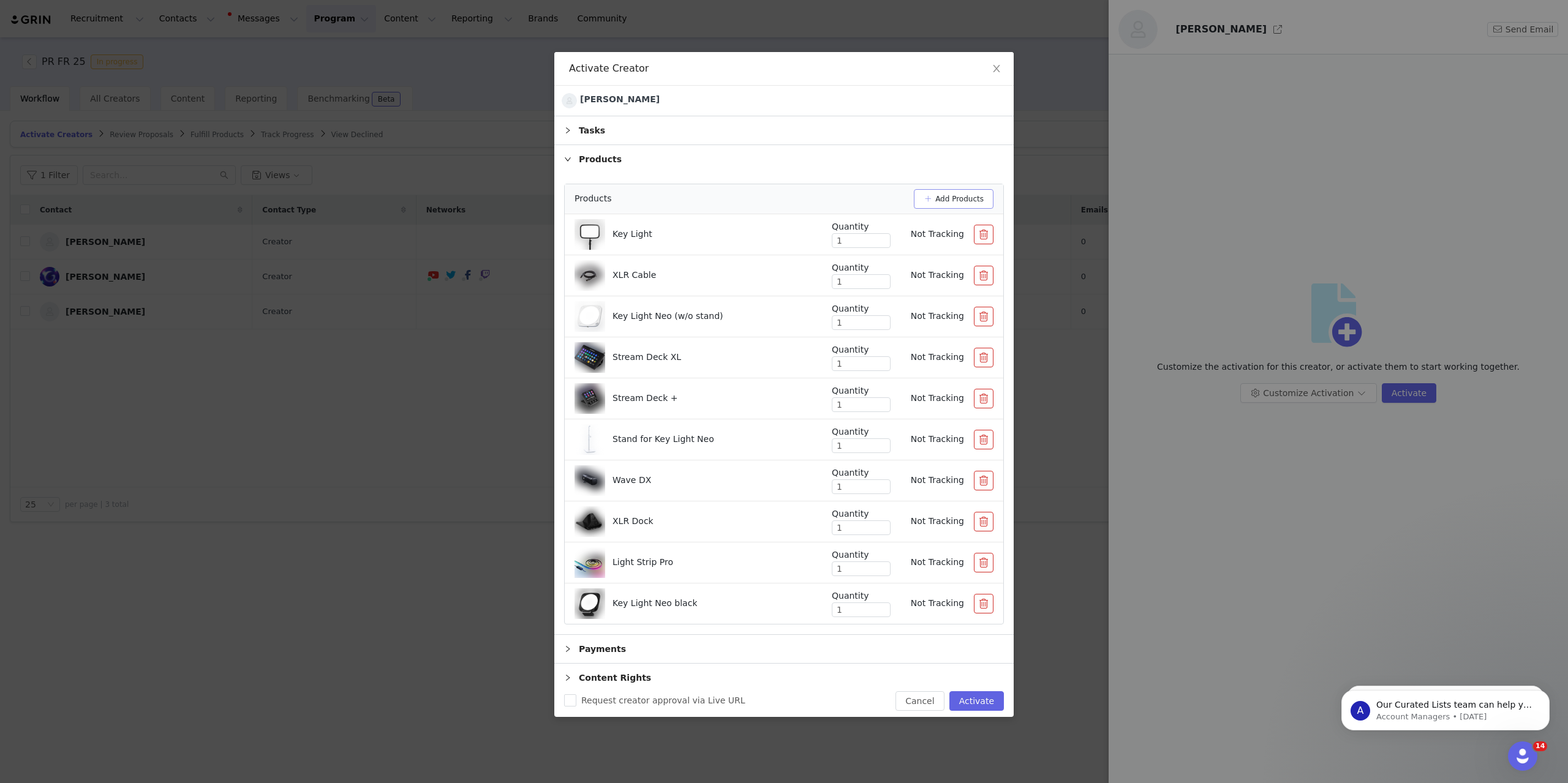
click at [952, 199] on button "Add Products" at bounding box center [954, 199] width 79 height 19
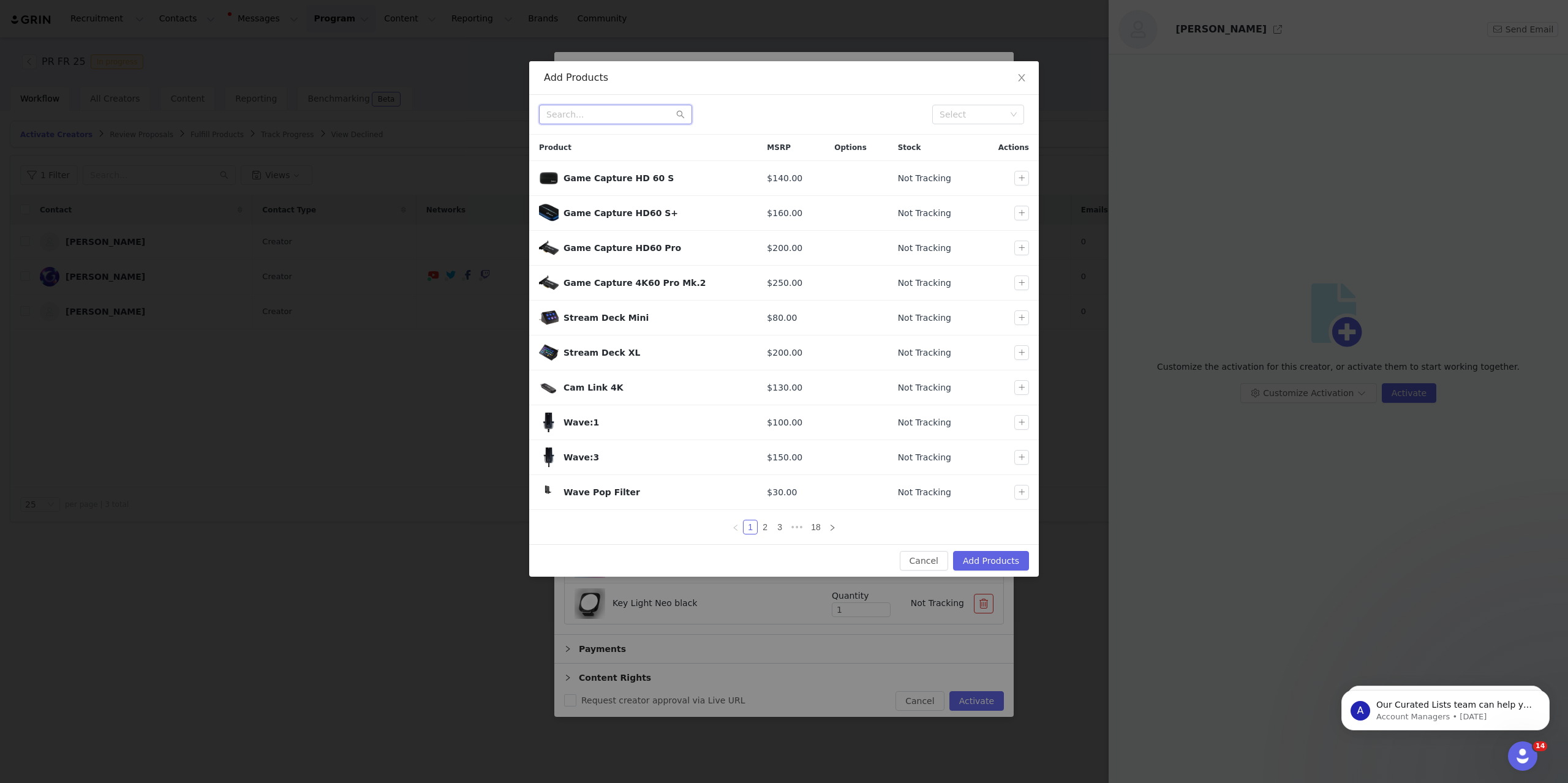
click at [585, 111] on input "text" at bounding box center [616, 114] width 153 height 19
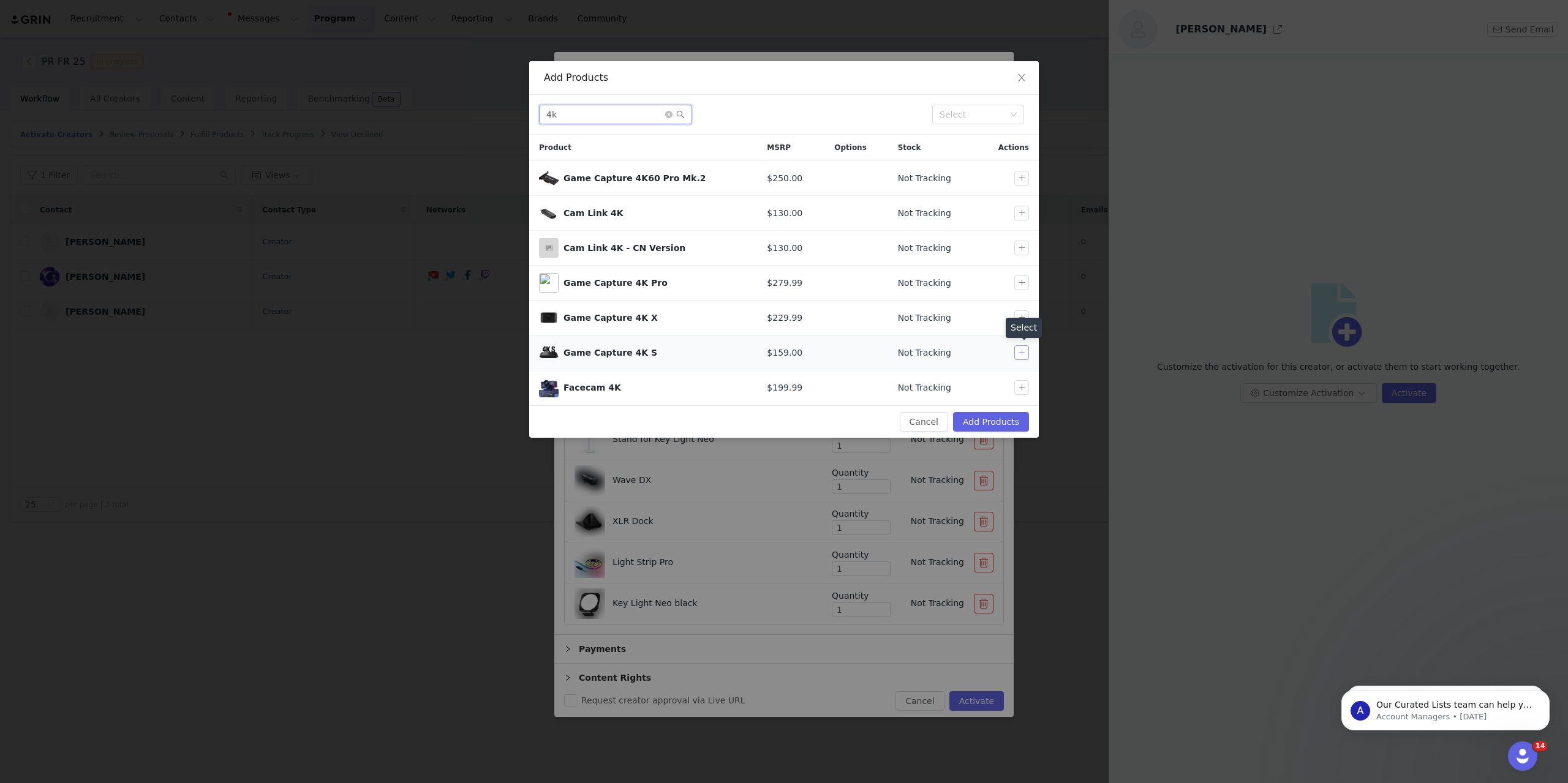
type input "4k"
click at [1026, 350] on button "button" at bounding box center [1022, 353] width 15 height 15
click at [986, 420] on button "Add Products" at bounding box center [991, 422] width 76 height 19
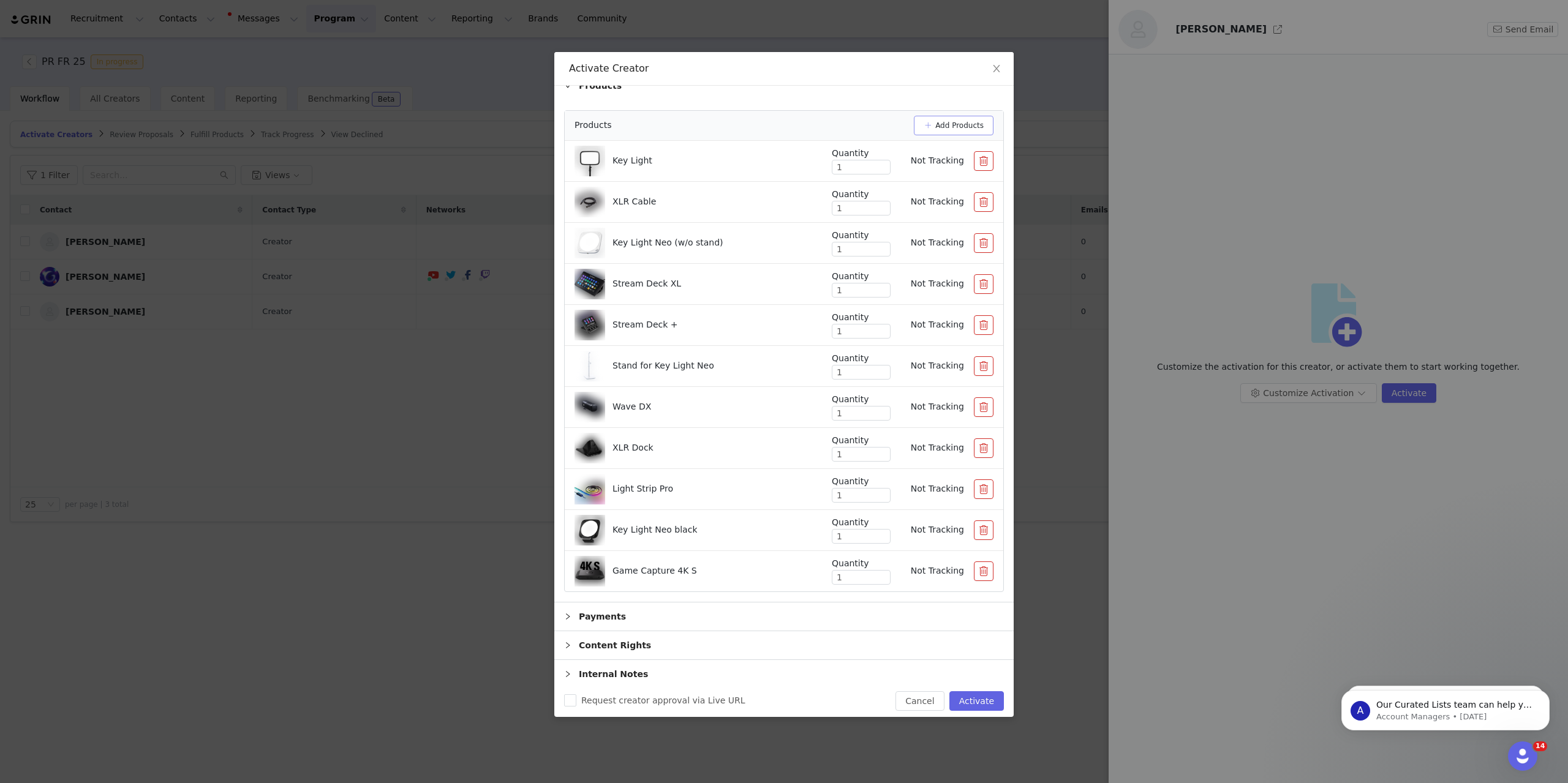
scroll to position [77, 0]
click at [979, 237] on button "button" at bounding box center [984, 239] width 19 height 19
click at [851, 360] on div "Quantity" at bounding box center [861, 354] width 59 height 13
type input "2"
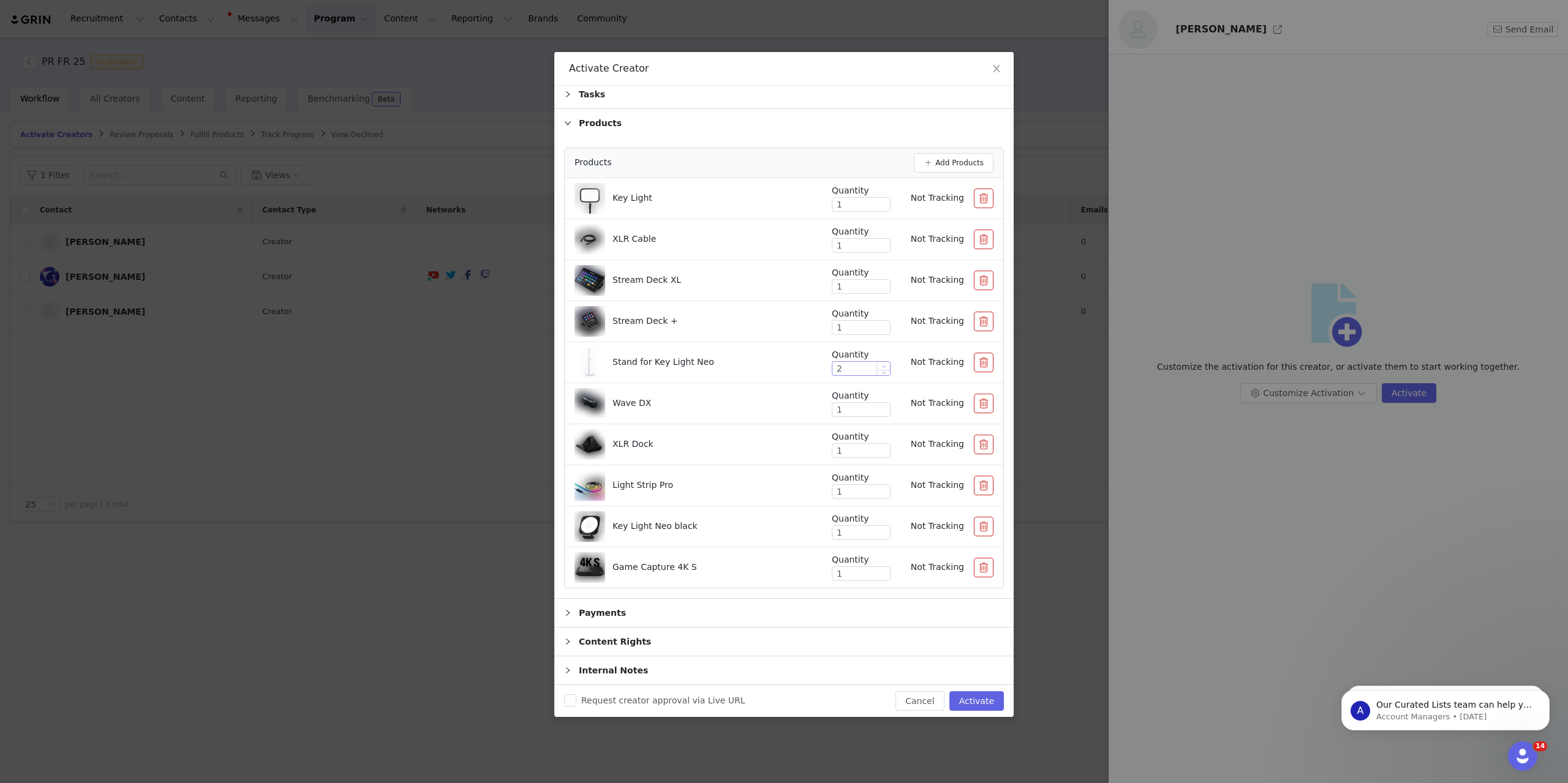
click at [882, 364] on icon "icon: up" at bounding box center [884, 366] width 4 height 4
type input "2"
click at [882, 532] on icon "icon: up" at bounding box center [884, 531] width 4 height 4
type input "2"
click at [878, 488] on span "Increase Value" at bounding box center [883, 489] width 13 height 8
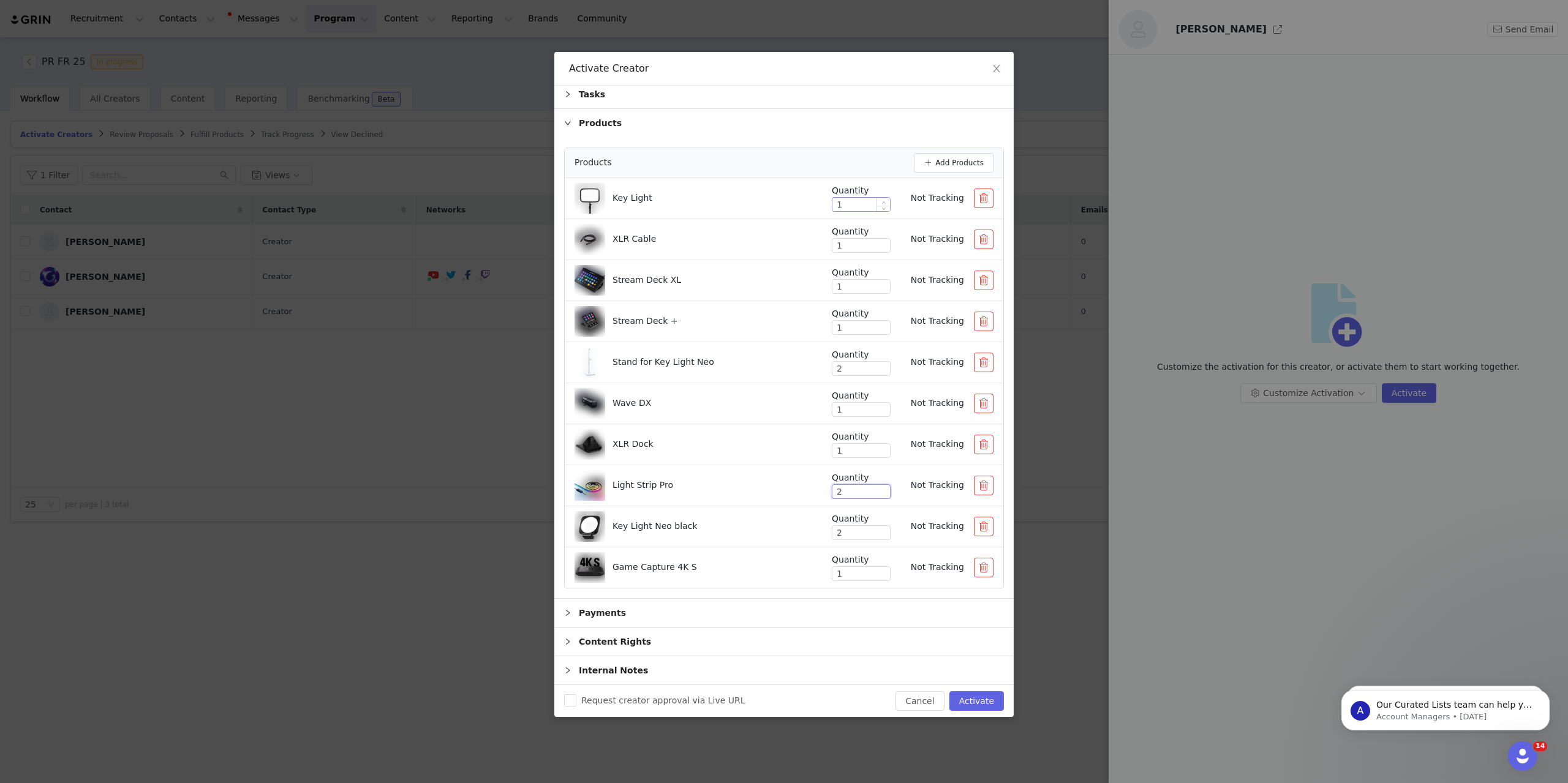
type input "2"
click at [878, 200] on span "Increase Value" at bounding box center [883, 202] width 13 height 8
click at [728, 208] on div "Key Light" at bounding box center [693, 198] width 238 height 31
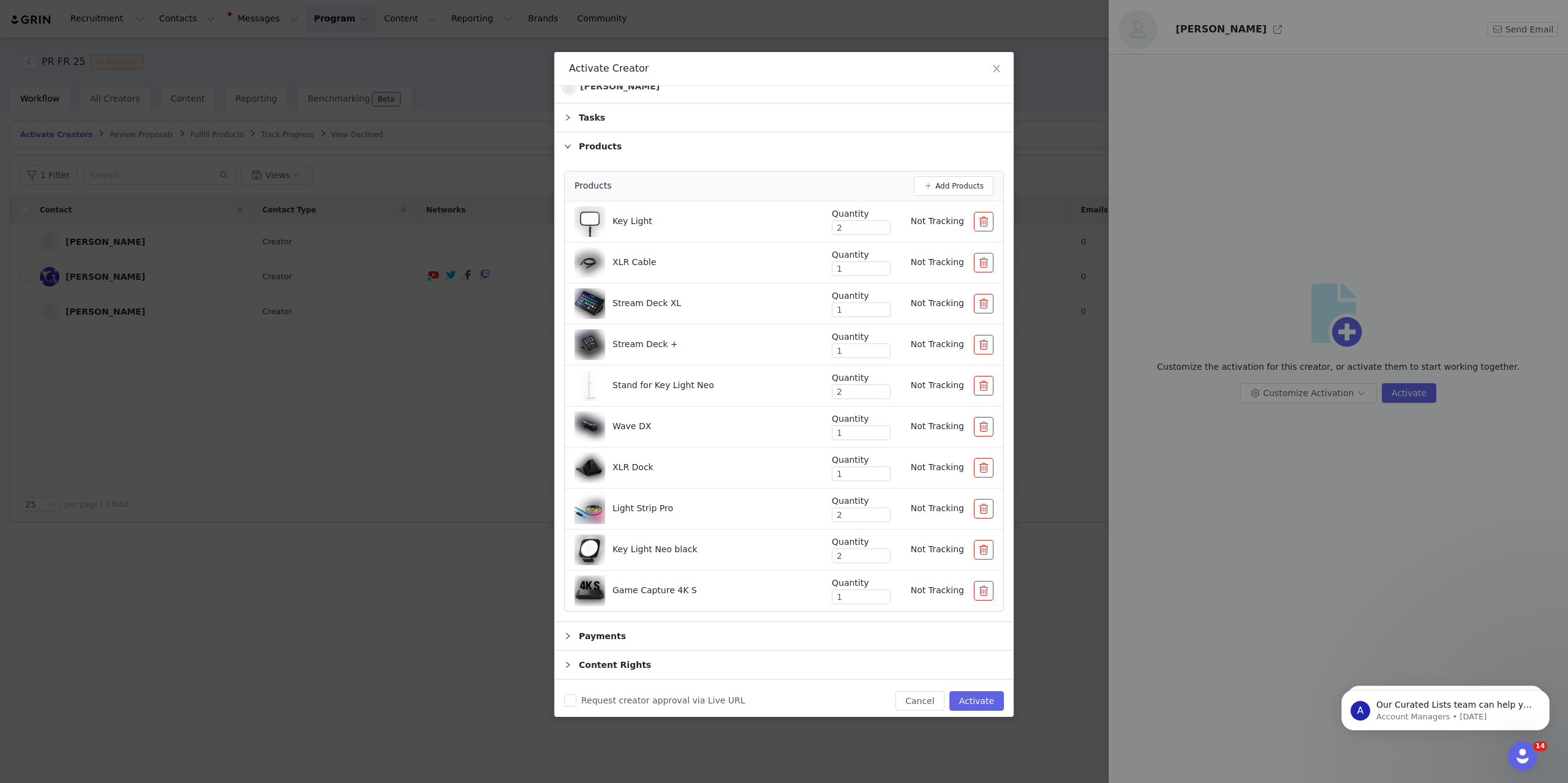
scroll to position [0, 0]
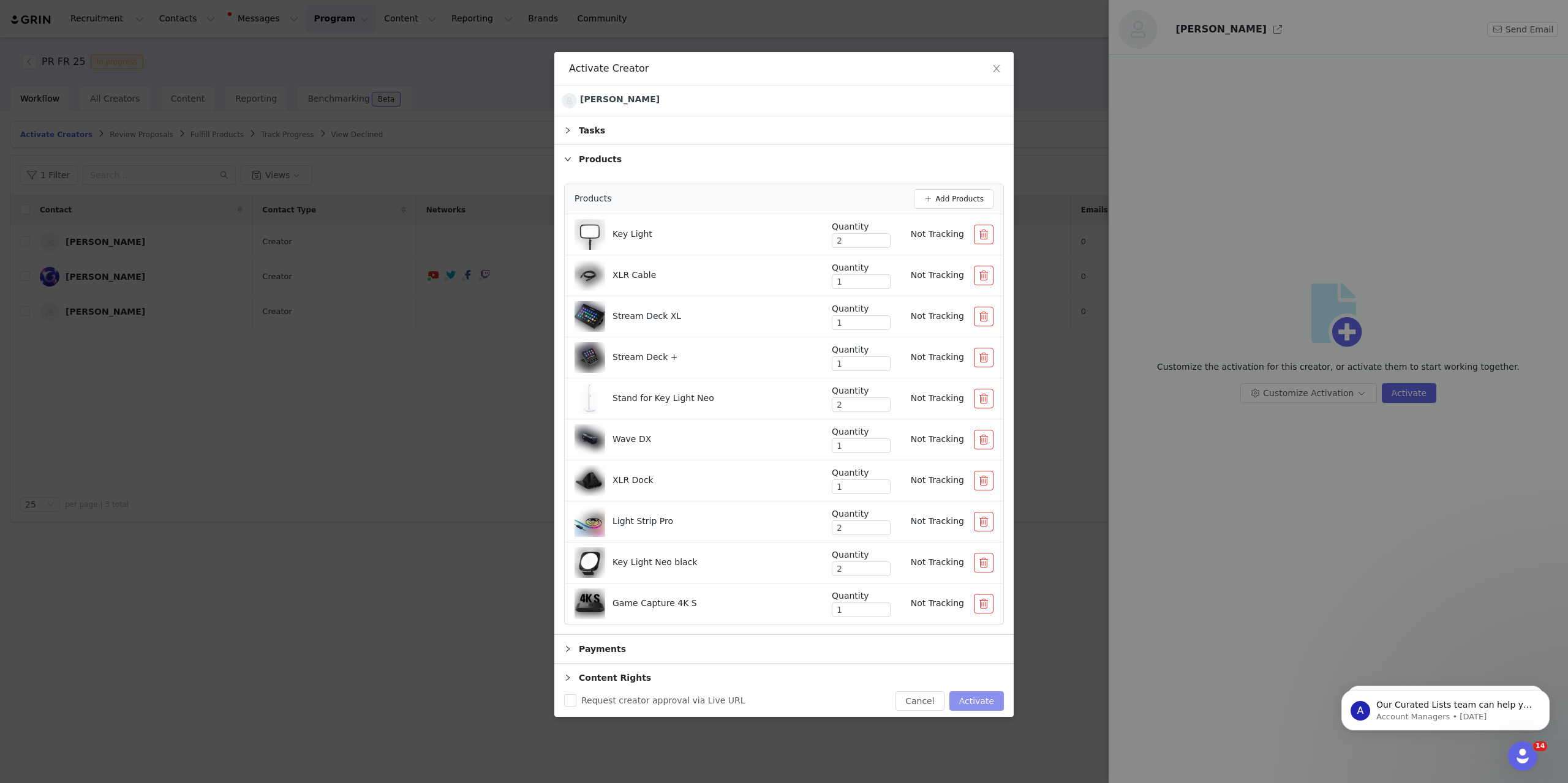
click at [975, 562] on button "Activate" at bounding box center [976, 701] width 55 height 19
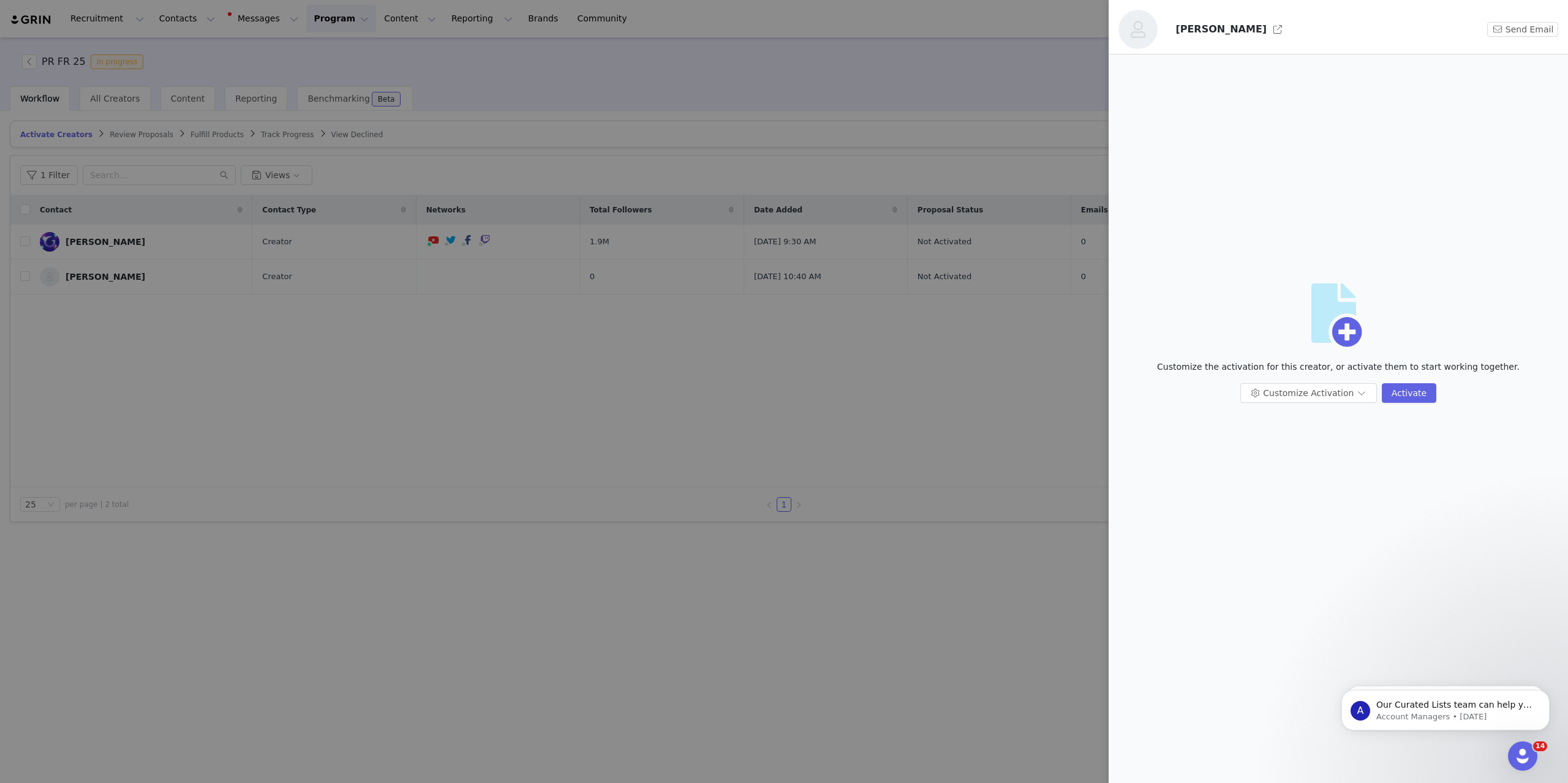
click at [601, 117] on div at bounding box center [784, 391] width 1568 height 783
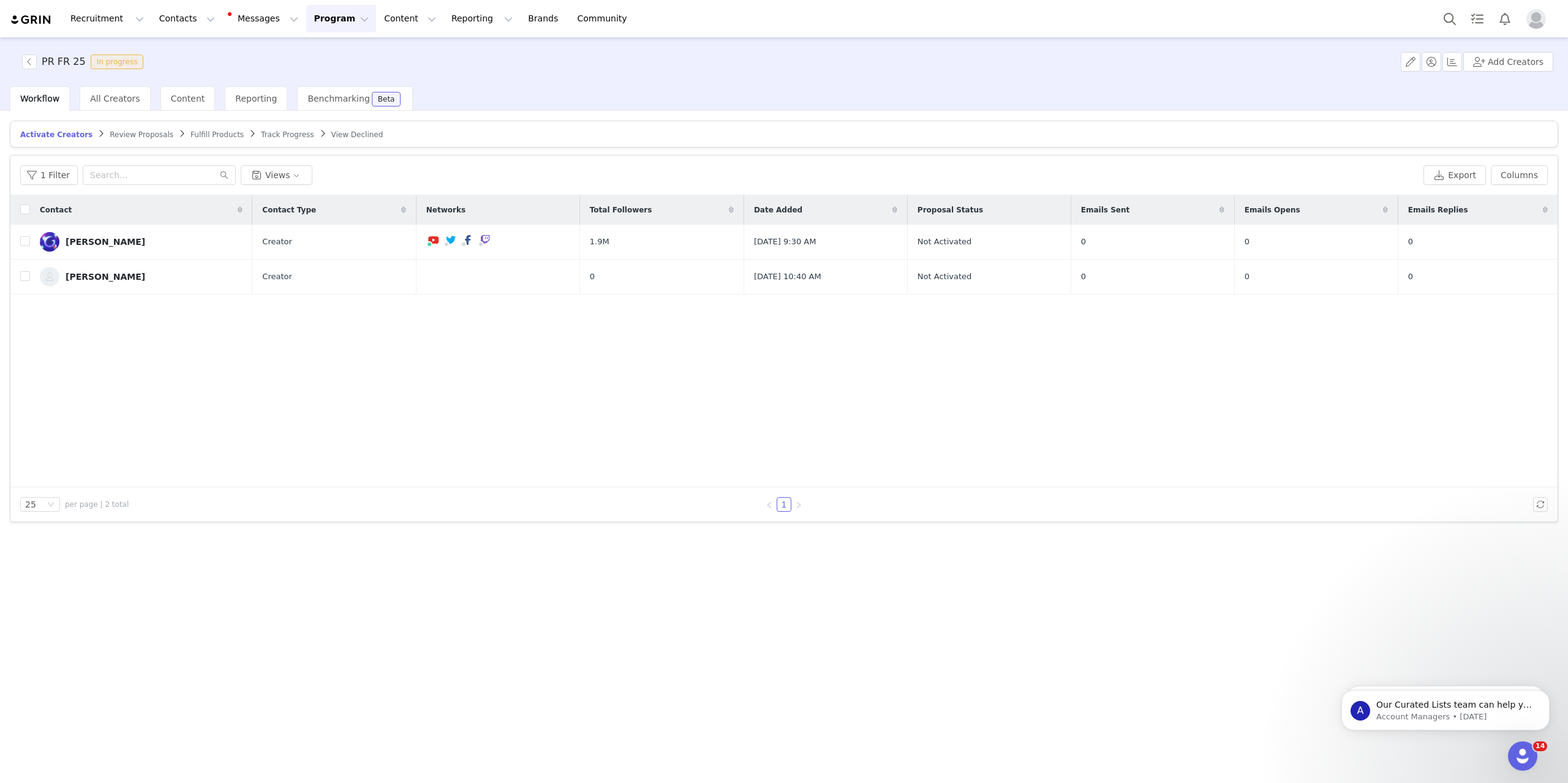
click at [497, 484] on div "Contact Contact Type Networks Total Followers Date Added Proposal Status Emails…" at bounding box center [784, 341] width 1548 height 292
click at [32, 60] on button "button" at bounding box center [29, 62] width 15 height 15
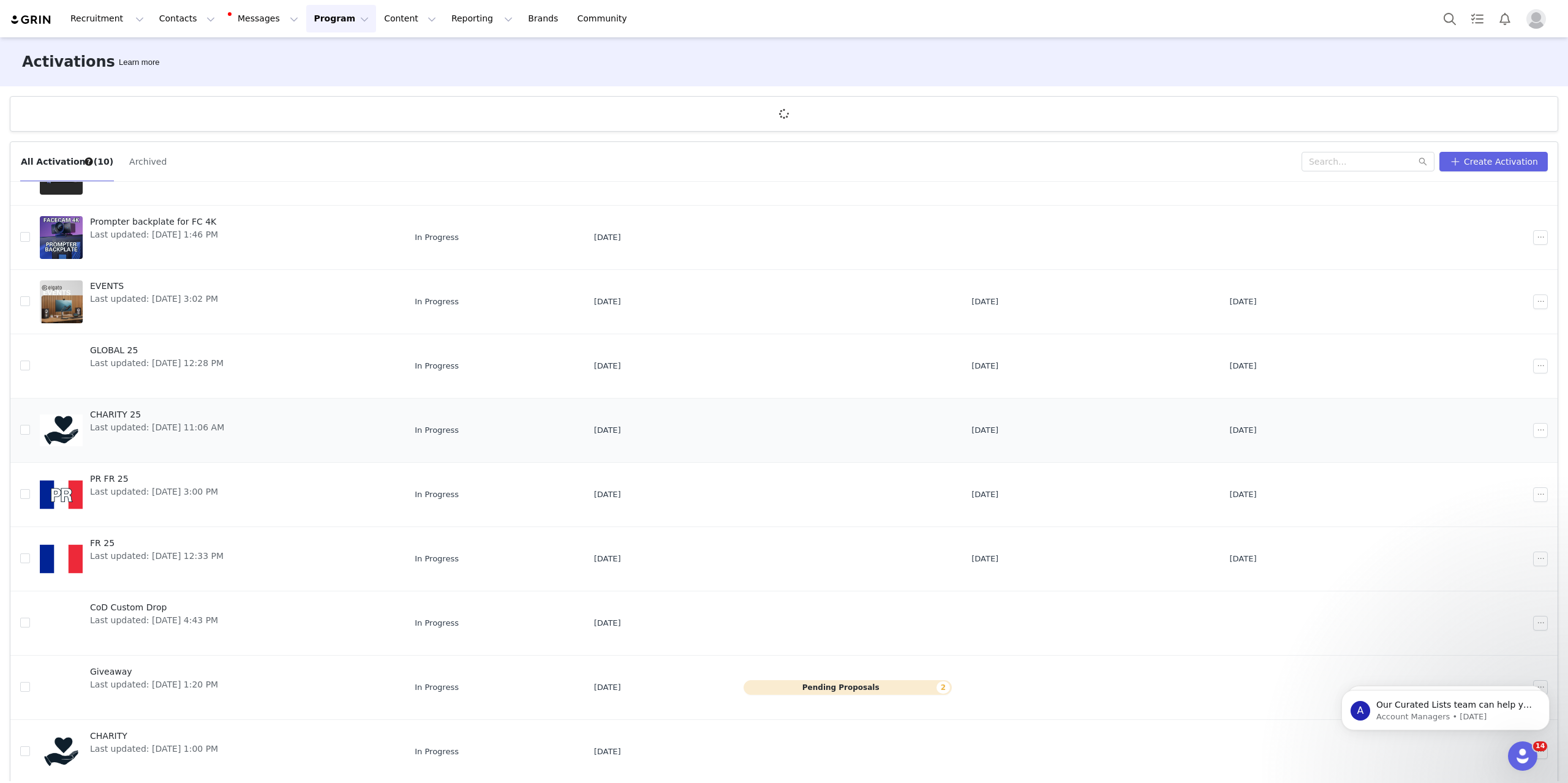
scroll to position [73, 0]
